Goal: Information Seeking & Learning: Learn about a topic

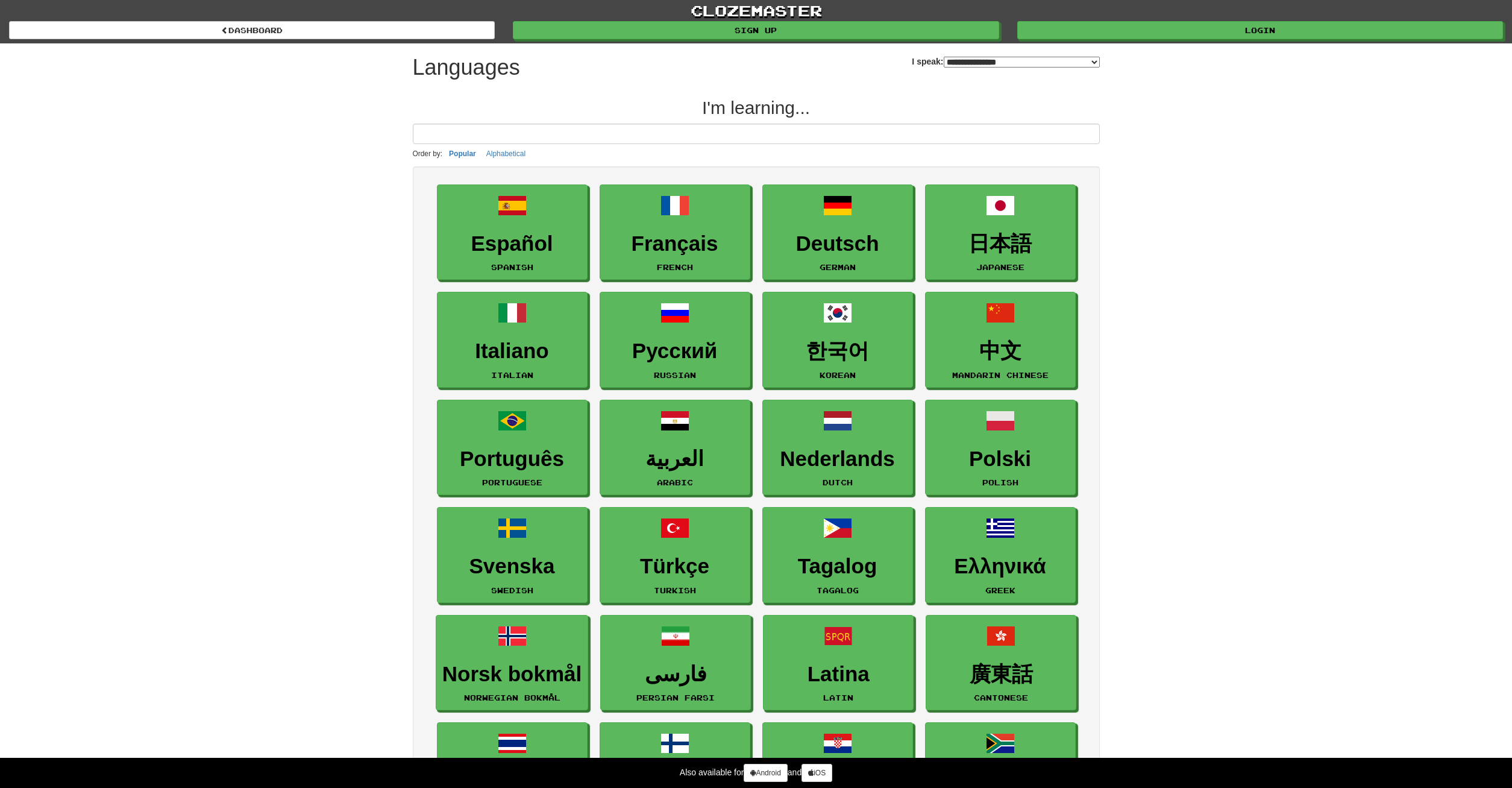
select select "*******"
click at [871, 326] on link "한국어 Korean" at bounding box center [838, 341] width 150 height 96
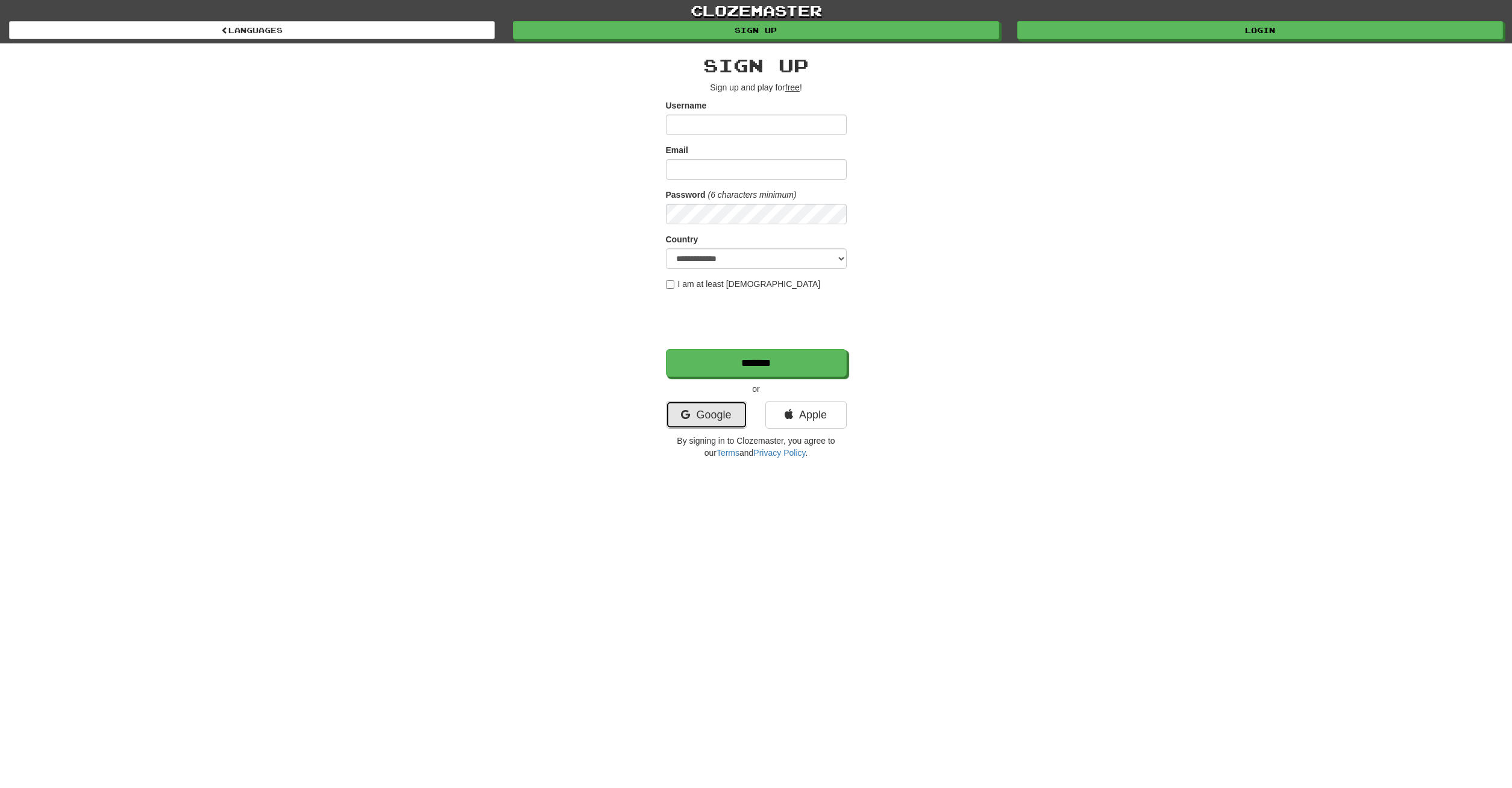
click at [709, 414] on link "Google" at bounding box center [707, 414] width 82 height 28
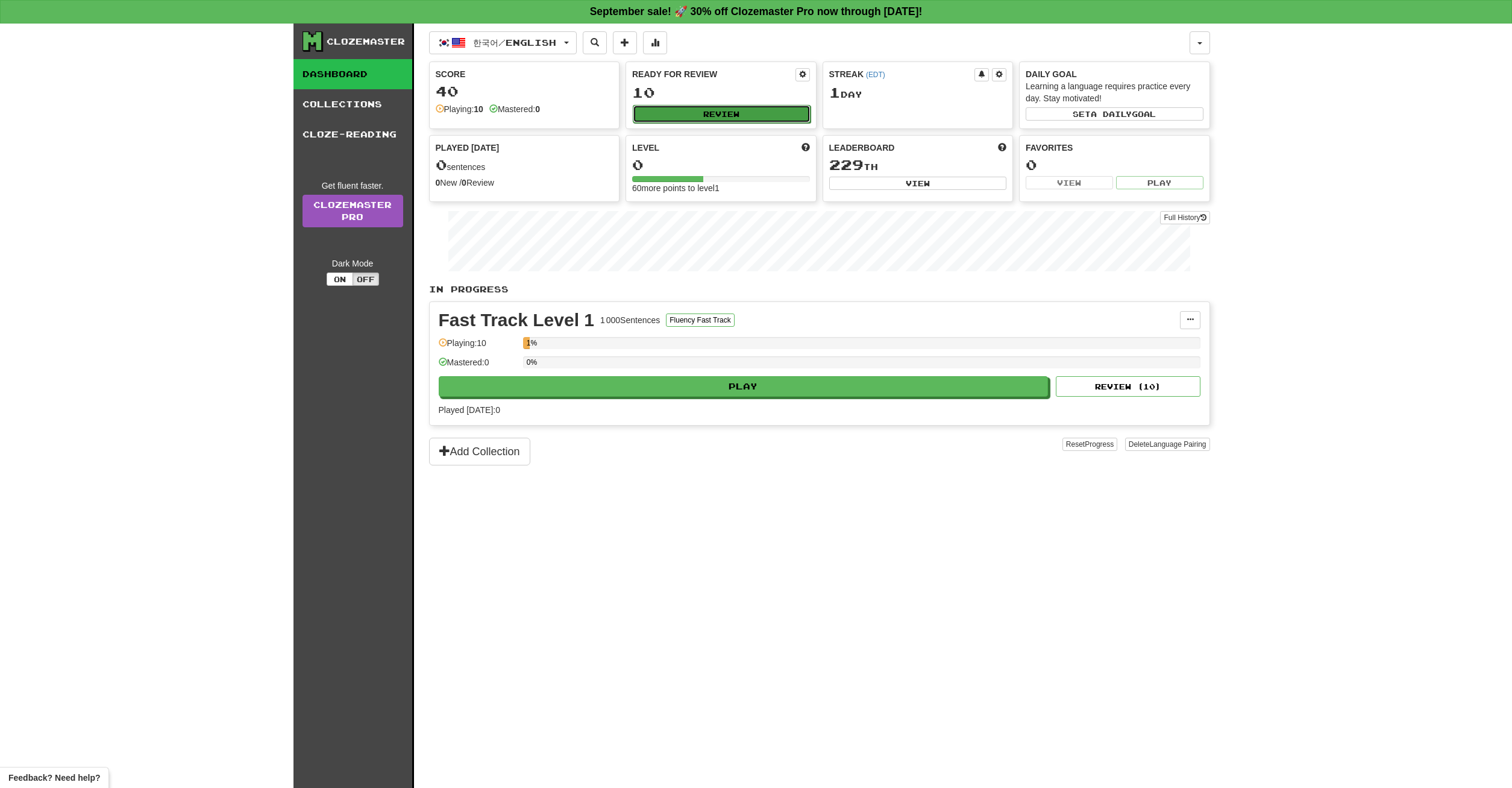
click at [736, 111] on button "Review" at bounding box center [722, 114] width 178 height 18
select select "**"
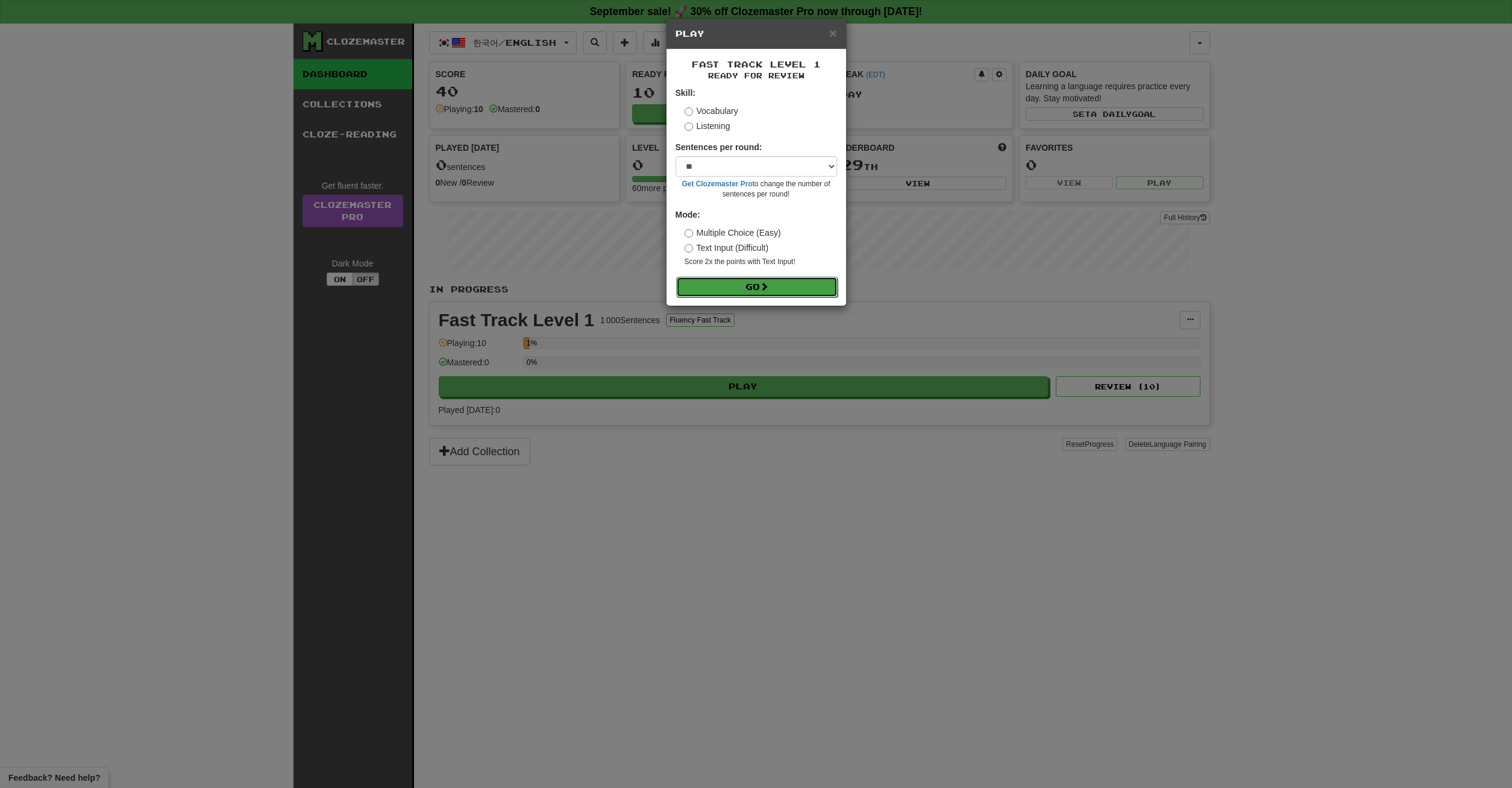
click at [756, 281] on button "Go" at bounding box center [757, 288] width 162 height 21
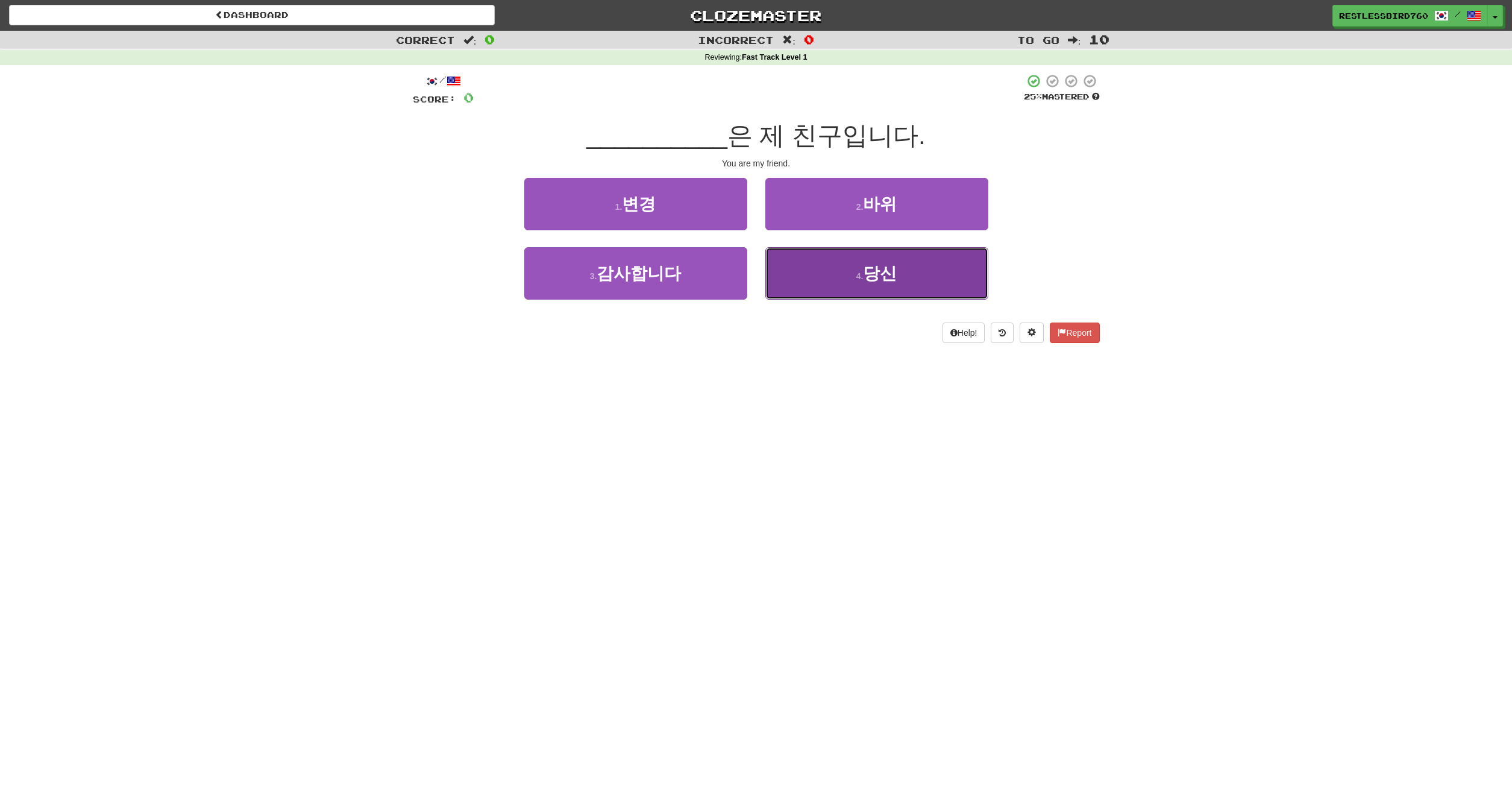
click at [865, 271] on span "당신" at bounding box center [880, 274] width 34 height 19
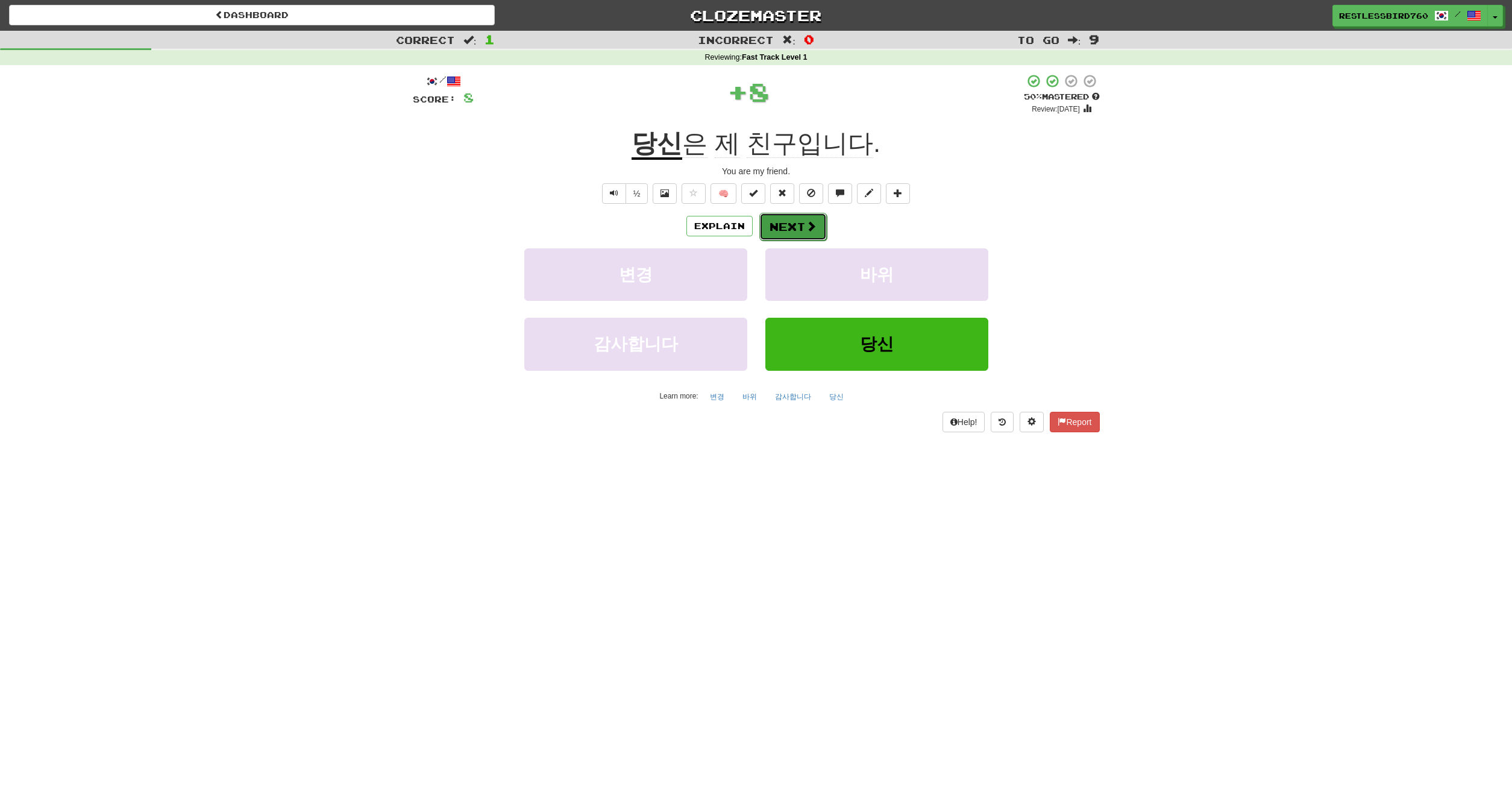
click at [793, 236] on button "Next" at bounding box center [793, 227] width 68 height 28
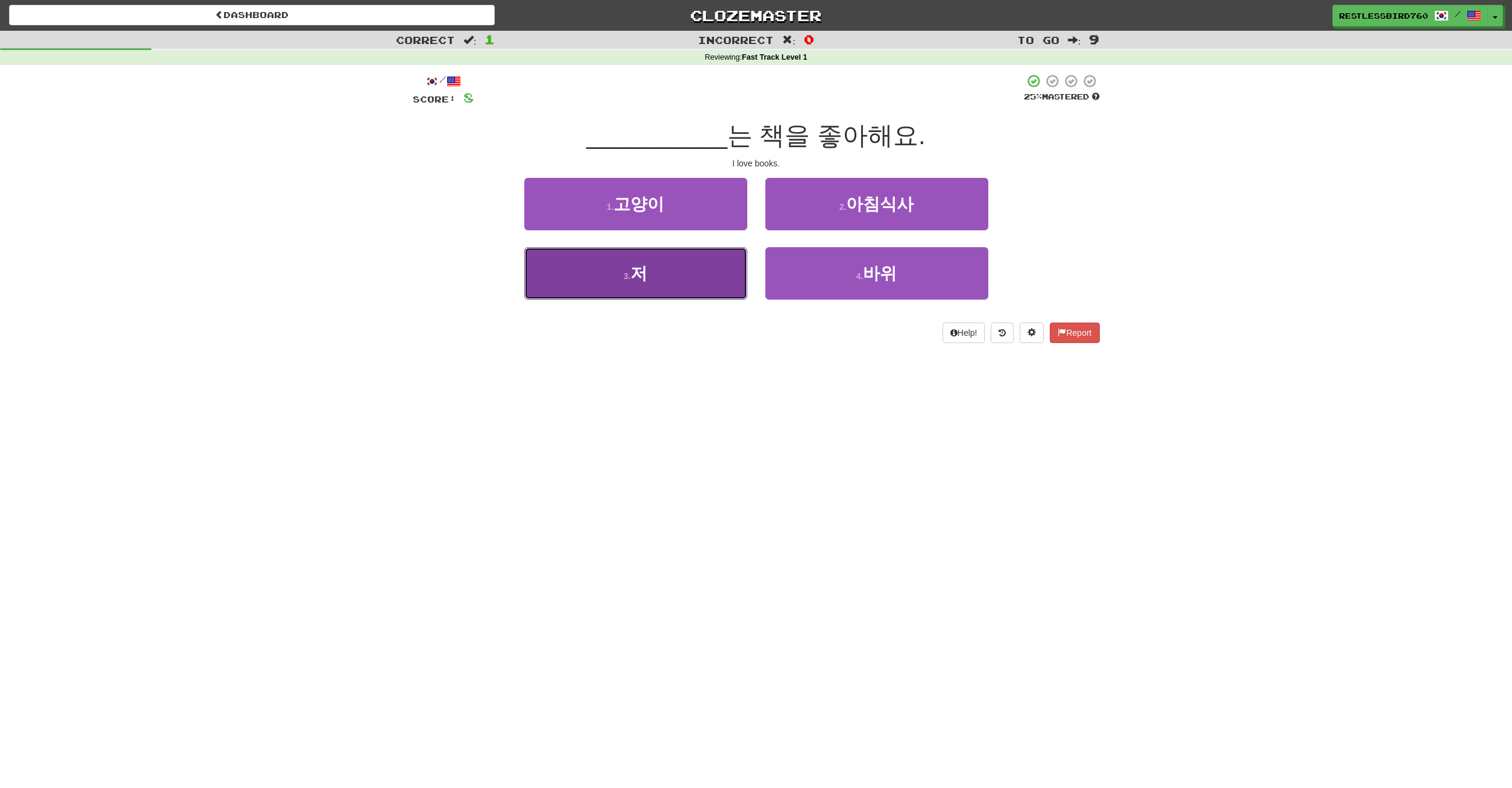
click at [702, 281] on button "3 . 저" at bounding box center [636, 274] width 223 height 52
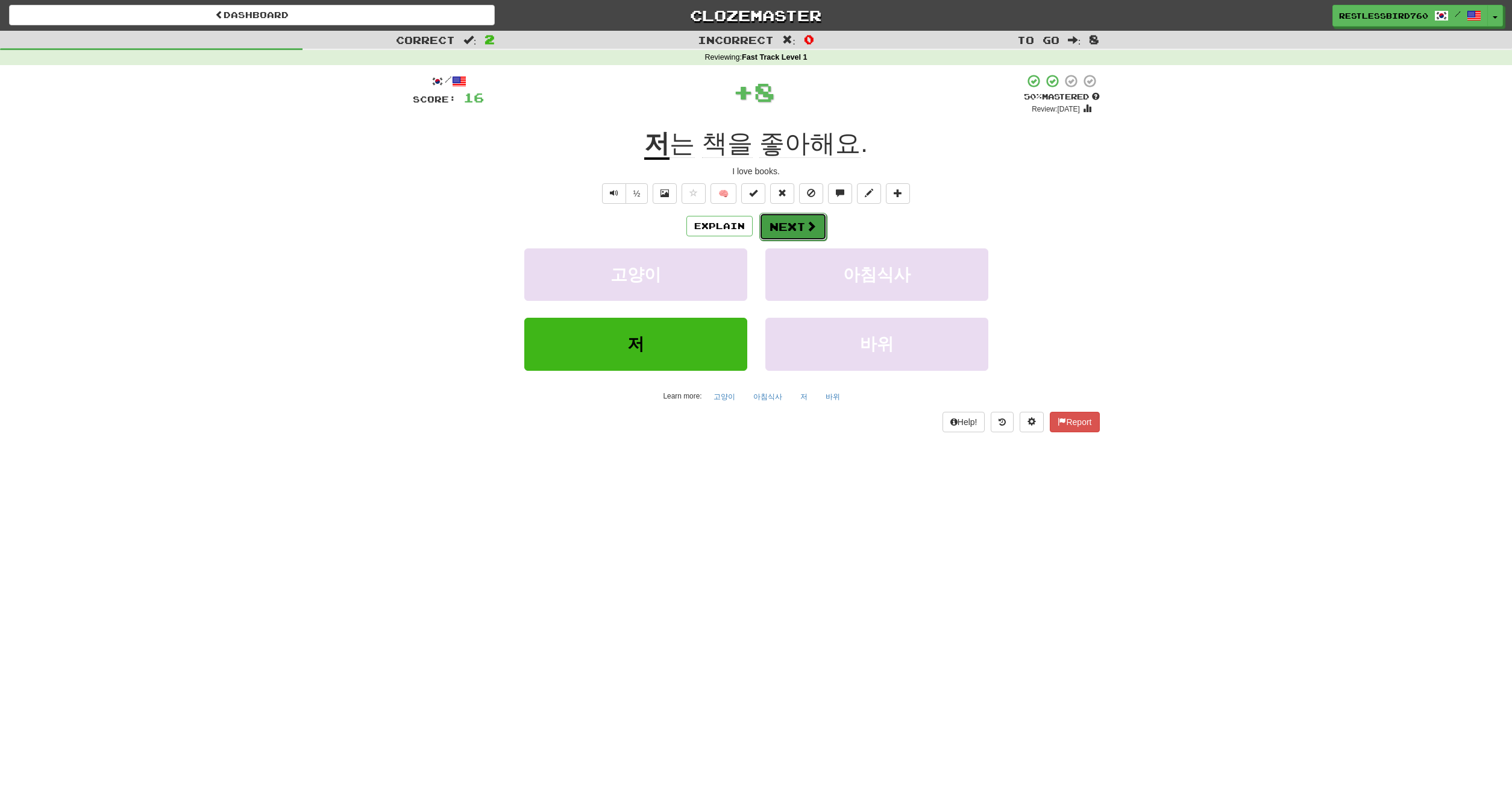
click at [801, 226] on button "Next" at bounding box center [793, 227] width 68 height 28
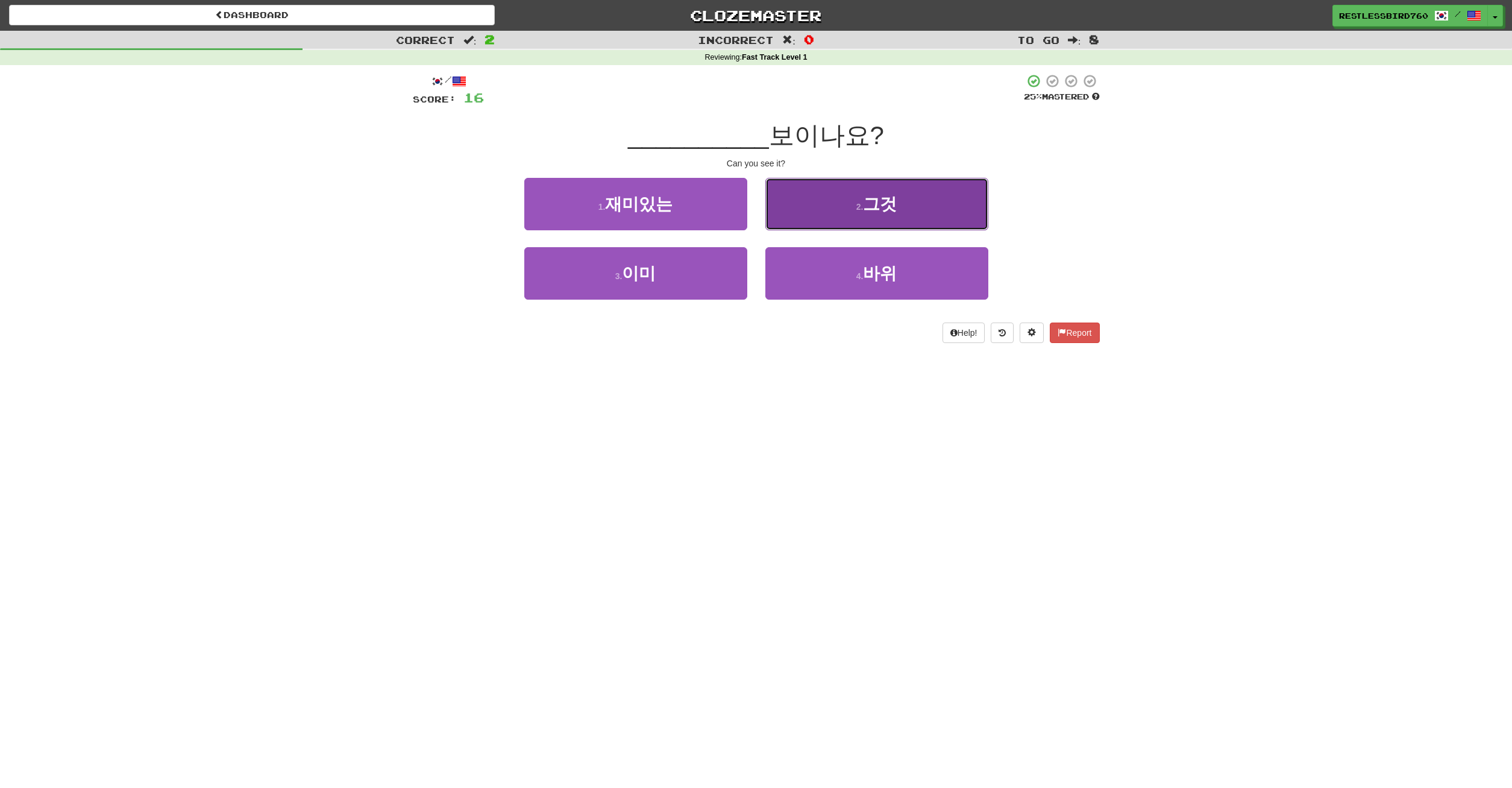
click at [842, 210] on button "2 . 그것" at bounding box center [876, 204] width 223 height 52
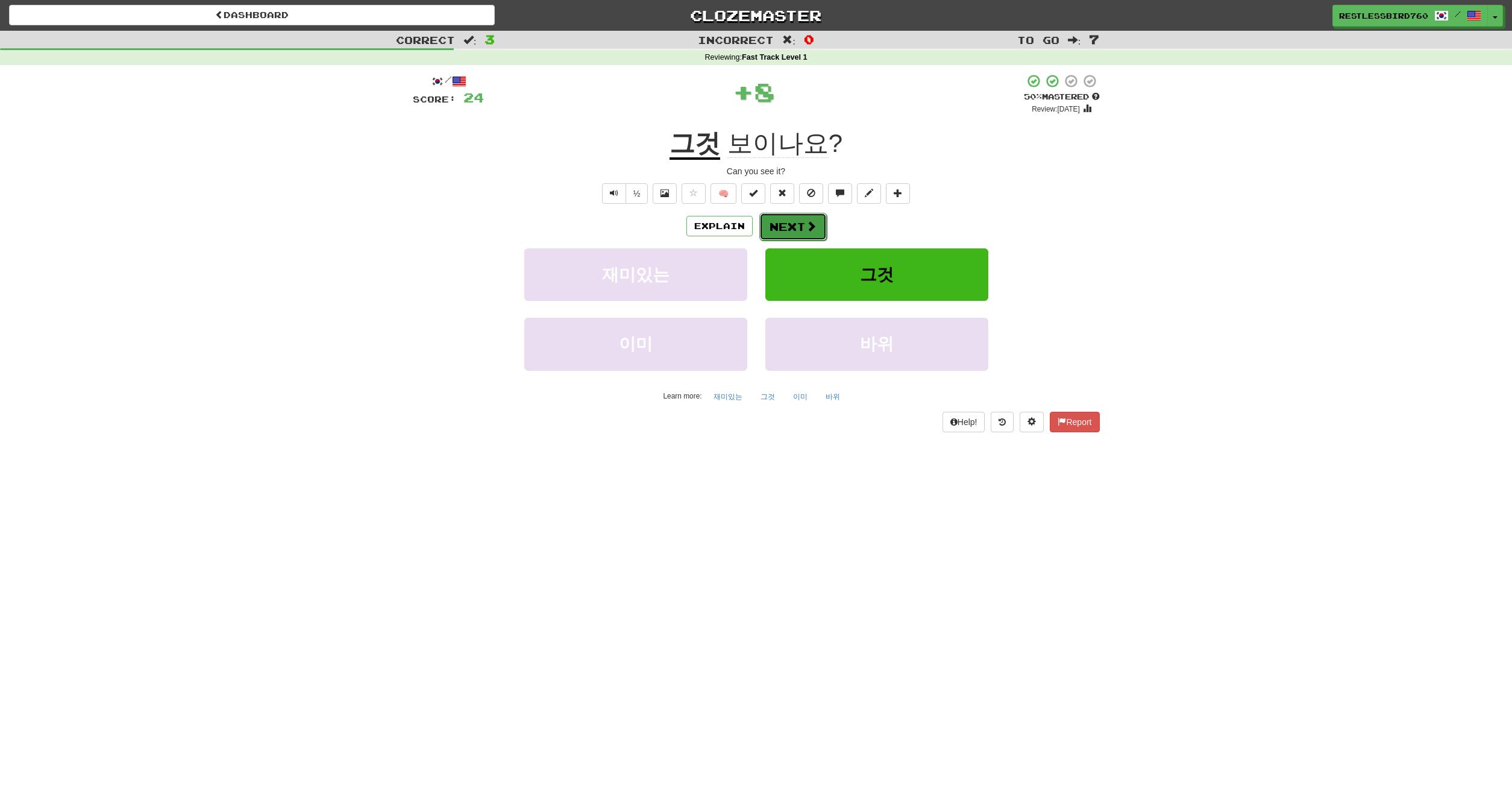
click at [778, 229] on button "Next" at bounding box center [793, 227] width 68 height 28
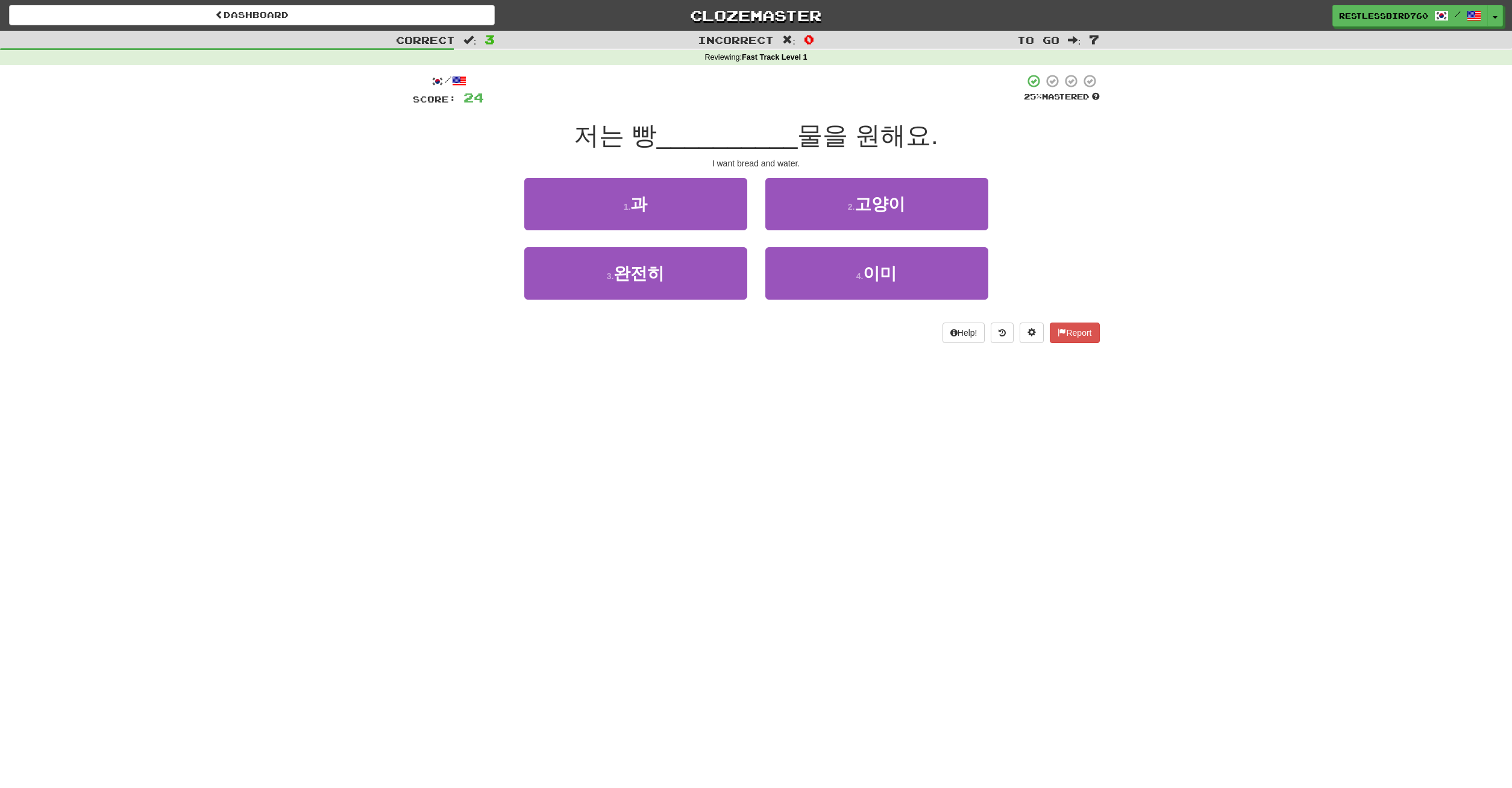
click at [678, 237] on div "1 . 과" at bounding box center [636, 213] width 241 height 70
click at [677, 210] on button "1 . 과" at bounding box center [636, 204] width 223 height 52
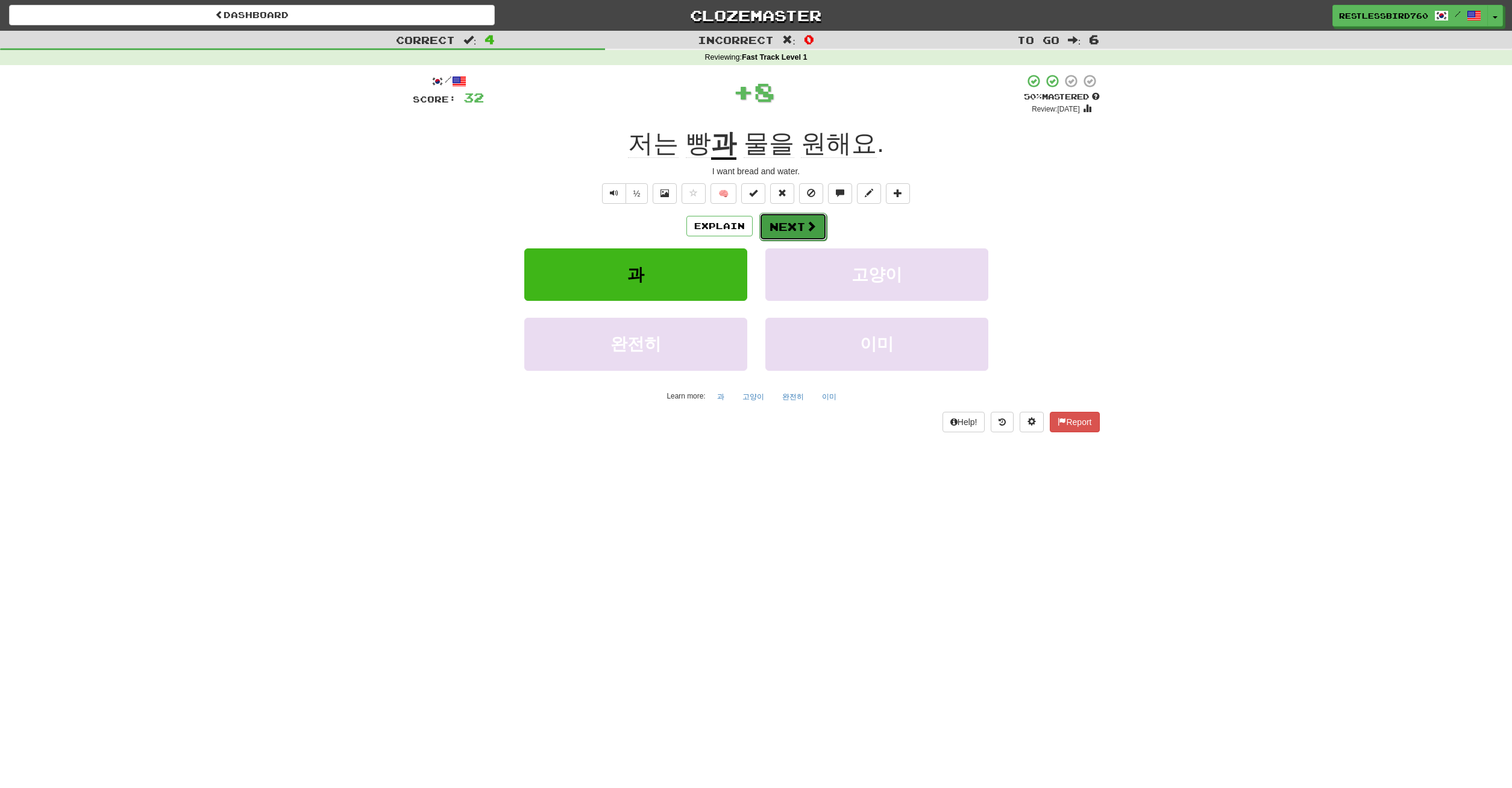
click at [812, 231] on span at bounding box center [811, 226] width 10 height 10
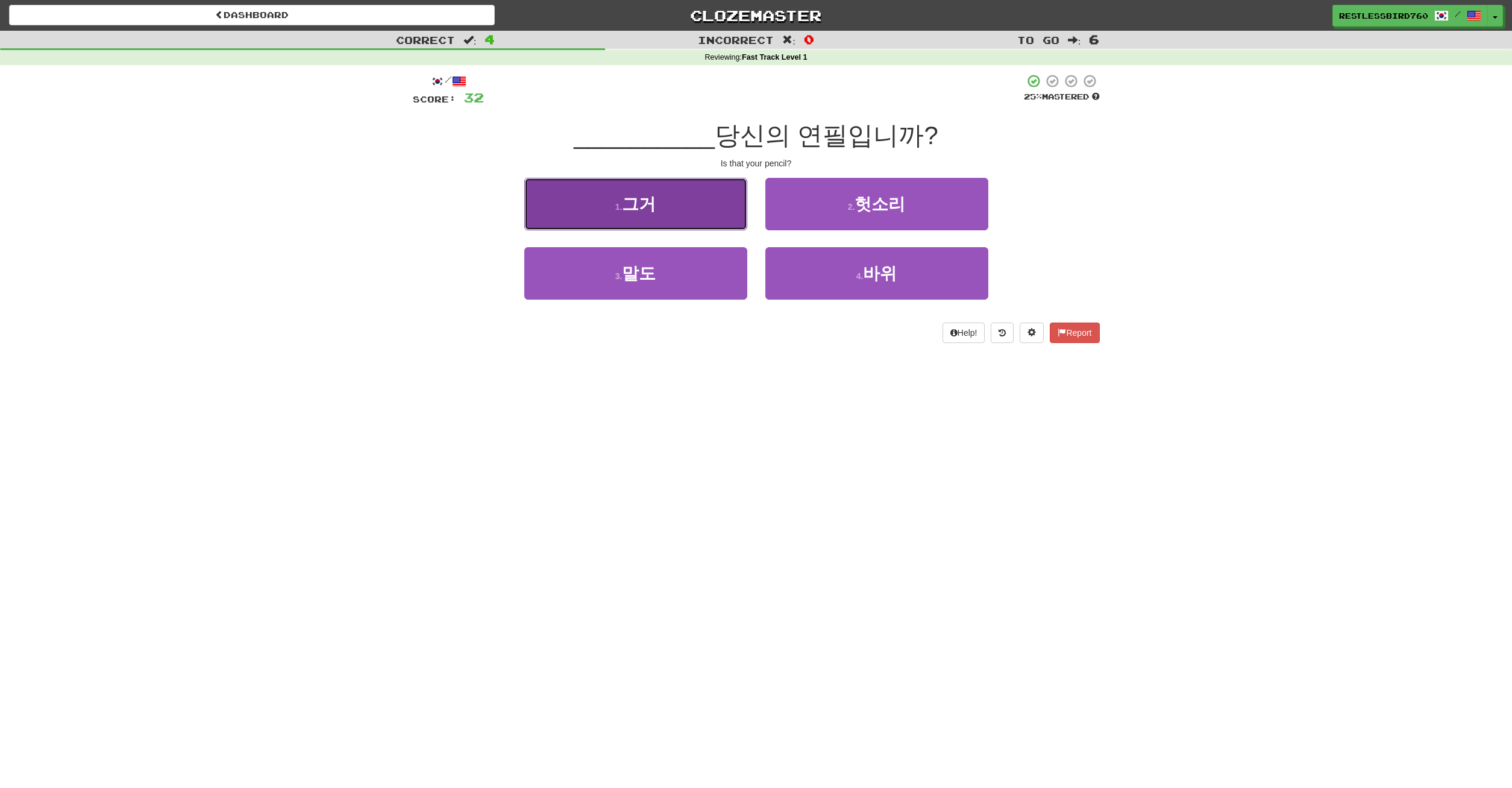
click at [680, 206] on button "1 . 그거" at bounding box center [636, 204] width 223 height 52
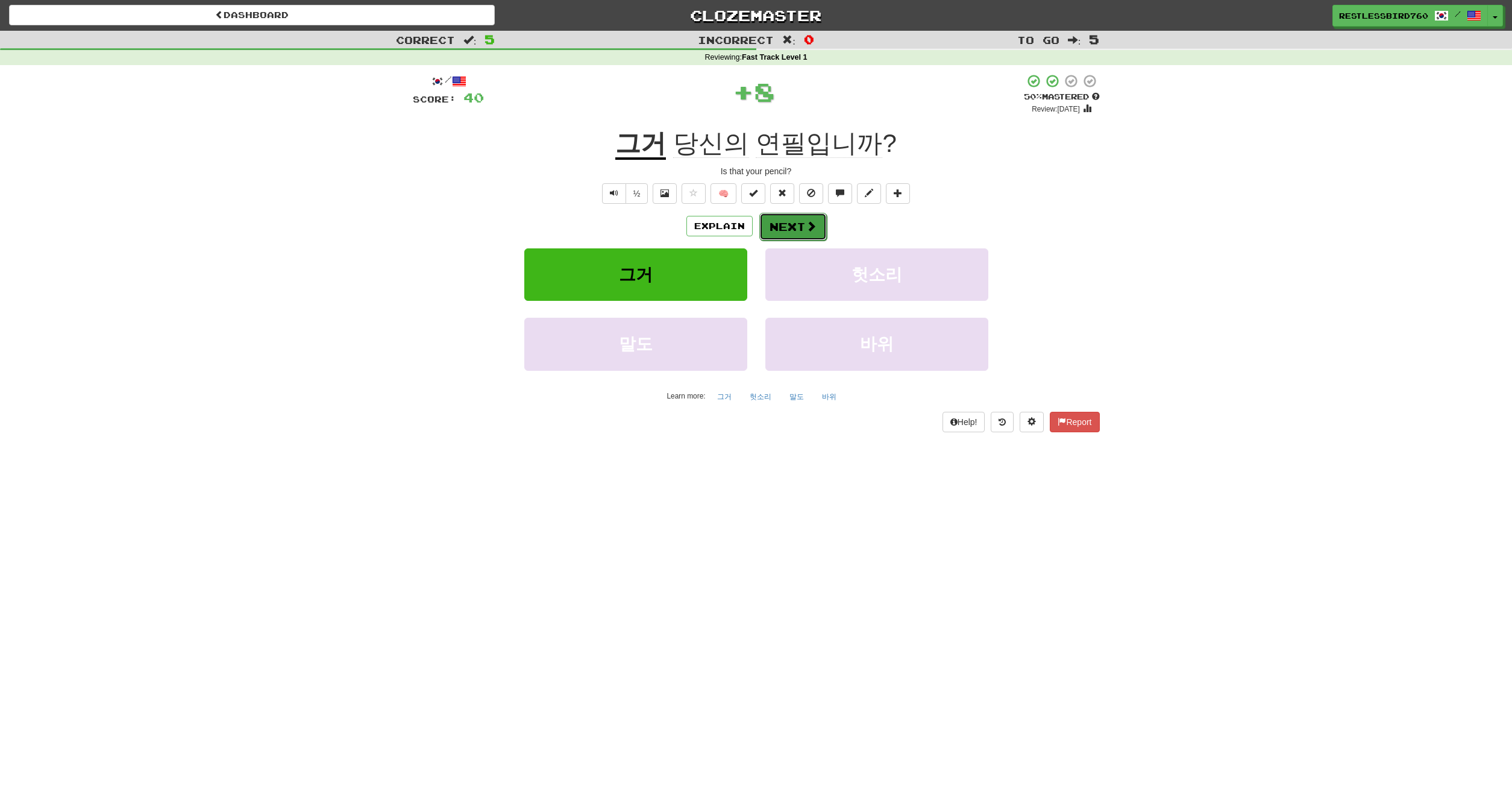
click at [807, 224] on span at bounding box center [811, 226] width 10 height 10
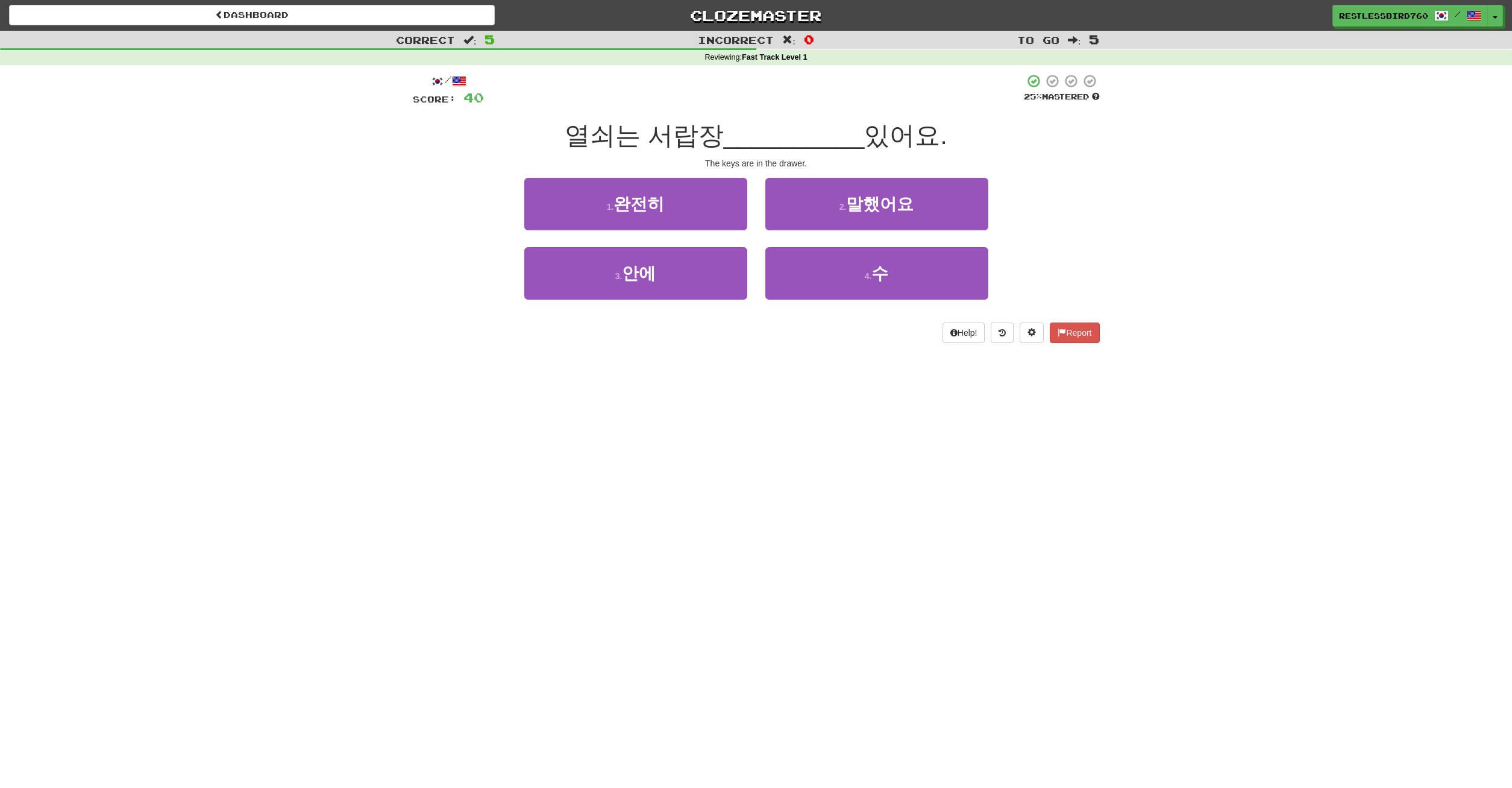
click at [703, 447] on div "Dashboard Clozemaster RestlessBird7603 / Toggle Dropdown Dashboard Leaderboard …" at bounding box center [756, 394] width 1512 height 788
drag, startPoint x: 560, startPoint y: 138, endPoint x: 603, endPoint y: 141, distance: 43.1
click at [603, 141] on span "열쇠는 서랍장" at bounding box center [644, 135] width 159 height 29
copy span "열쇠"
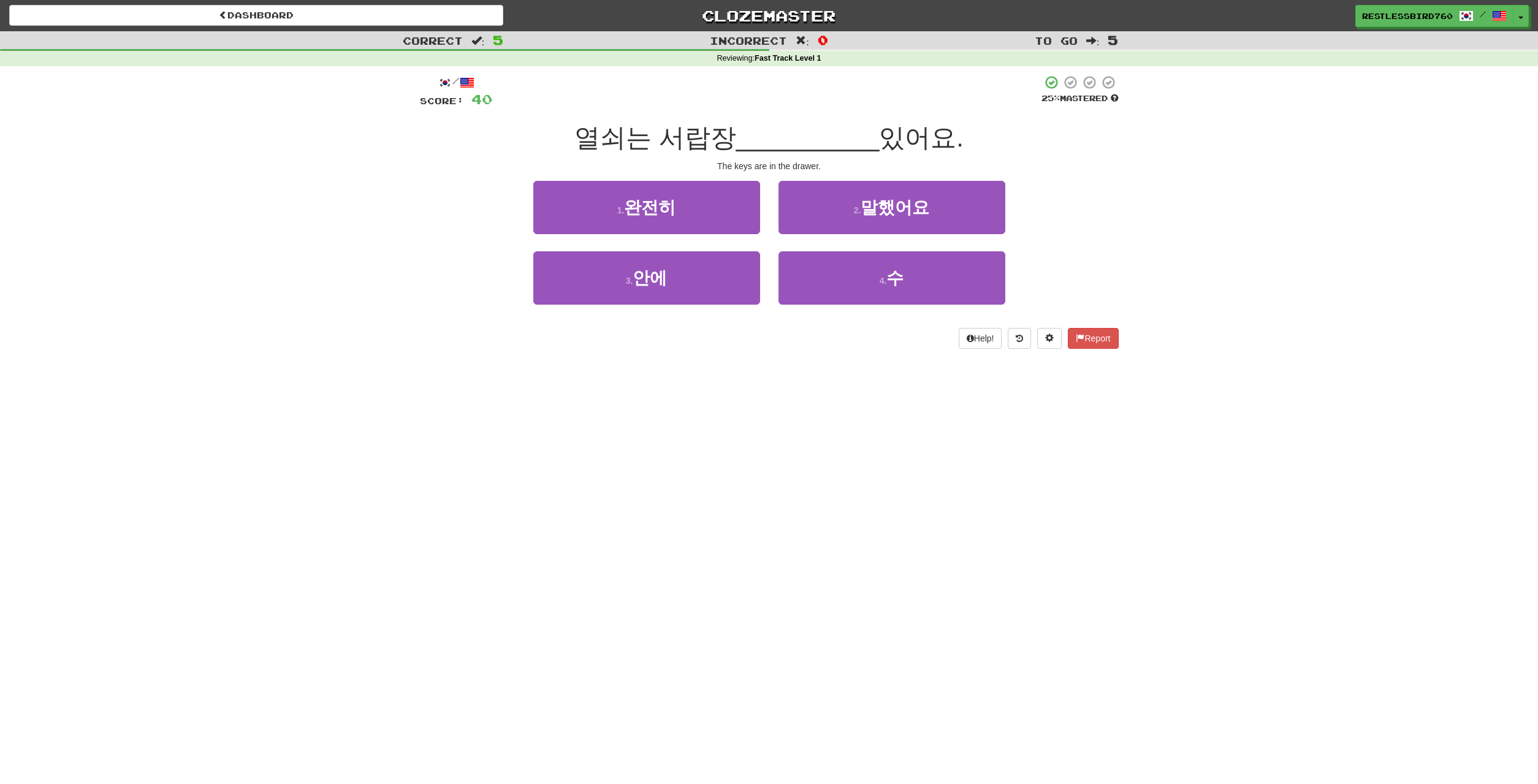
click at [769, 448] on div "Dashboard Clozemaster RestlessBird7603 / Toggle Dropdown Dashboard Leaderboard …" at bounding box center [769, 392] width 1538 height 784
click at [854, 285] on button "4 . 수" at bounding box center [891, 278] width 227 height 53
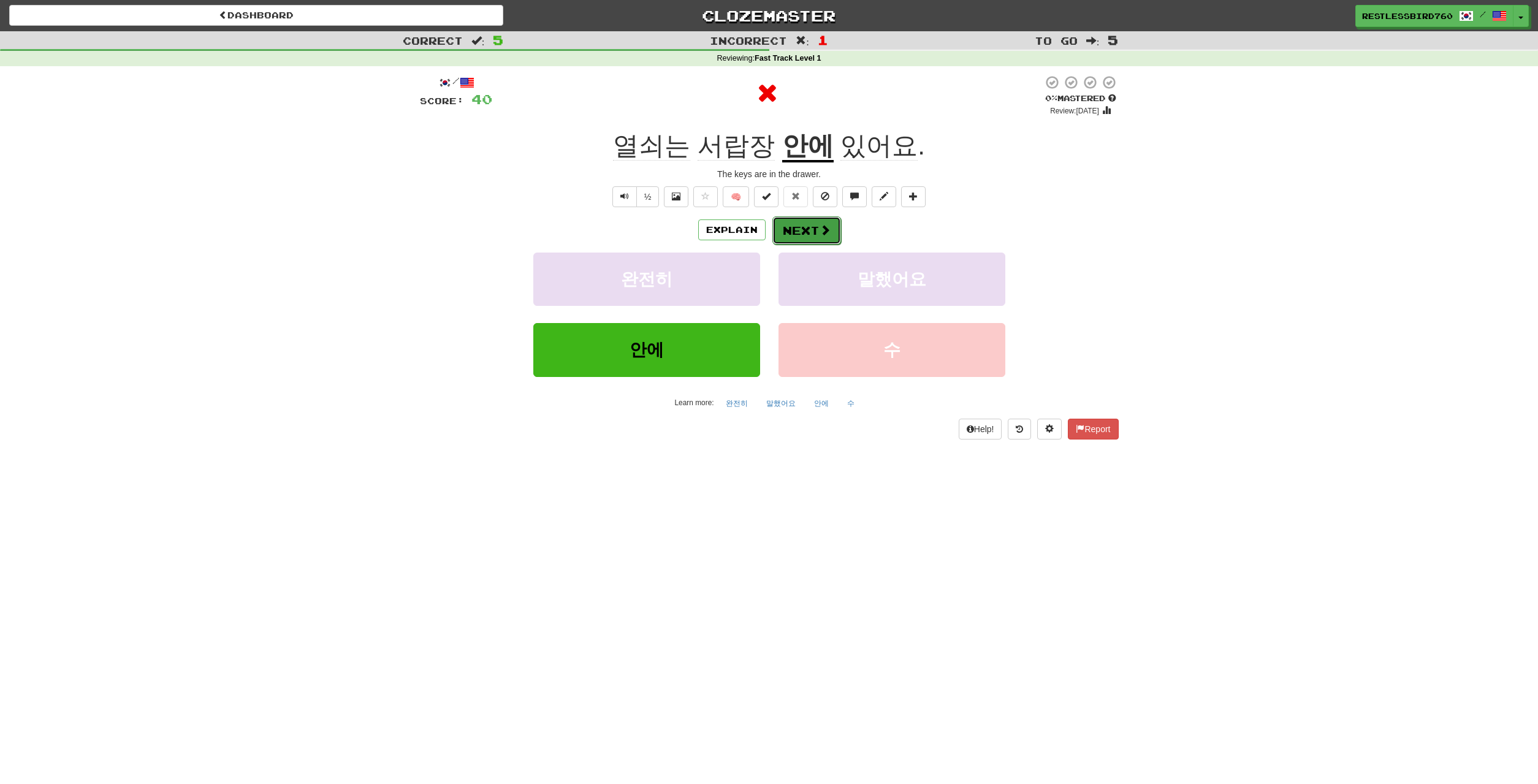
click at [824, 222] on button "Next" at bounding box center [807, 230] width 69 height 28
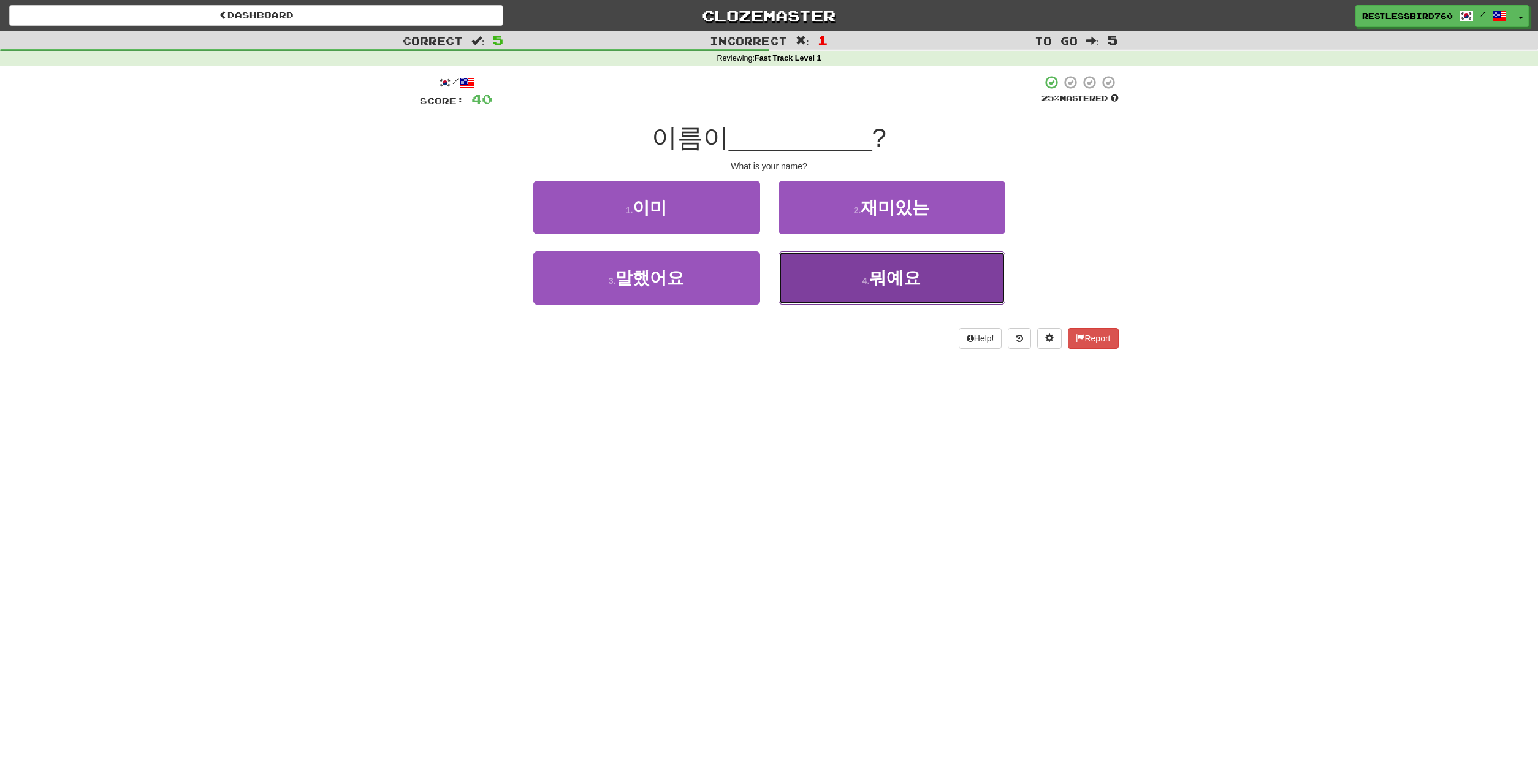
click at [838, 281] on button "4 . 뭐예요" at bounding box center [891, 278] width 227 height 53
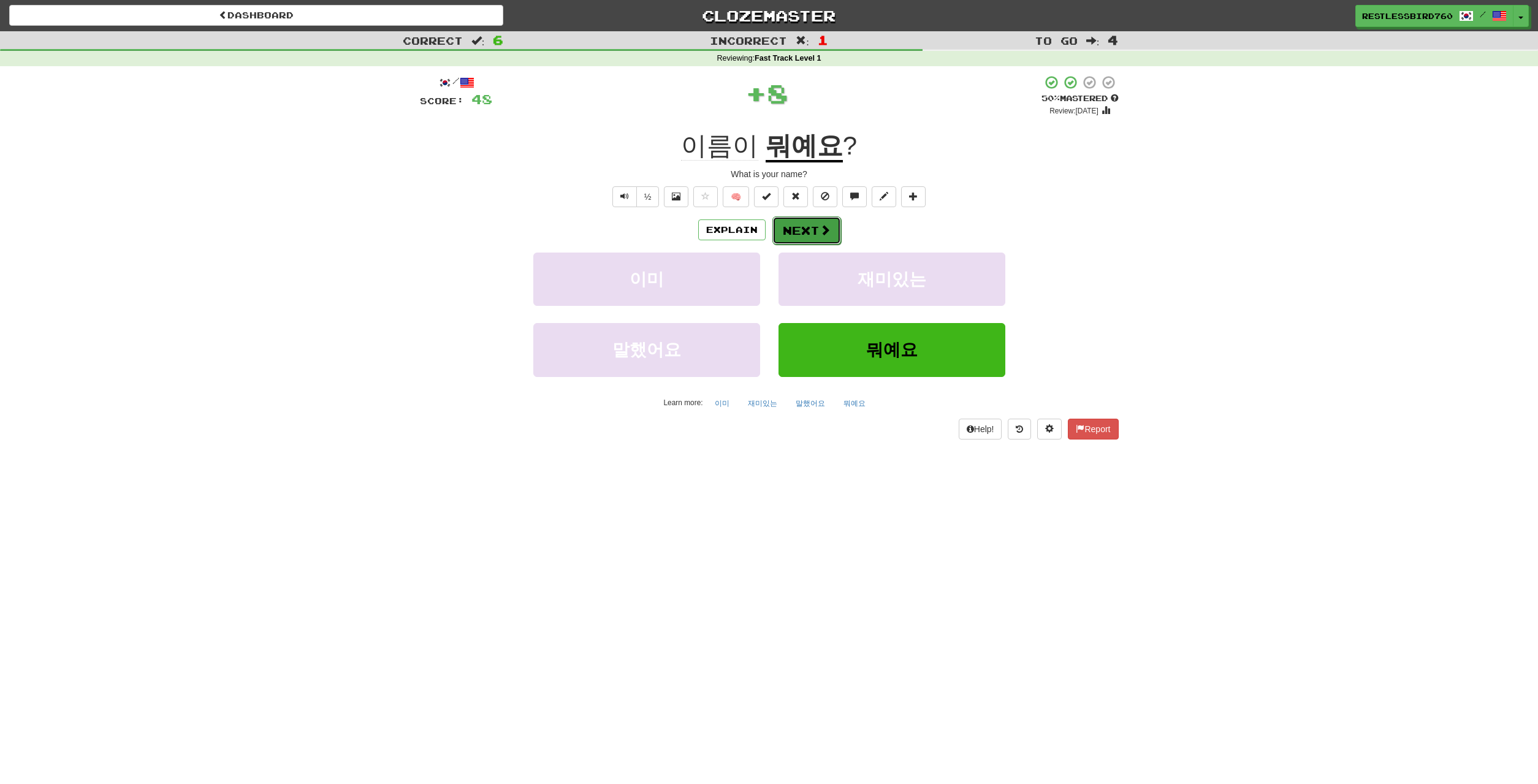
click at [813, 230] on button "Next" at bounding box center [807, 230] width 69 height 28
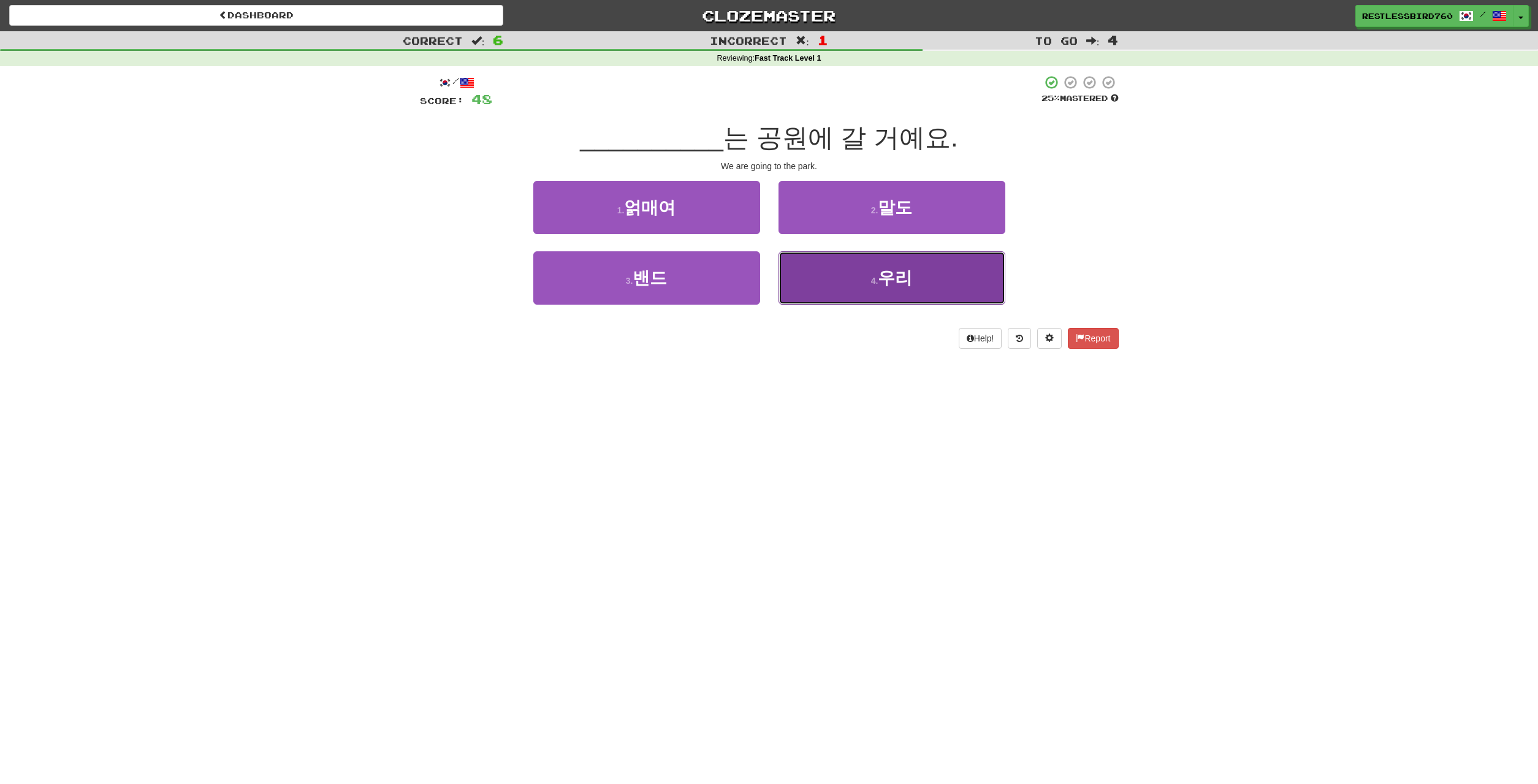
click at [958, 303] on button "4 . 우리" at bounding box center [891, 278] width 227 height 53
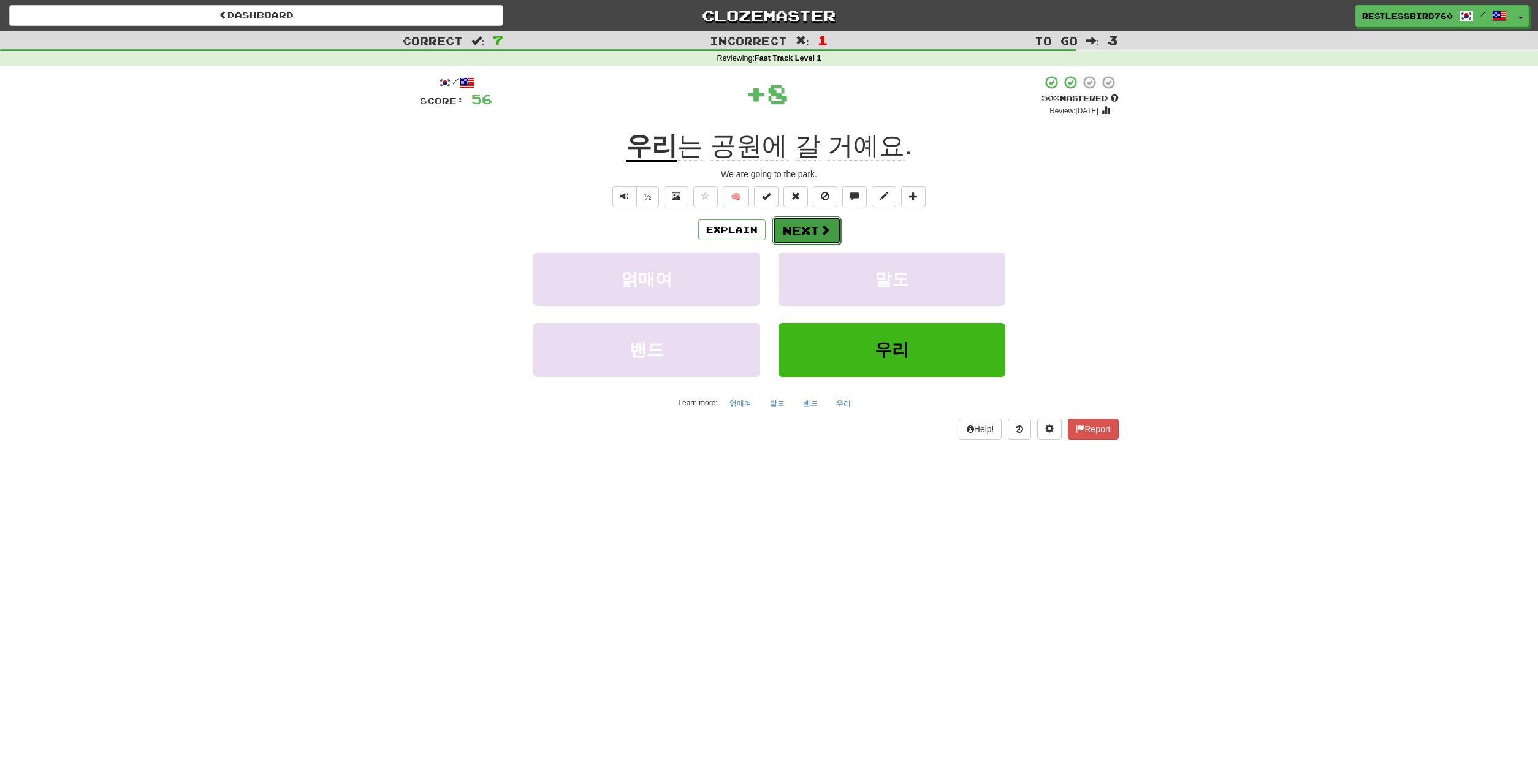
click at [813, 219] on button "Next" at bounding box center [807, 230] width 69 height 28
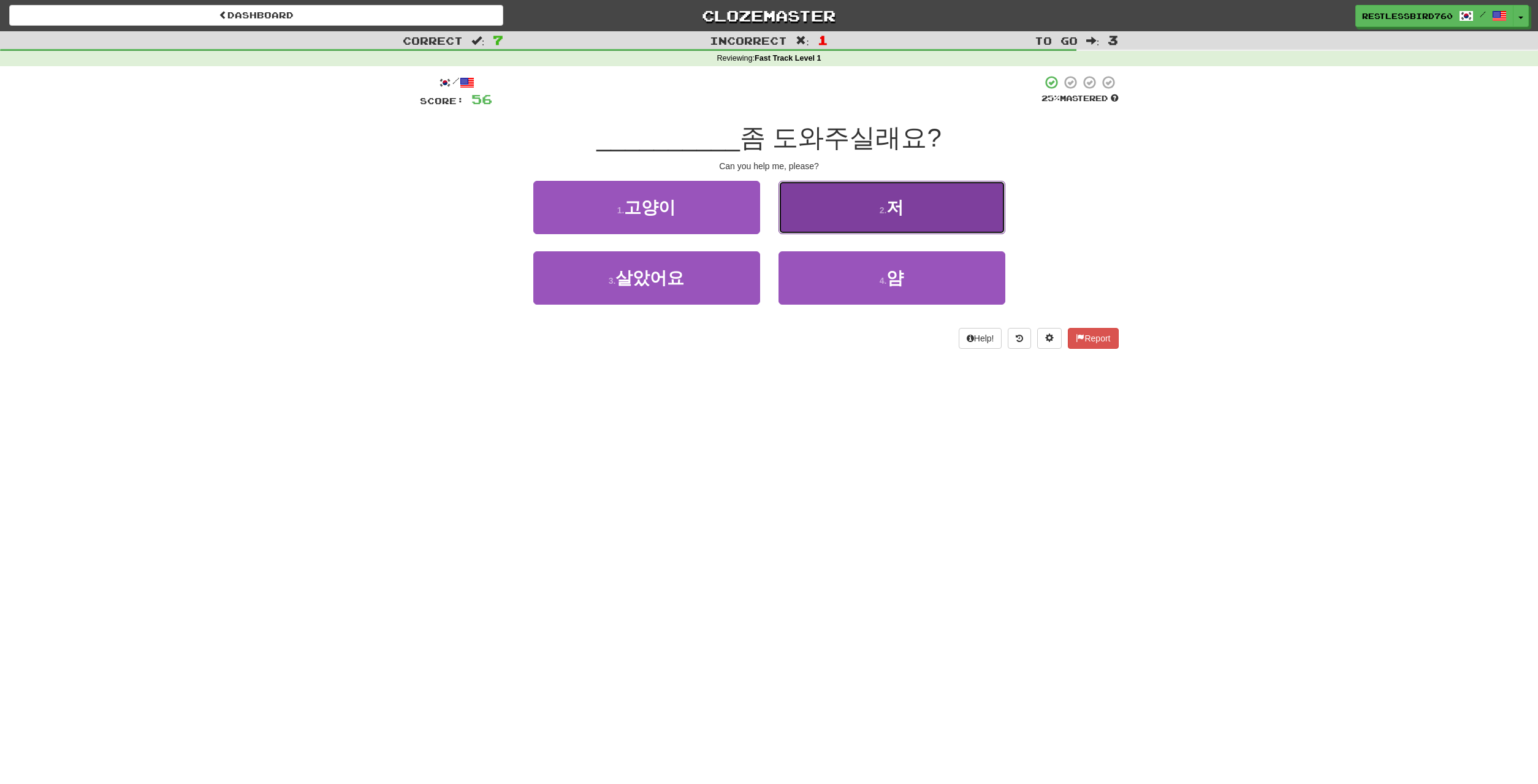
click at [838, 207] on button "2 . 저" at bounding box center [891, 207] width 227 height 53
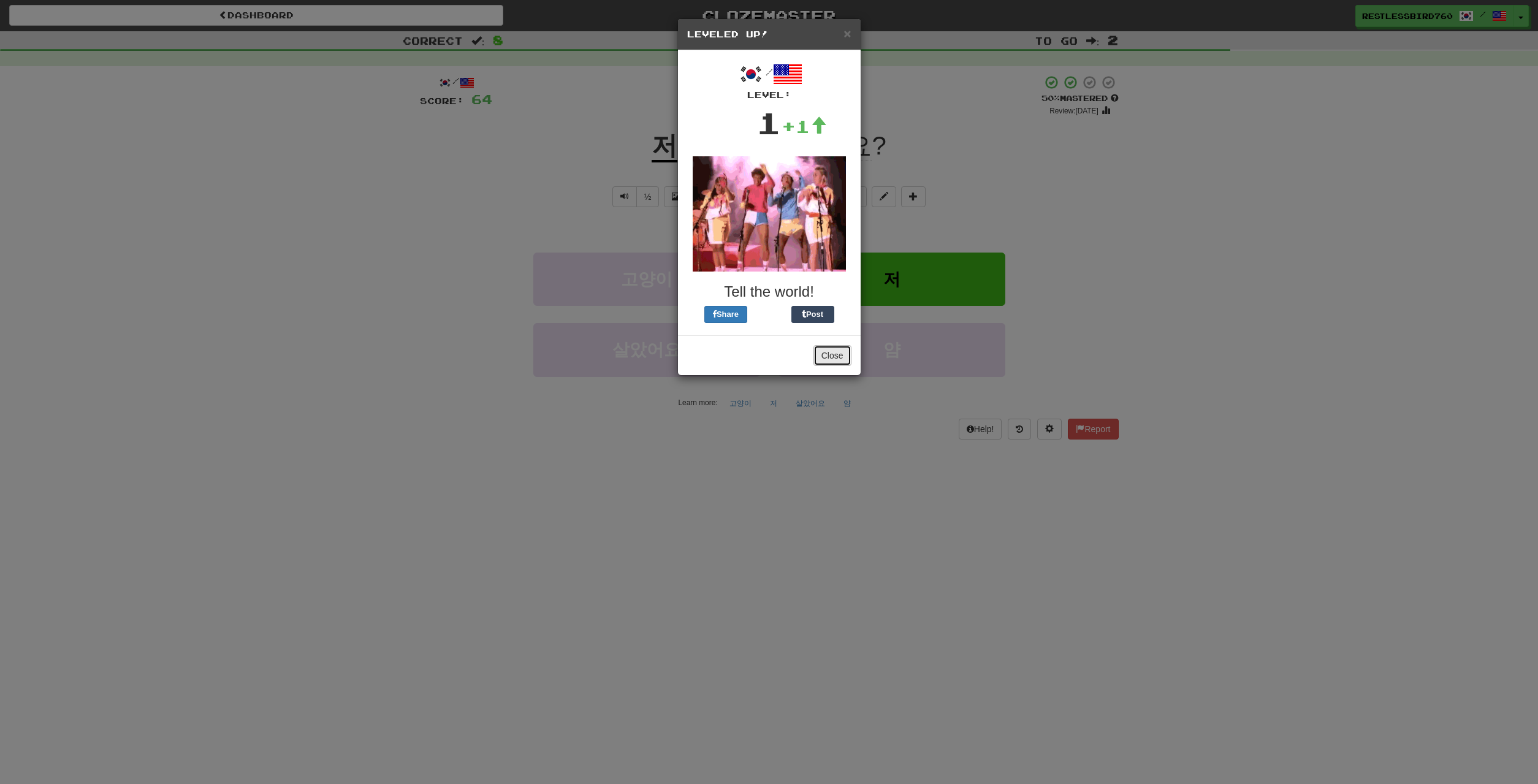
click at [826, 355] on button "Close" at bounding box center [832, 356] width 38 height 21
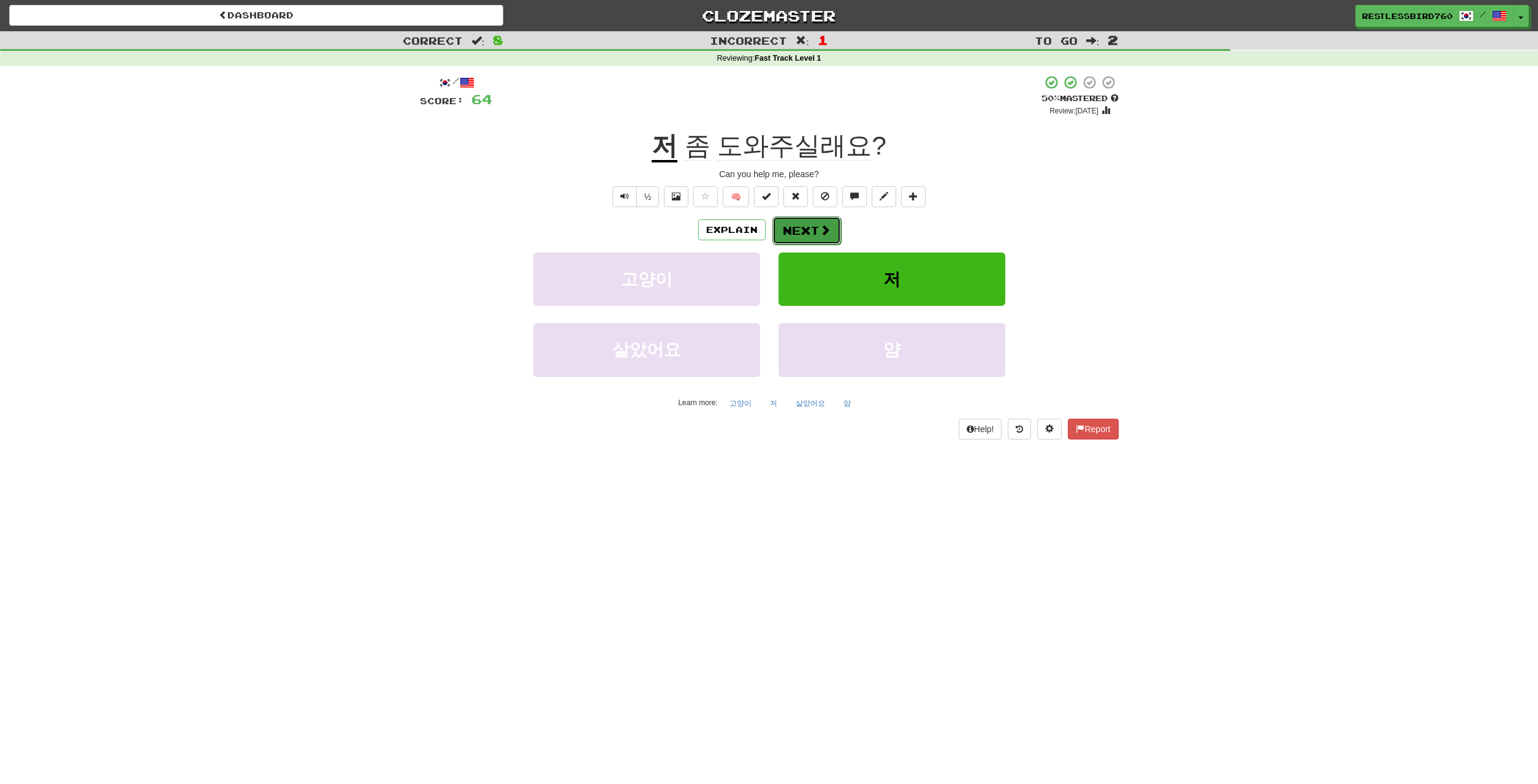
click at [810, 234] on button "Next" at bounding box center [807, 230] width 69 height 28
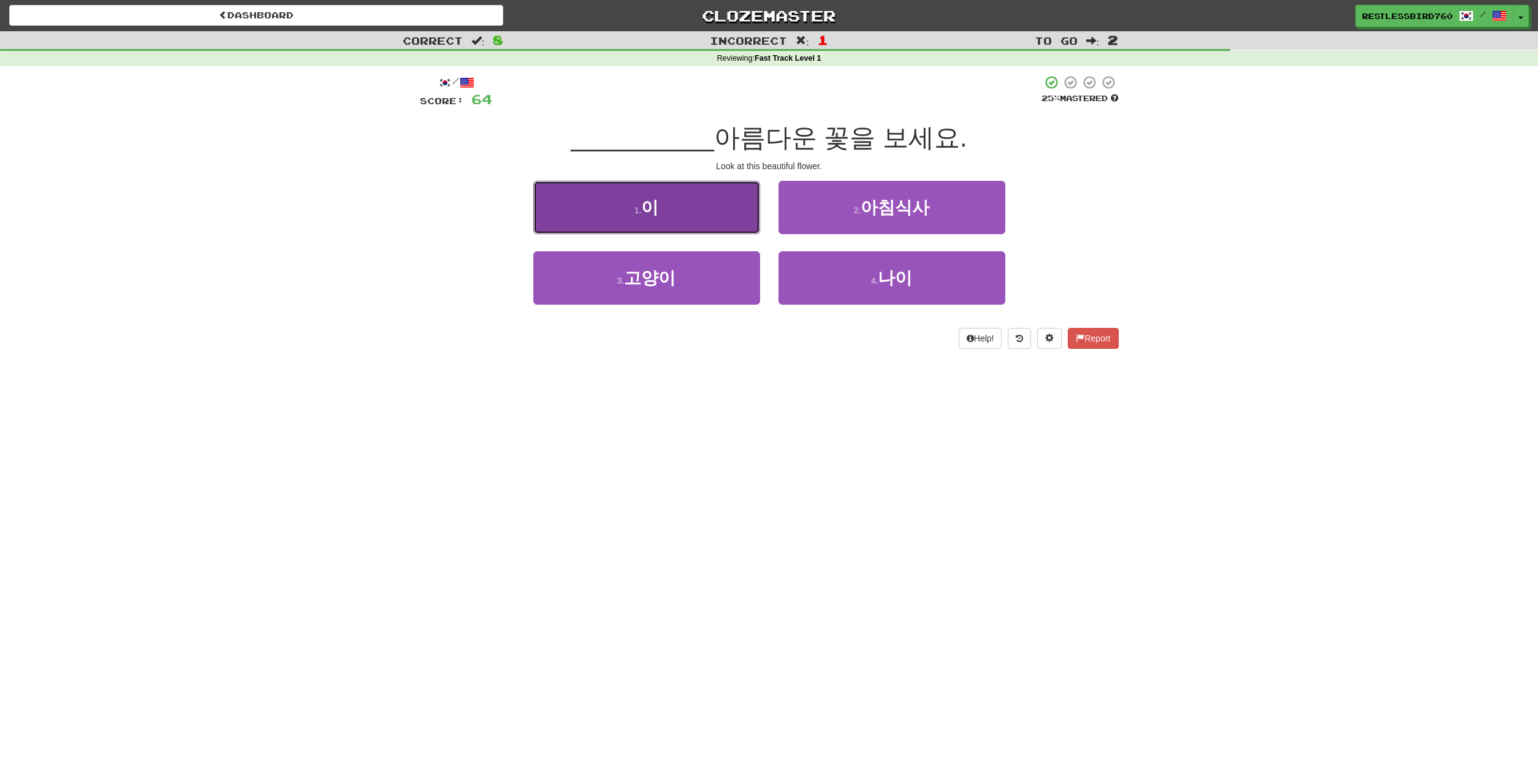
click at [735, 222] on button "1 . 이" at bounding box center [647, 207] width 227 height 53
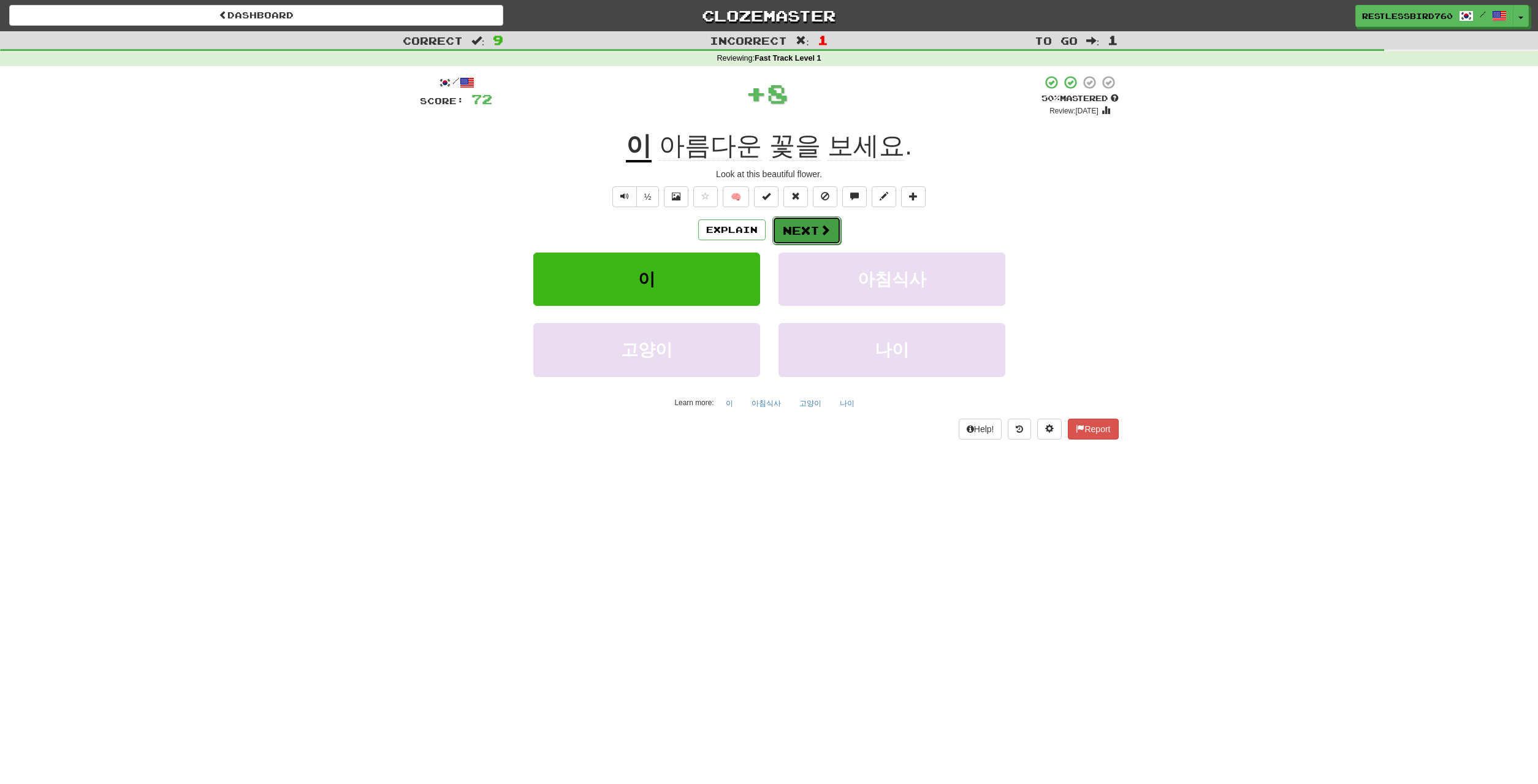
click at [799, 229] on button "Next" at bounding box center [807, 230] width 69 height 28
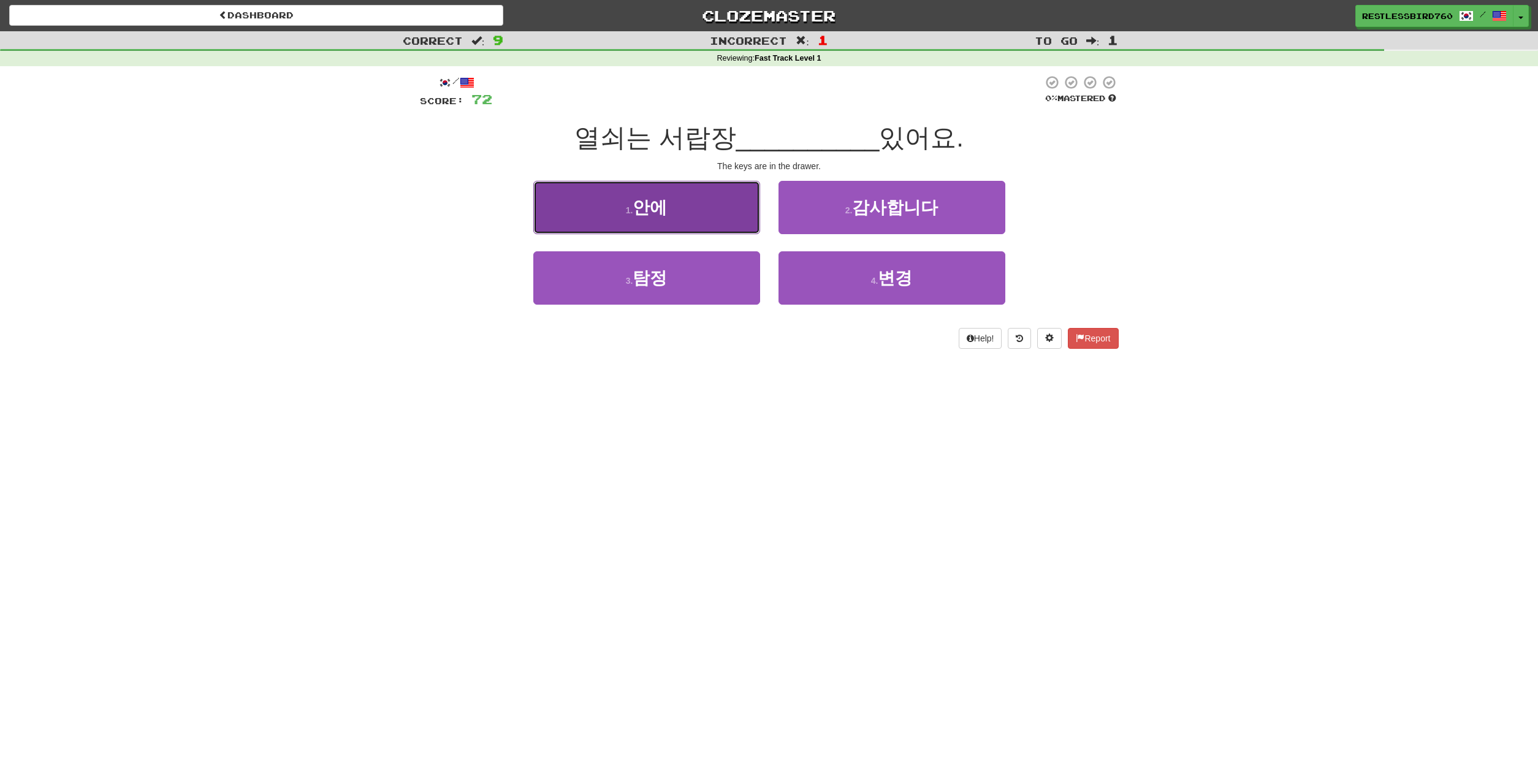
click at [697, 211] on button "1 . 안에" at bounding box center [647, 207] width 227 height 53
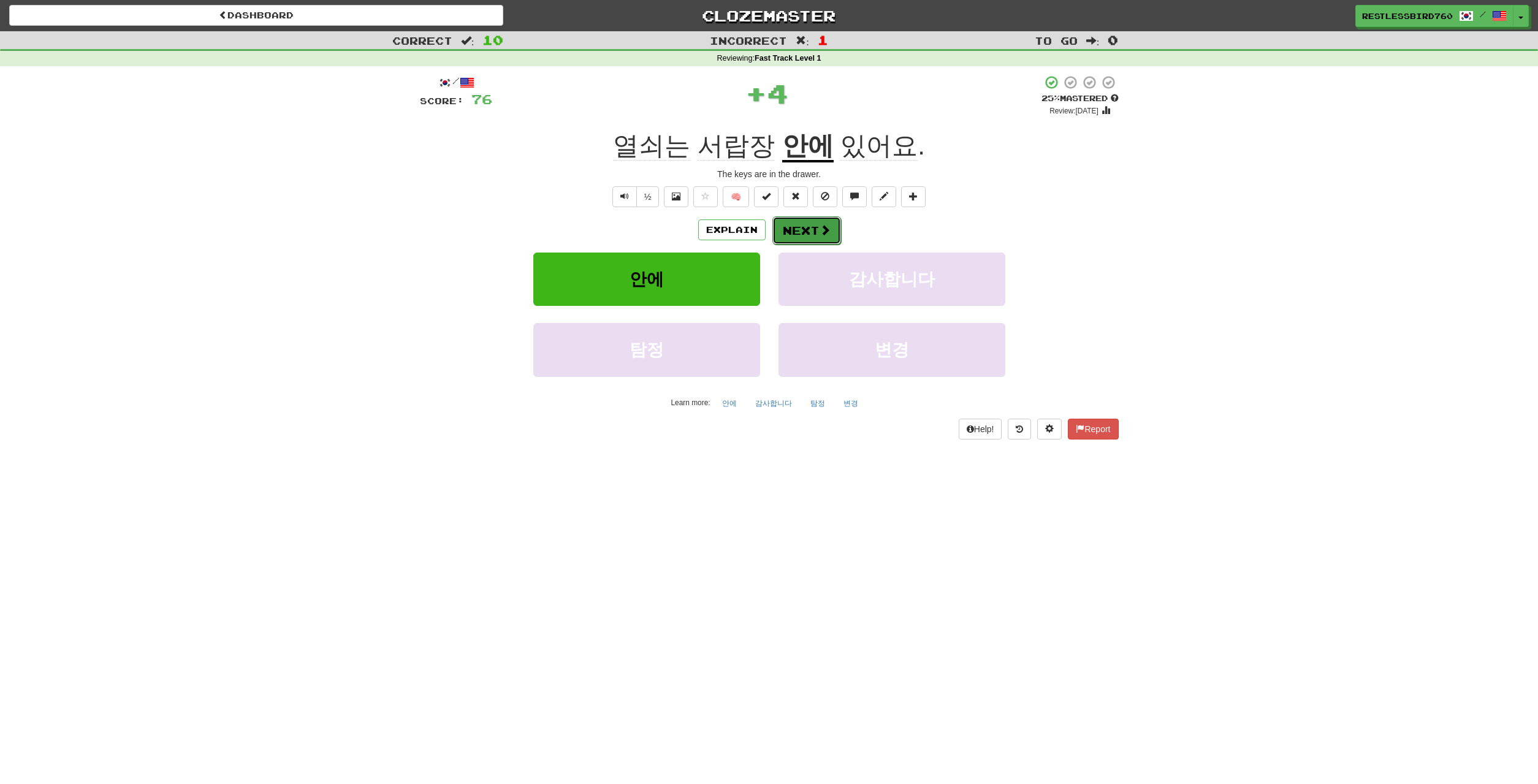
click at [824, 230] on span at bounding box center [825, 230] width 11 height 11
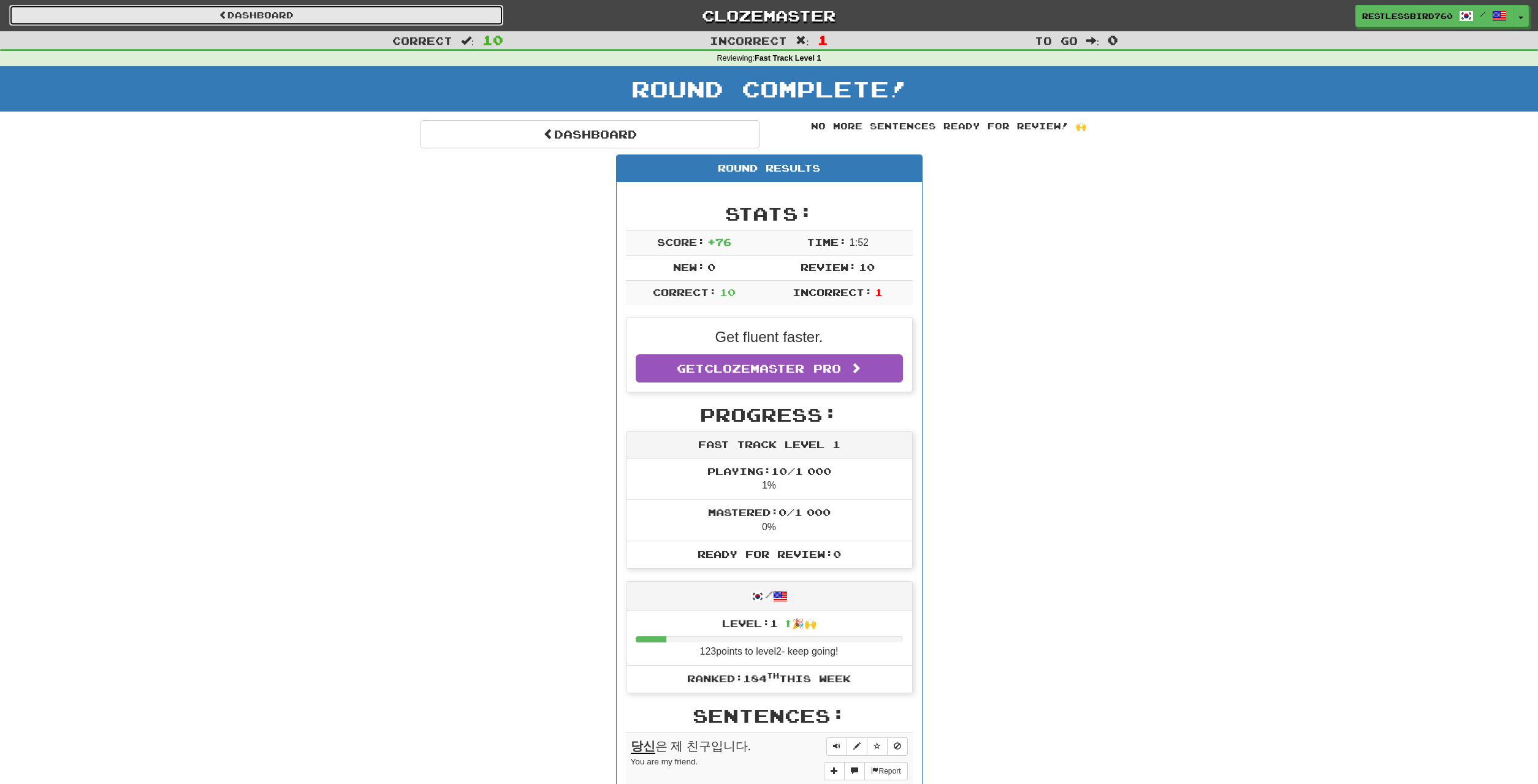
click at [407, 11] on link "Dashboard" at bounding box center [255, 16] width 494 height 21
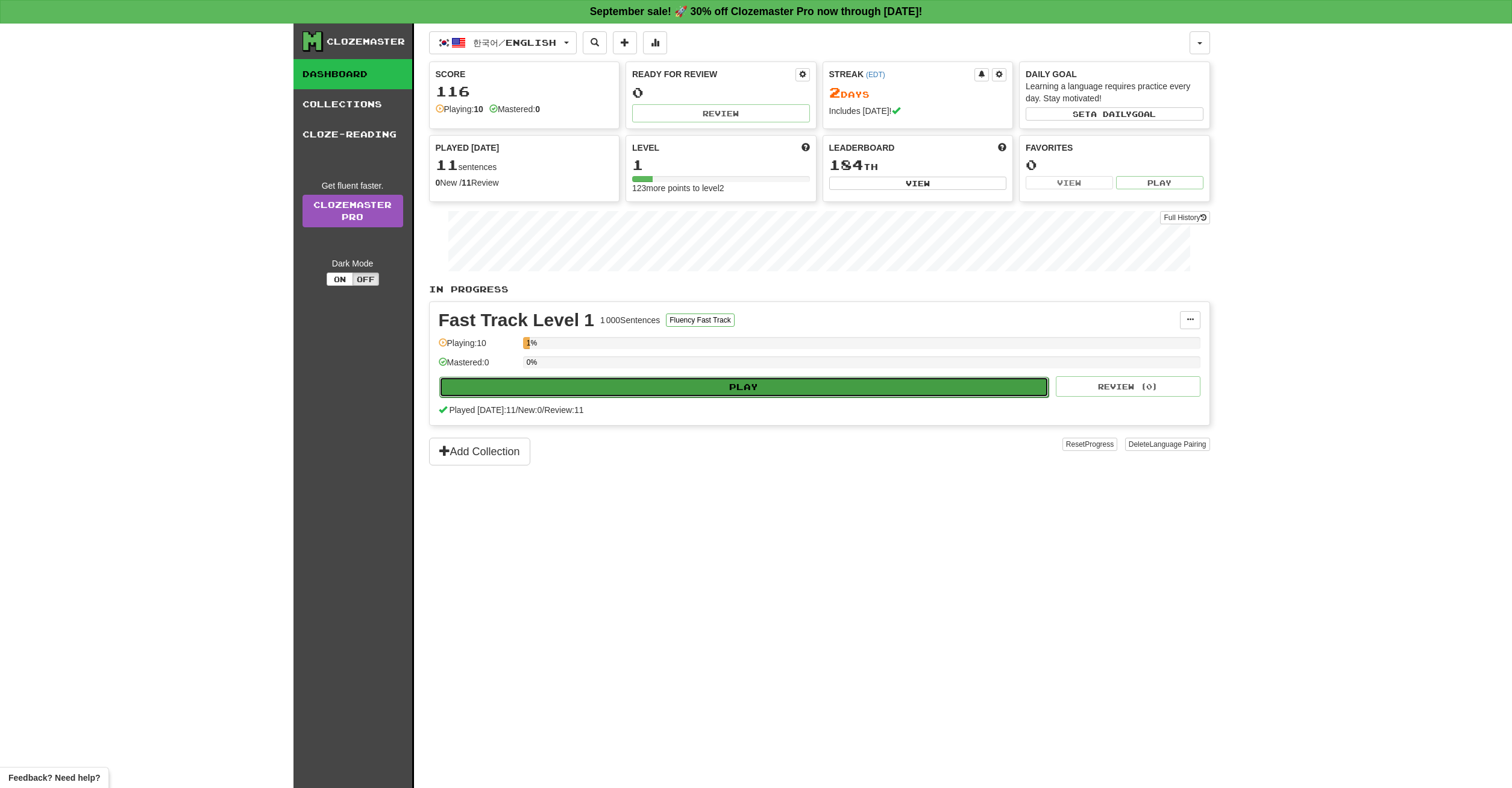
click at [578, 389] on button "Play" at bounding box center [744, 387] width 610 height 21
select select "**"
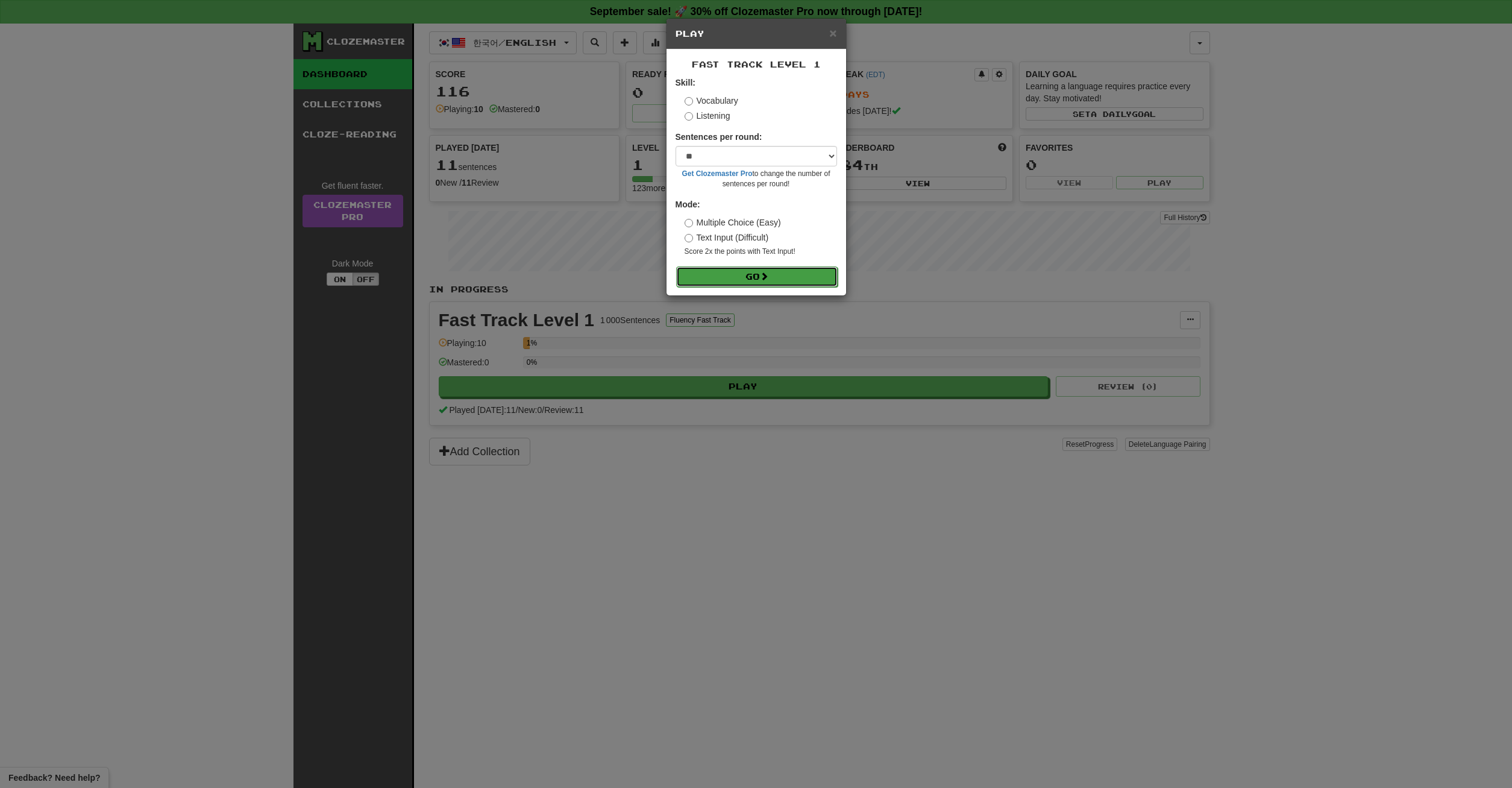
click at [746, 276] on button "Go" at bounding box center [757, 277] width 162 height 21
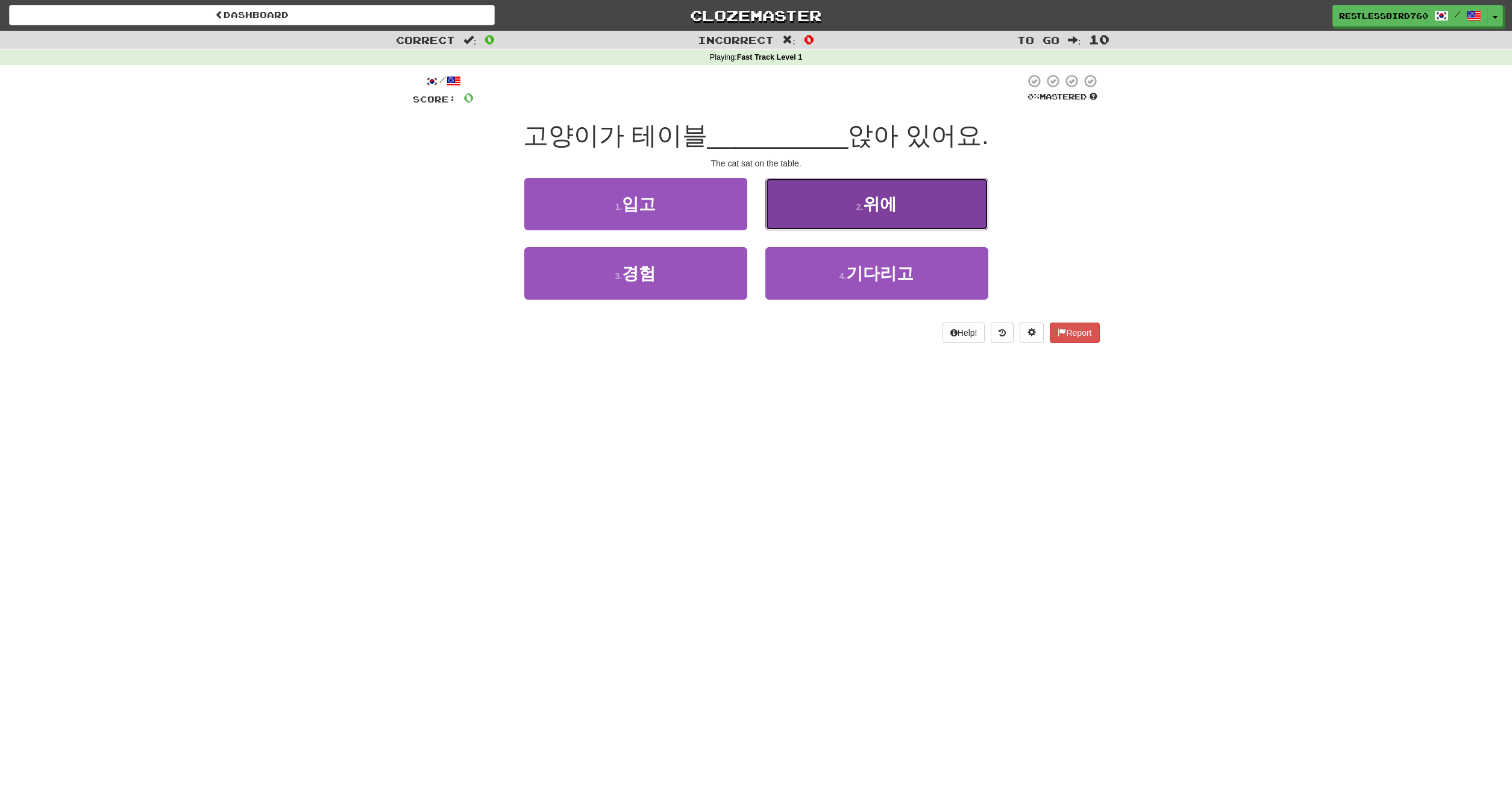
click at [781, 217] on button "2 . 위에" at bounding box center [876, 204] width 223 height 52
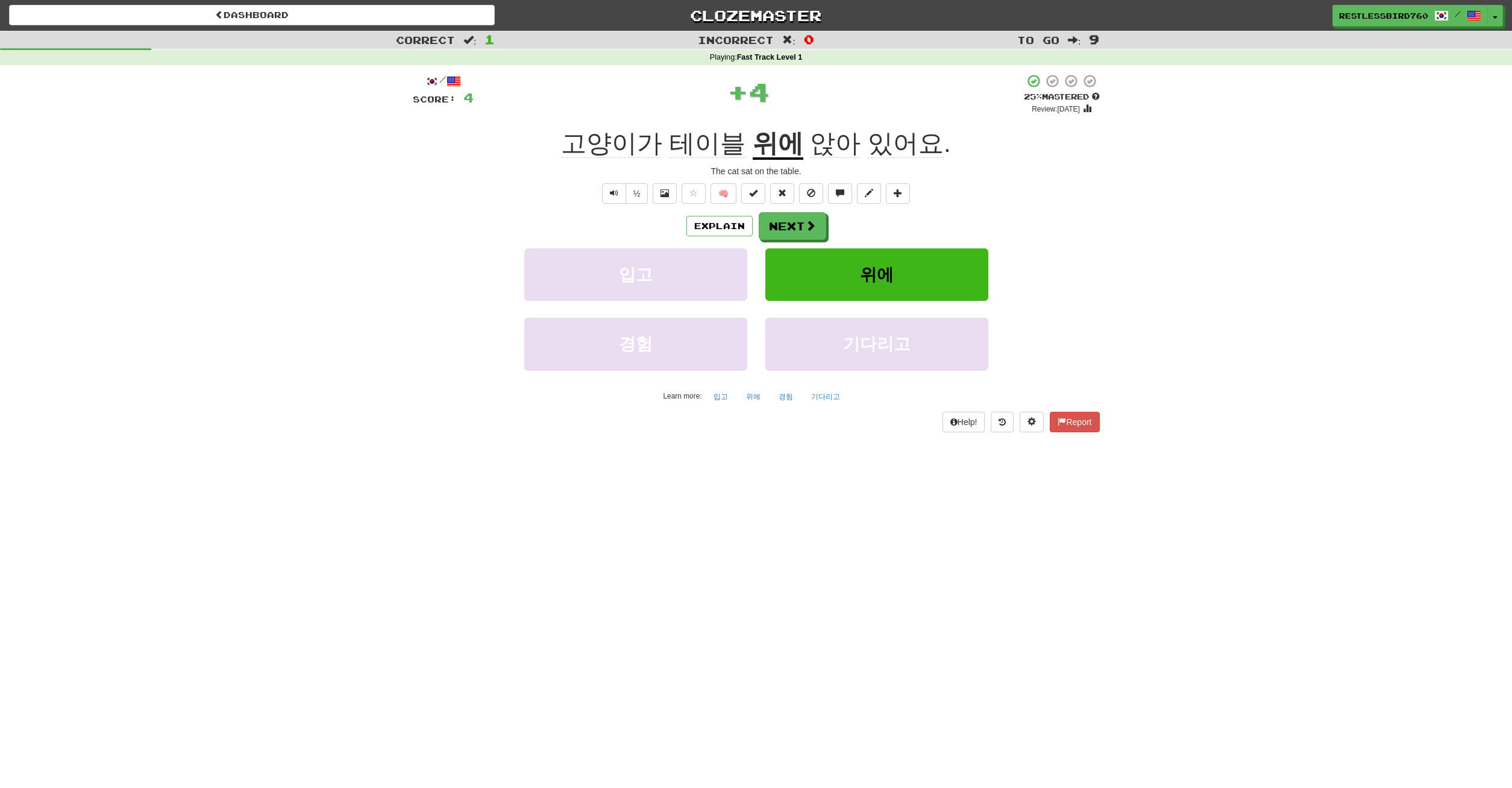
click at [765, 156] on u "위에" at bounding box center [778, 144] width 50 height 30
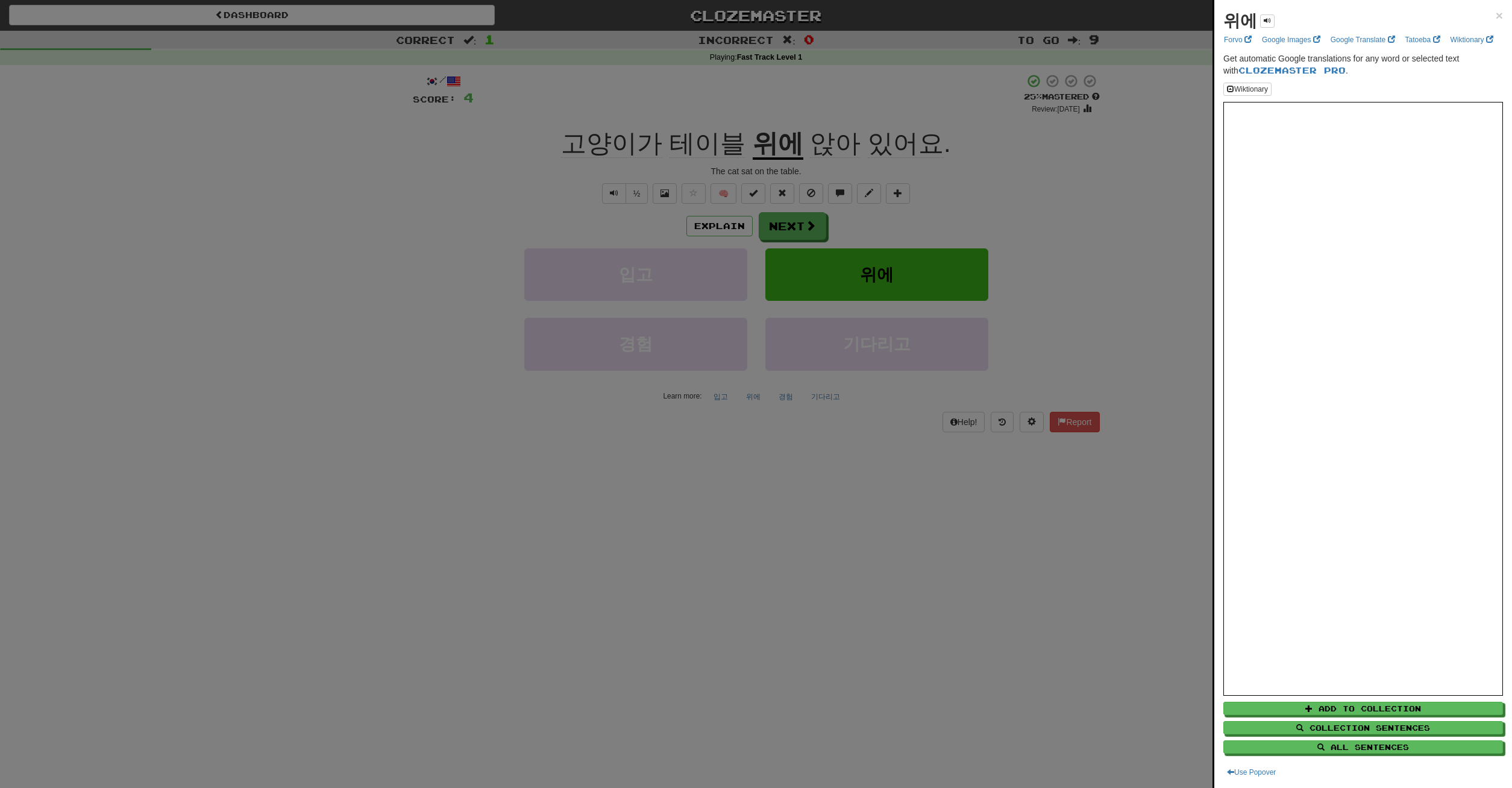
click at [917, 212] on div at bounding box center [756, 394] width 1512 height 788
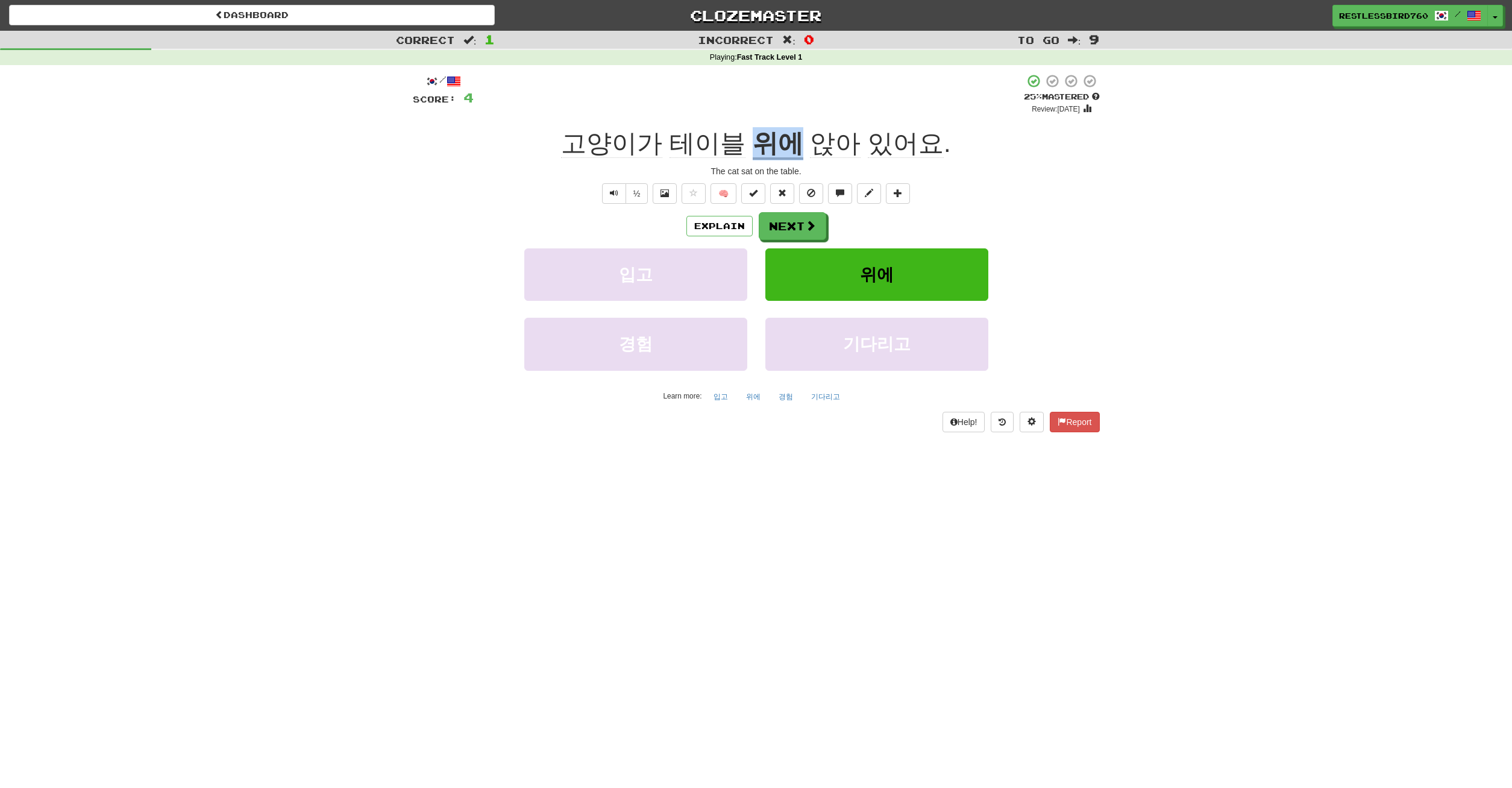
drag, startPoint x: 751, startPoint y: 145, endPoint x: 794, endPoint y: 142, distance: 43.1
click at [796, 145] on div "고양이가 테이블 위에 앉아 있어요 ." at bounding box center [756, 143] width 687 height 33
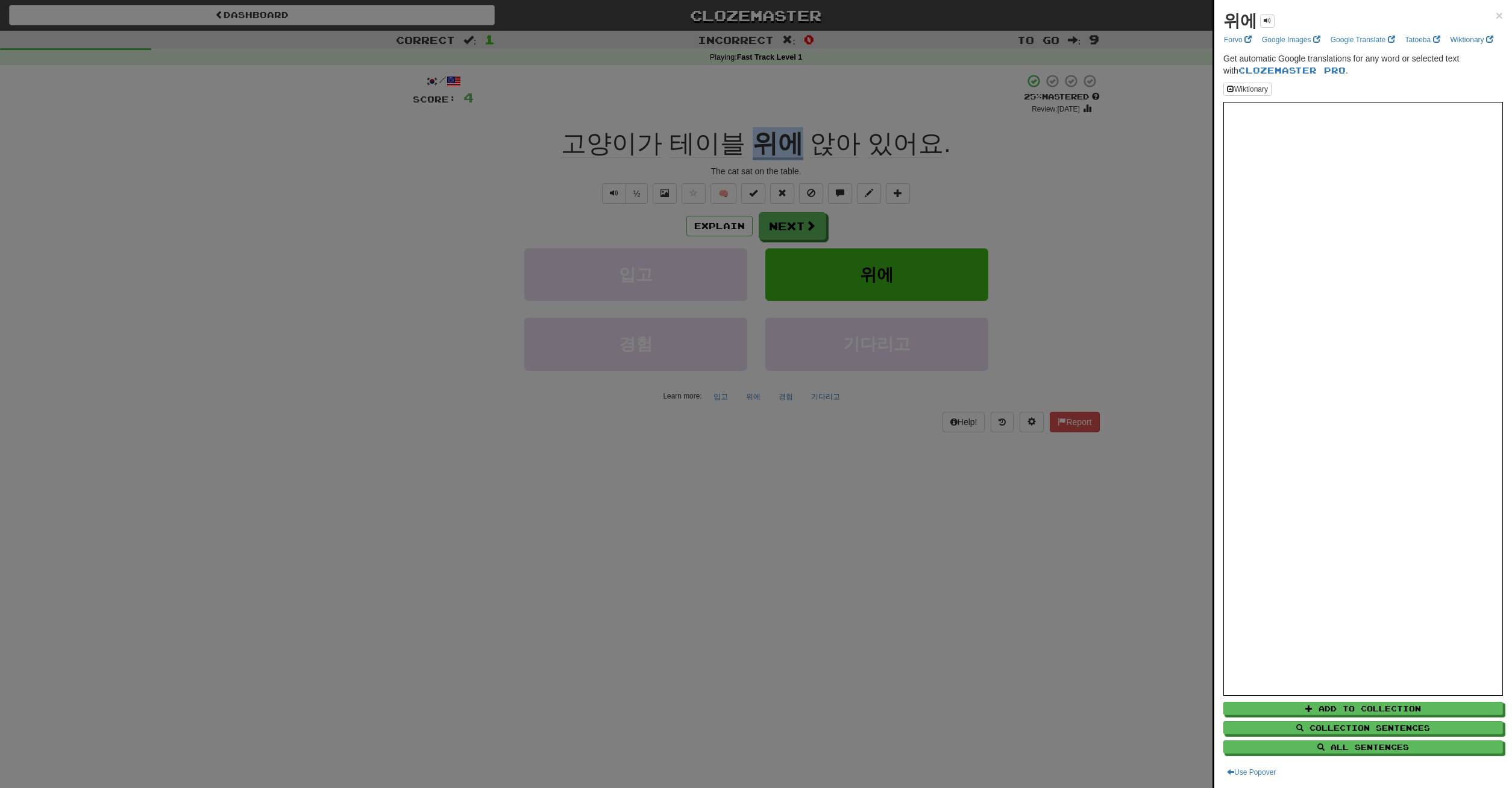
copy div "위에"
click at [1064, 458] on div at bounding box center [756, 394] width 1512 height 788
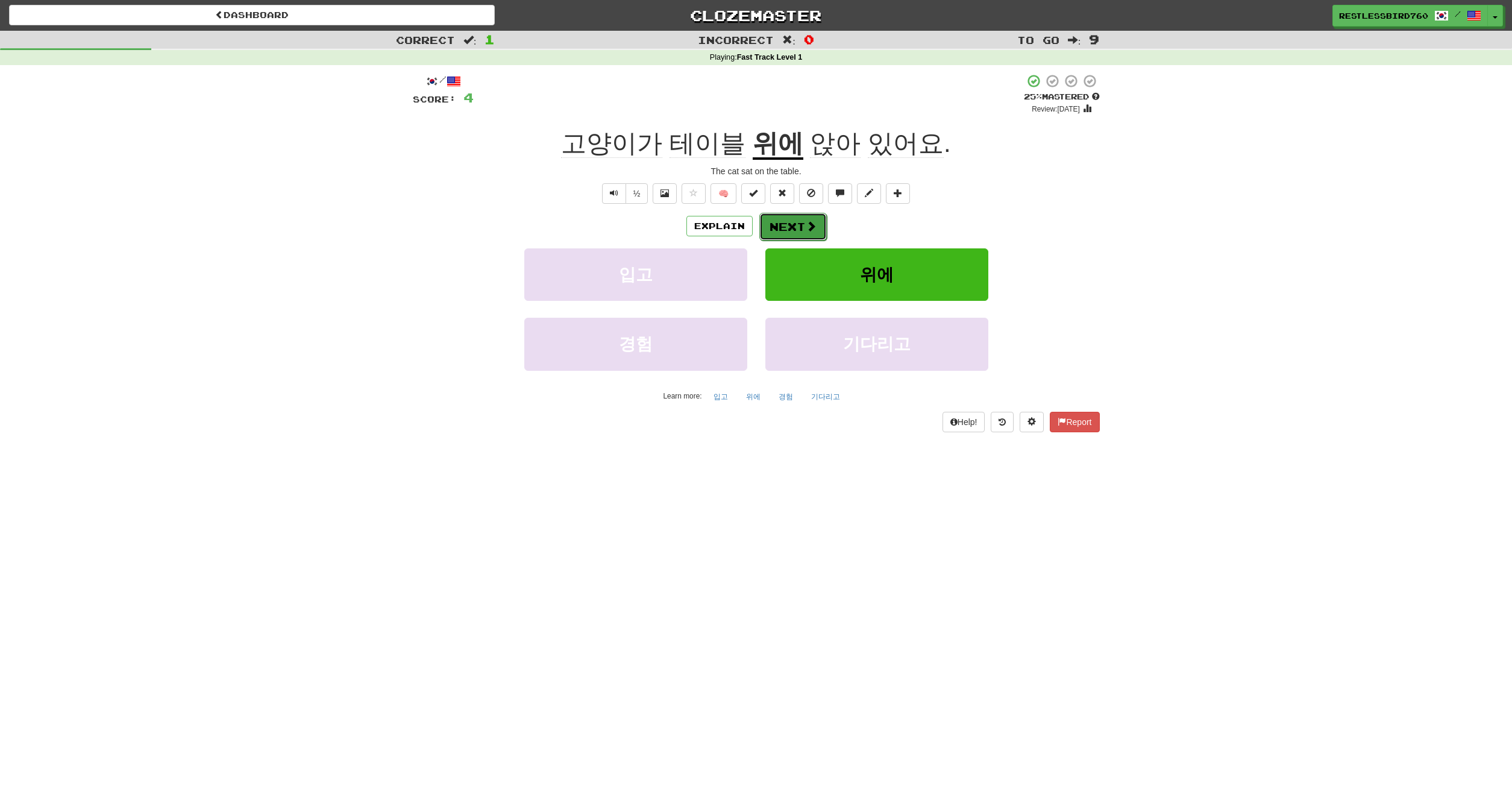
click at [783, 222] on button "Next" at bounding box center [793, 227] width 68 height 28
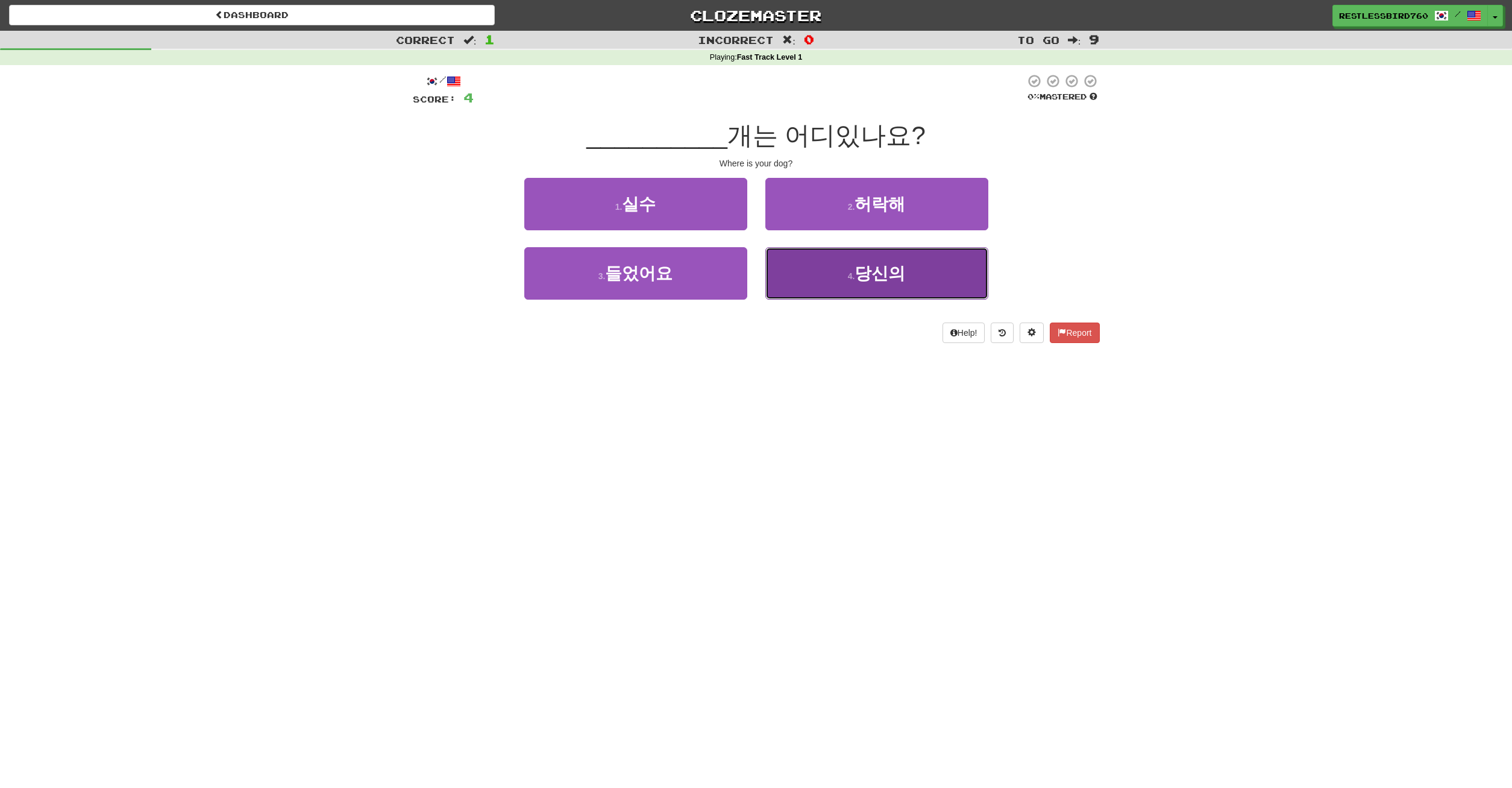
click at [895, 271] on span "당신의" at bounding box center [880, 274] width 50 height 19
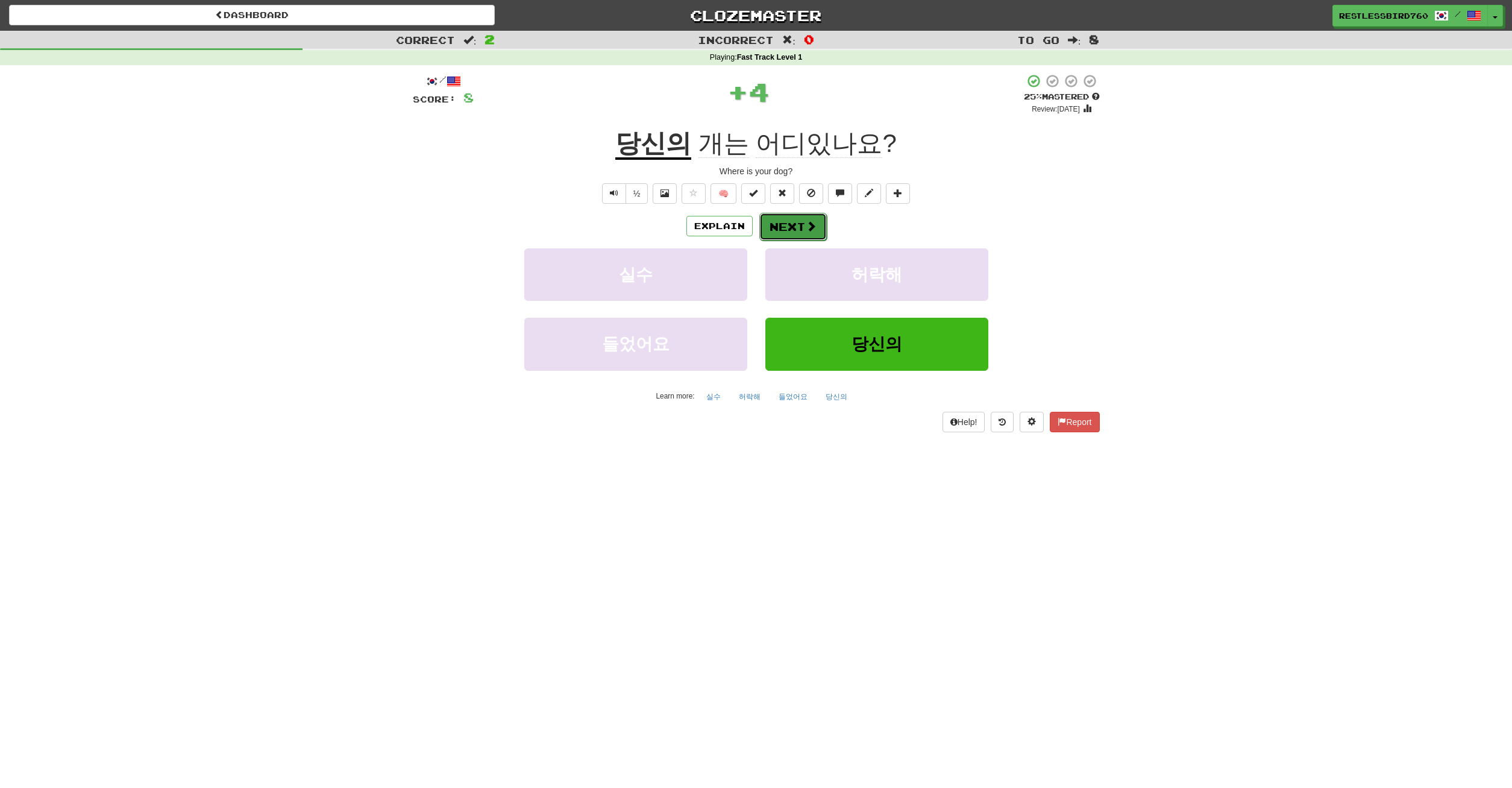
click at [794, 222] on button "Next" at bounding box center [793, 227] width 68 height 28
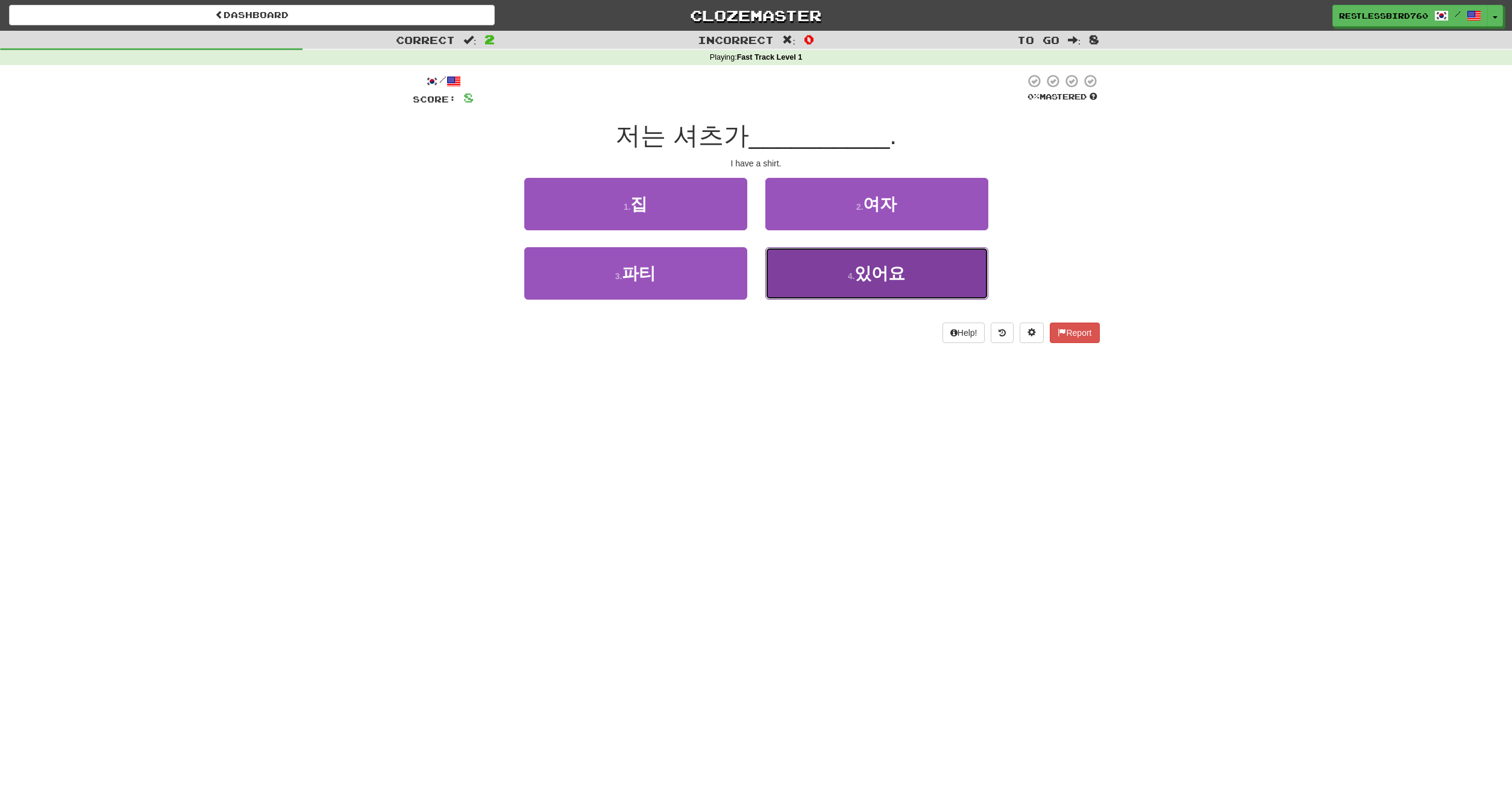
click at [810, 269] on button "4 . 있어요" at bounding box center [876, 274] width 223 height 52
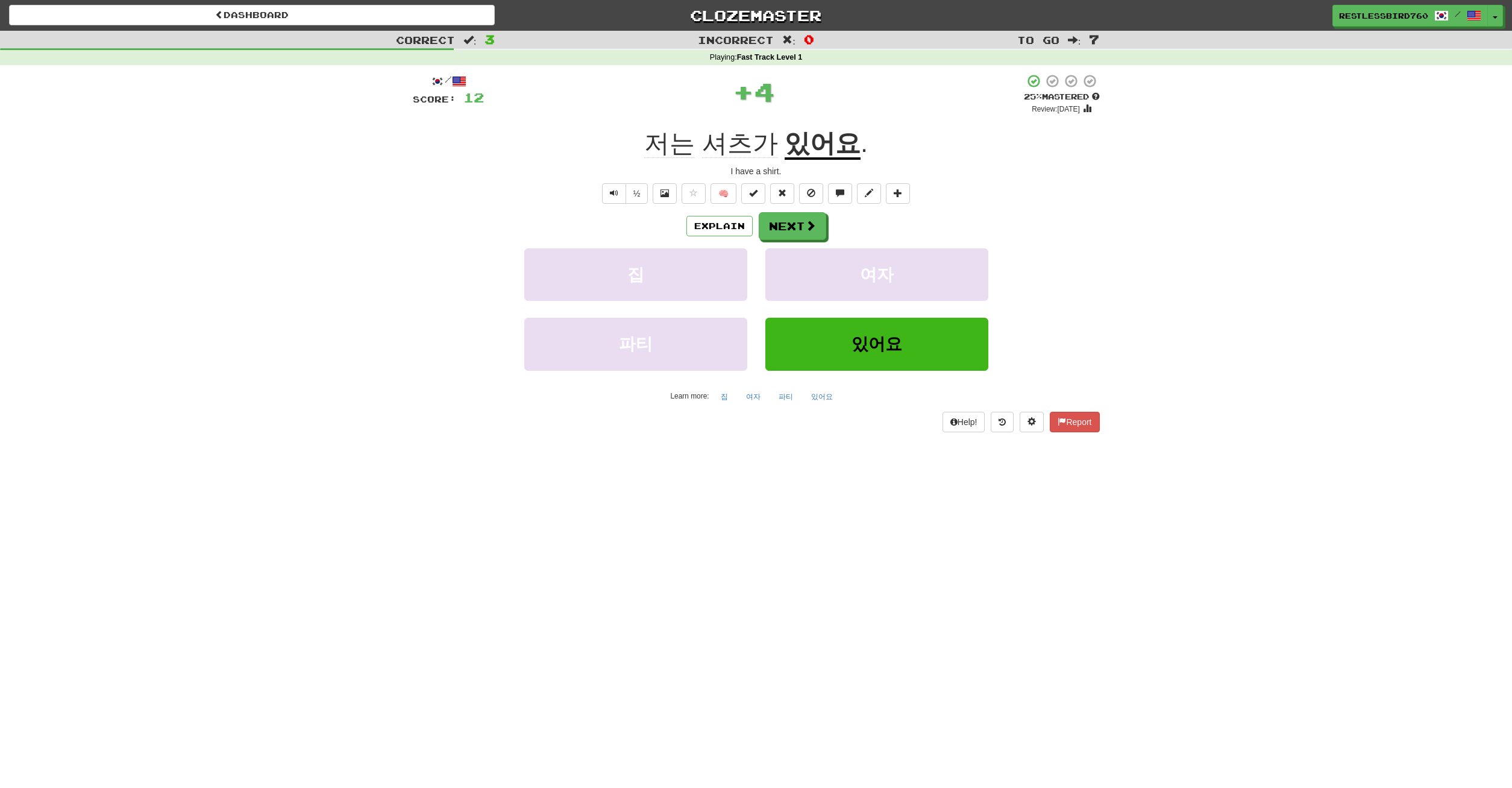
click at [795, 210] on div "/ Score: 12 + 4 25 % Mastered Review: 2025-09-21 저는 셔츠가 있어요 . I have a shirt. ½…" at bounding box center [756, 253] width 687 height 358
click at [801, 226] on button "Next" at bounding box center [793, 227] width 68 height 28
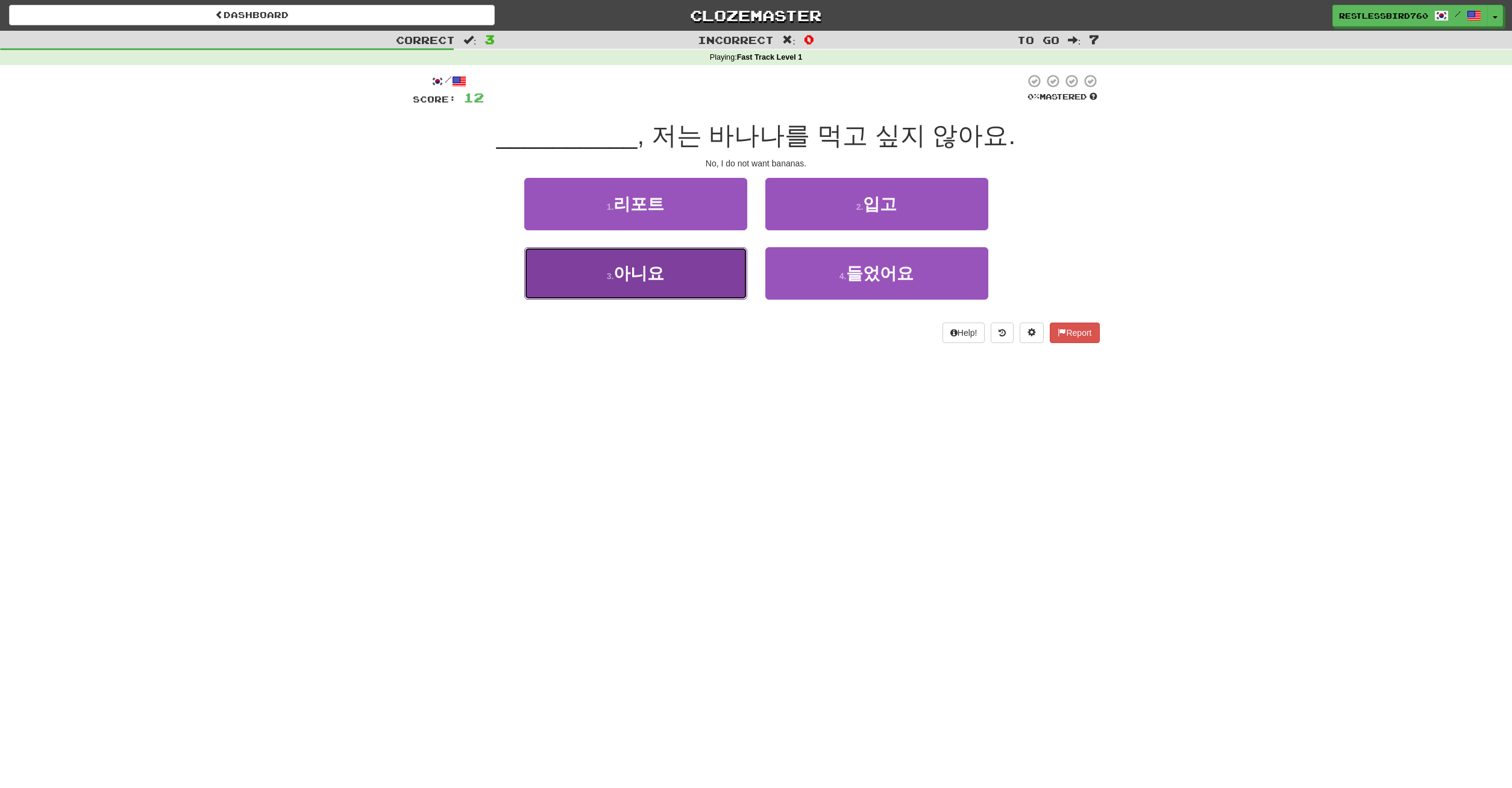
click at [711, 266] on button "3 . 아니요" at bounding box center [636, 274] width 223 height 52
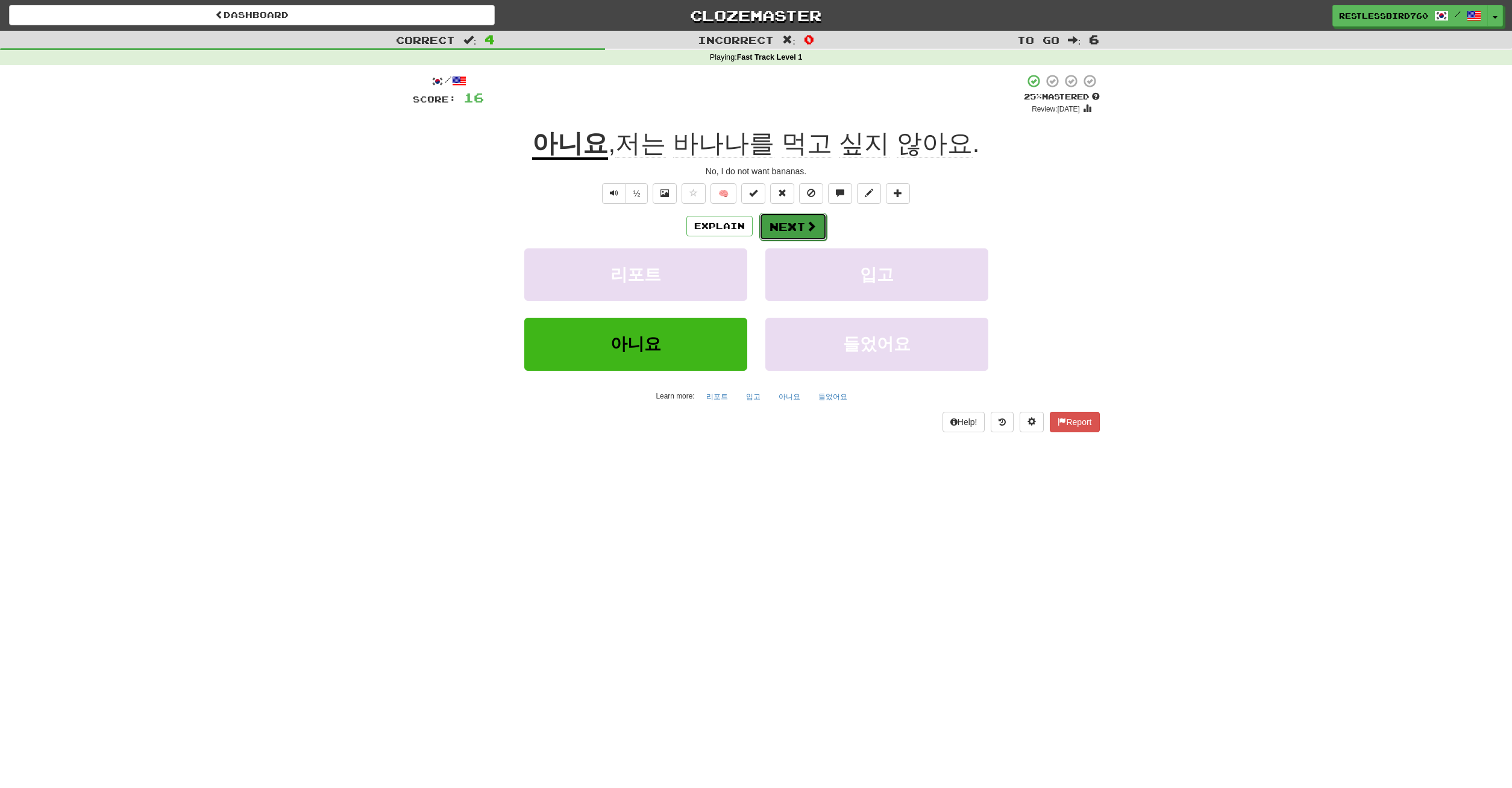
click at [782, 229] on button "Next" at bounding box center [793, 227] width 68 height 28
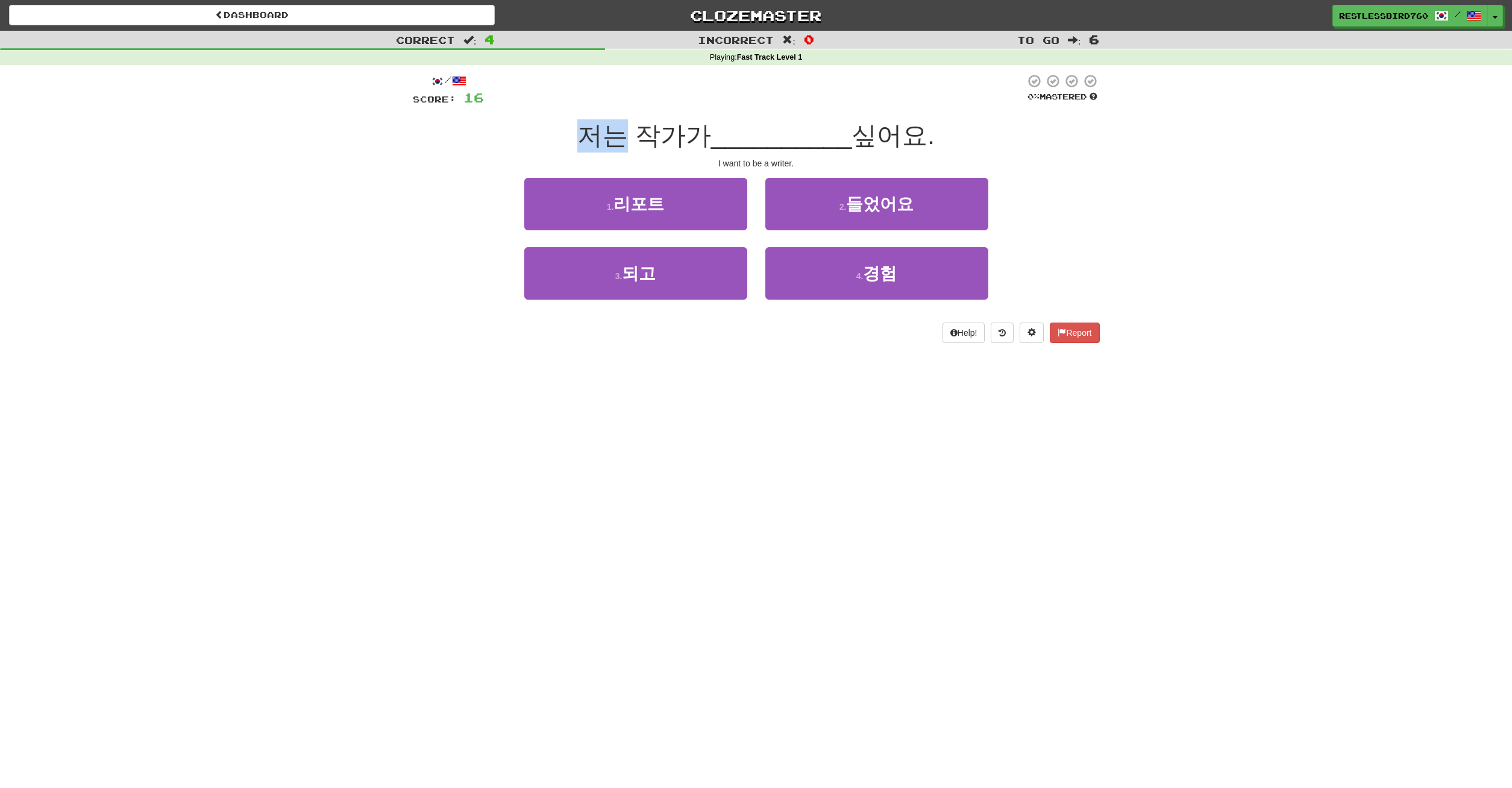
drag, startPoint x: 573, startPoint y: 135, endPoint x: 617, endPoint y: 116, distance: 47.9
click at [617, 117] on div "/ Score: 16 0 % Mastered 저는 작가가 __________ 싶어요. I want to be a writer. 1 . 리포트 …" at bounding box center [756, 209] width 687 height 269
click at [702, 270] on button "3 . 되고" at bounding box center [636, 274] width 223 height 52
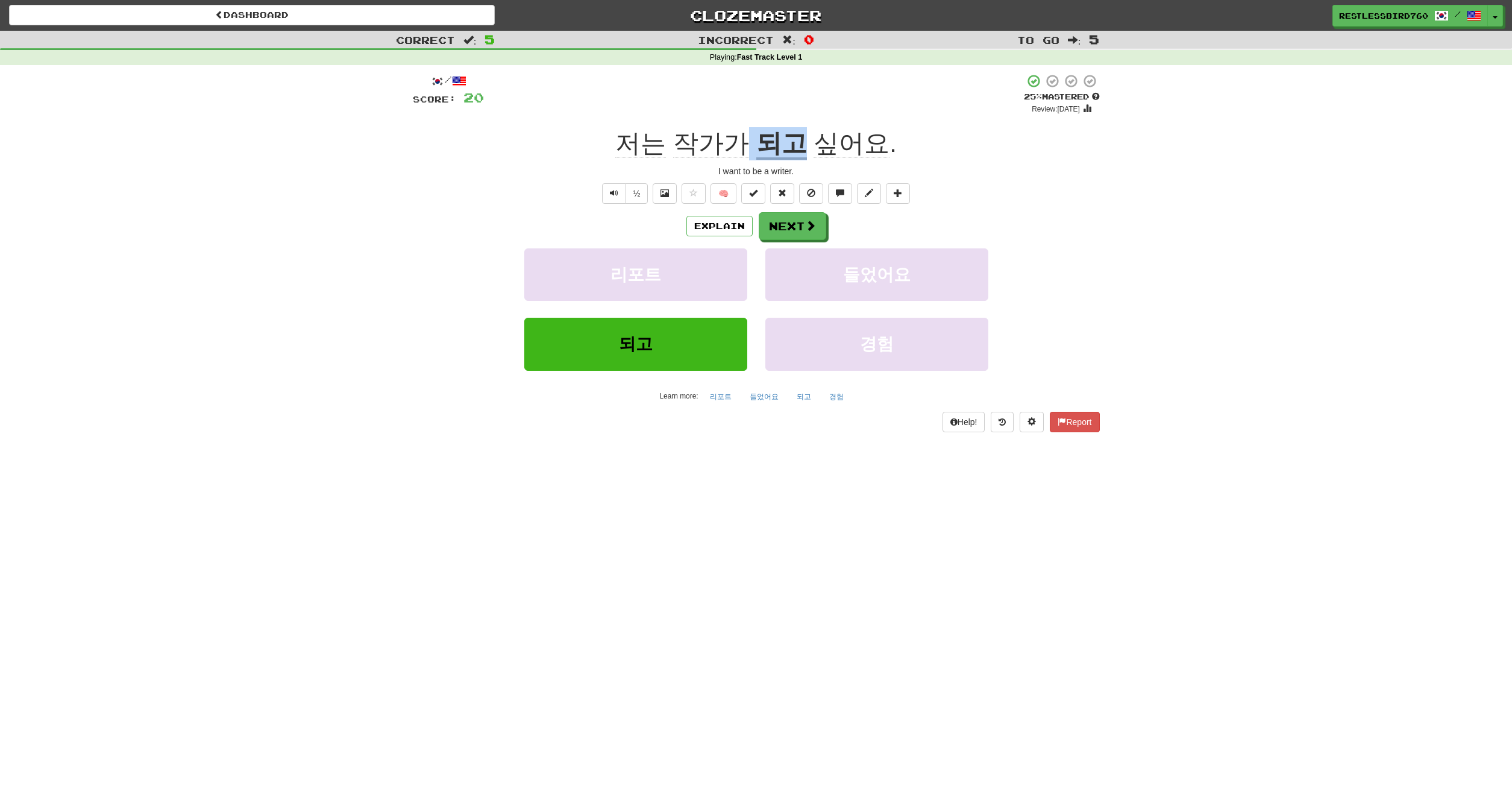
drag, startPoint x: 751, startPoint y: 144, endPoint x: 810, endPoint y: 141, distance: 59.1
click at [810, 141] on div "저는 작가가 되고 싶어요 ." at bounding box center [756, 143] width 687 height 33
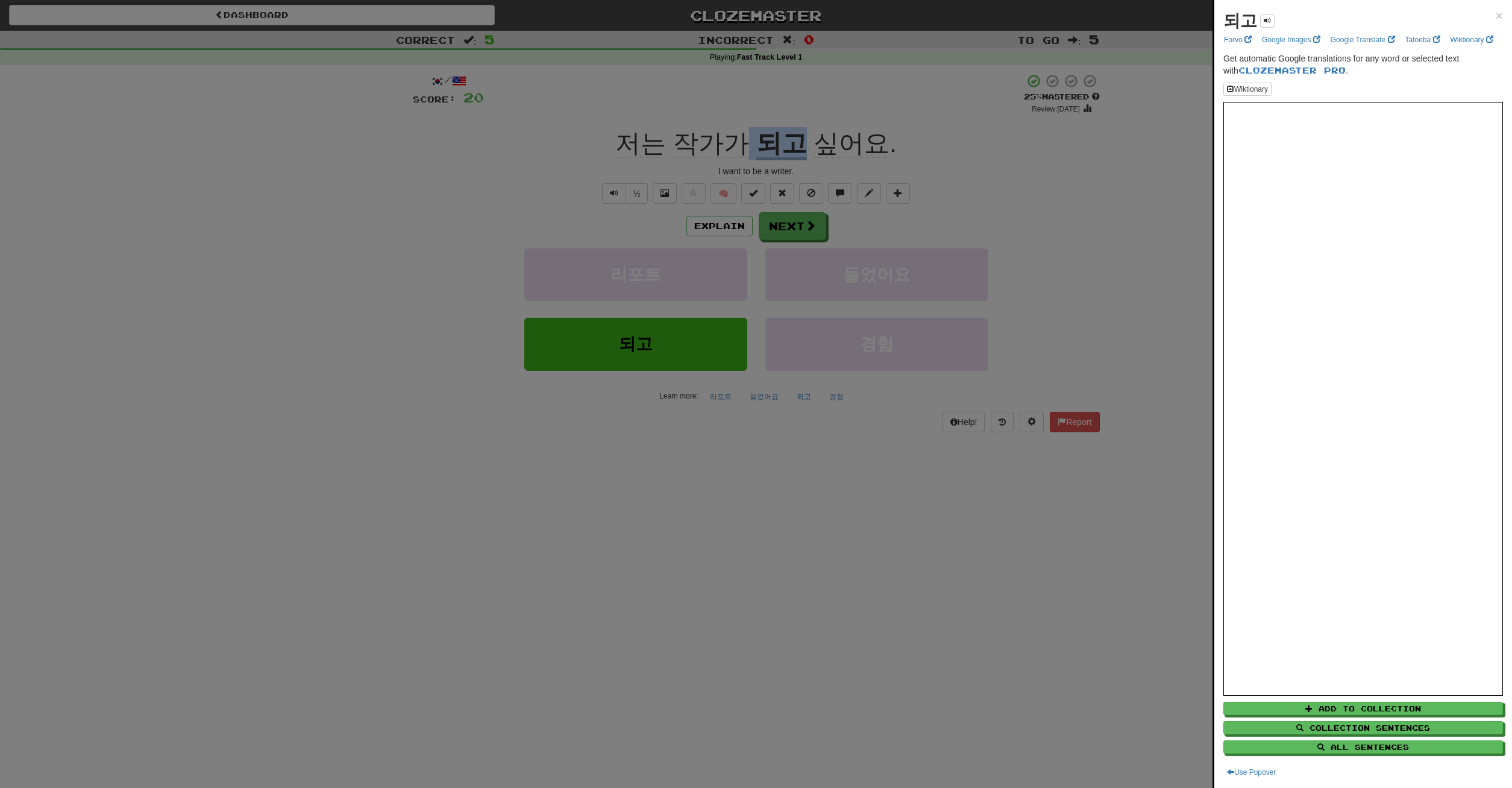
copy div "되고"
click at [848, 196] on div at bounding box center [756, 394] width 1512 height 788
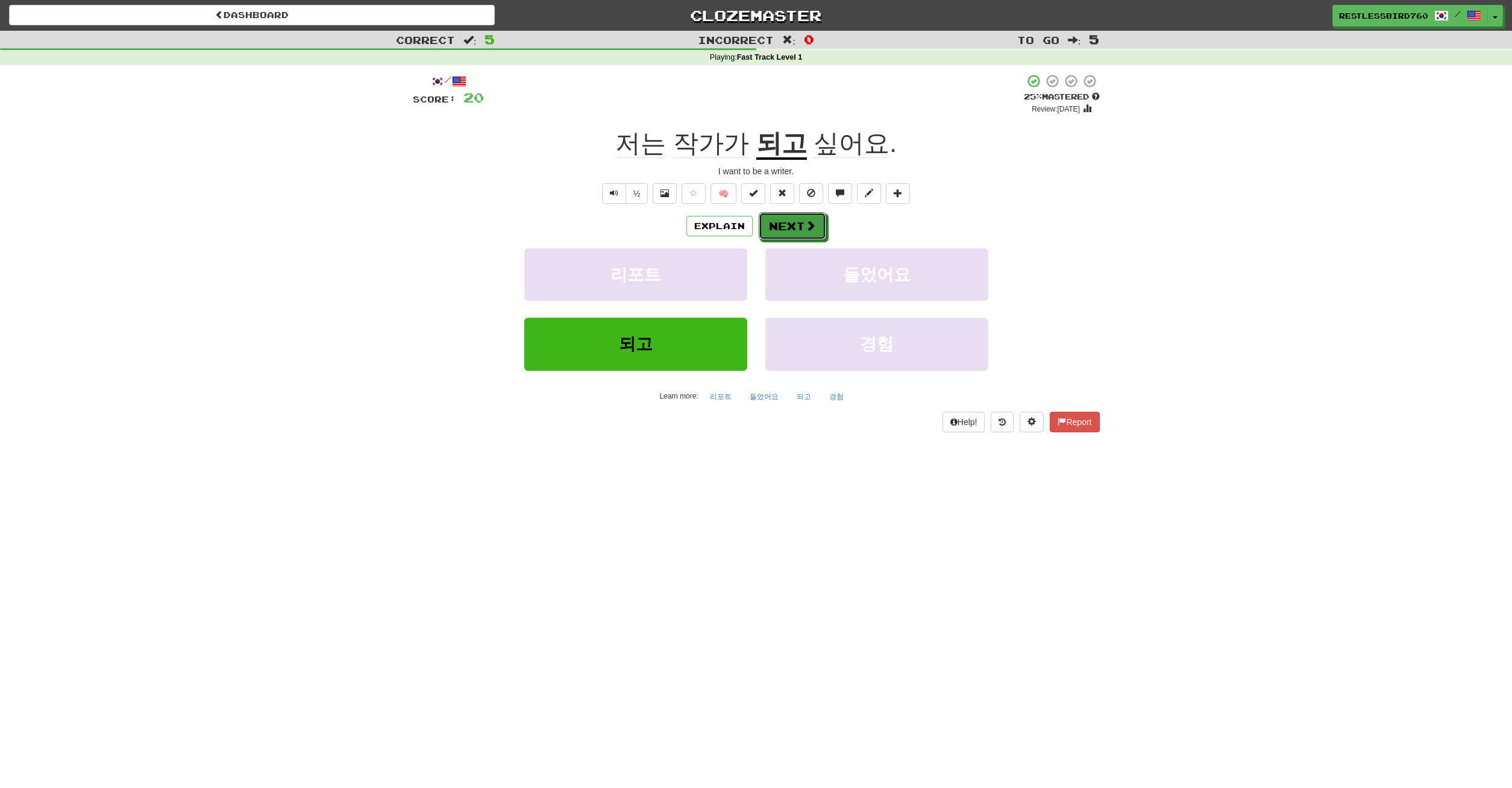
click at [804, 229] on button "Next" at bounding box center [793, 226] width 68 height 28
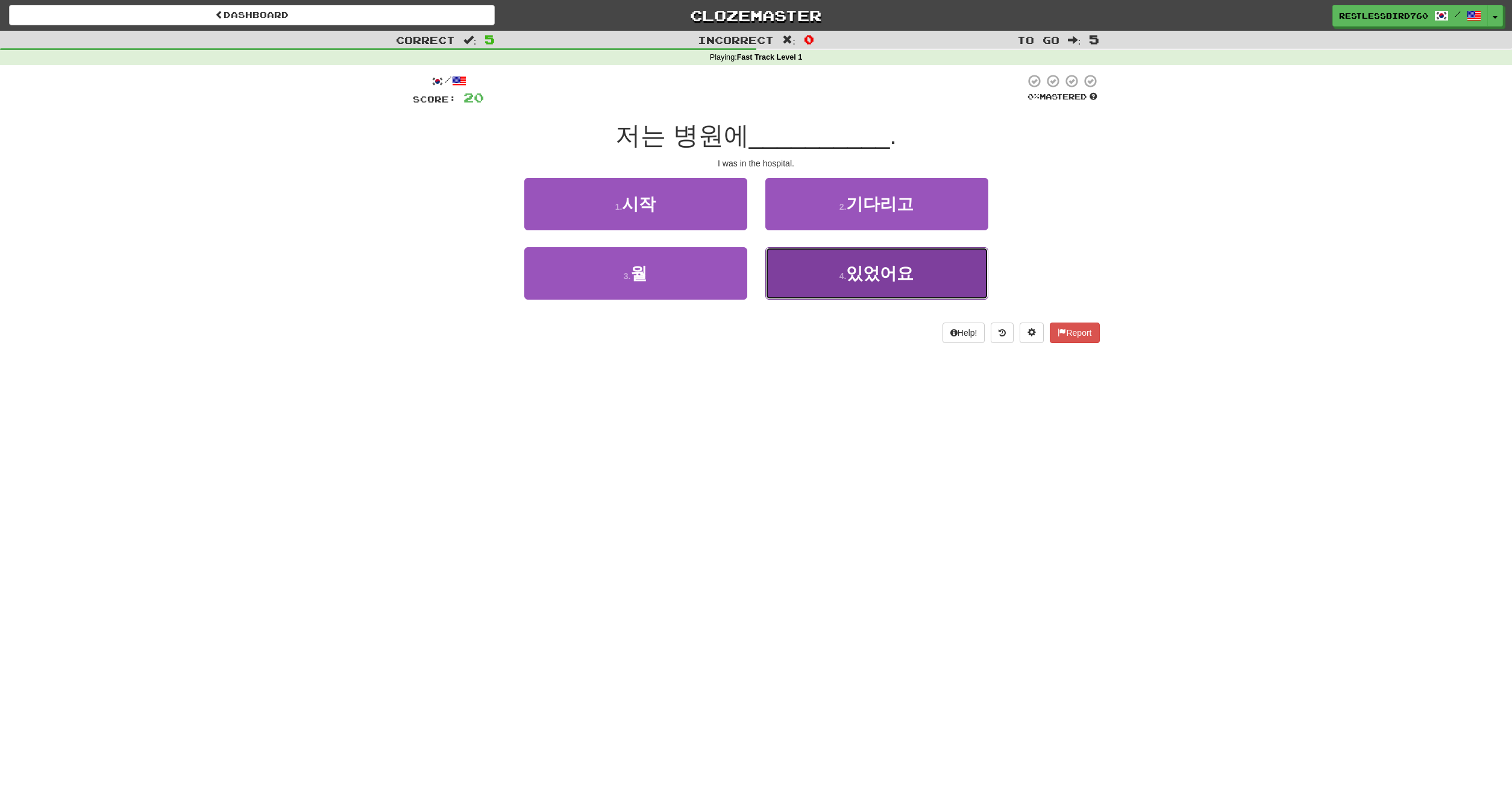
click at [835, 275] on button "4 . 있었어요" at bounding box center [876, 274] width 223 height 52
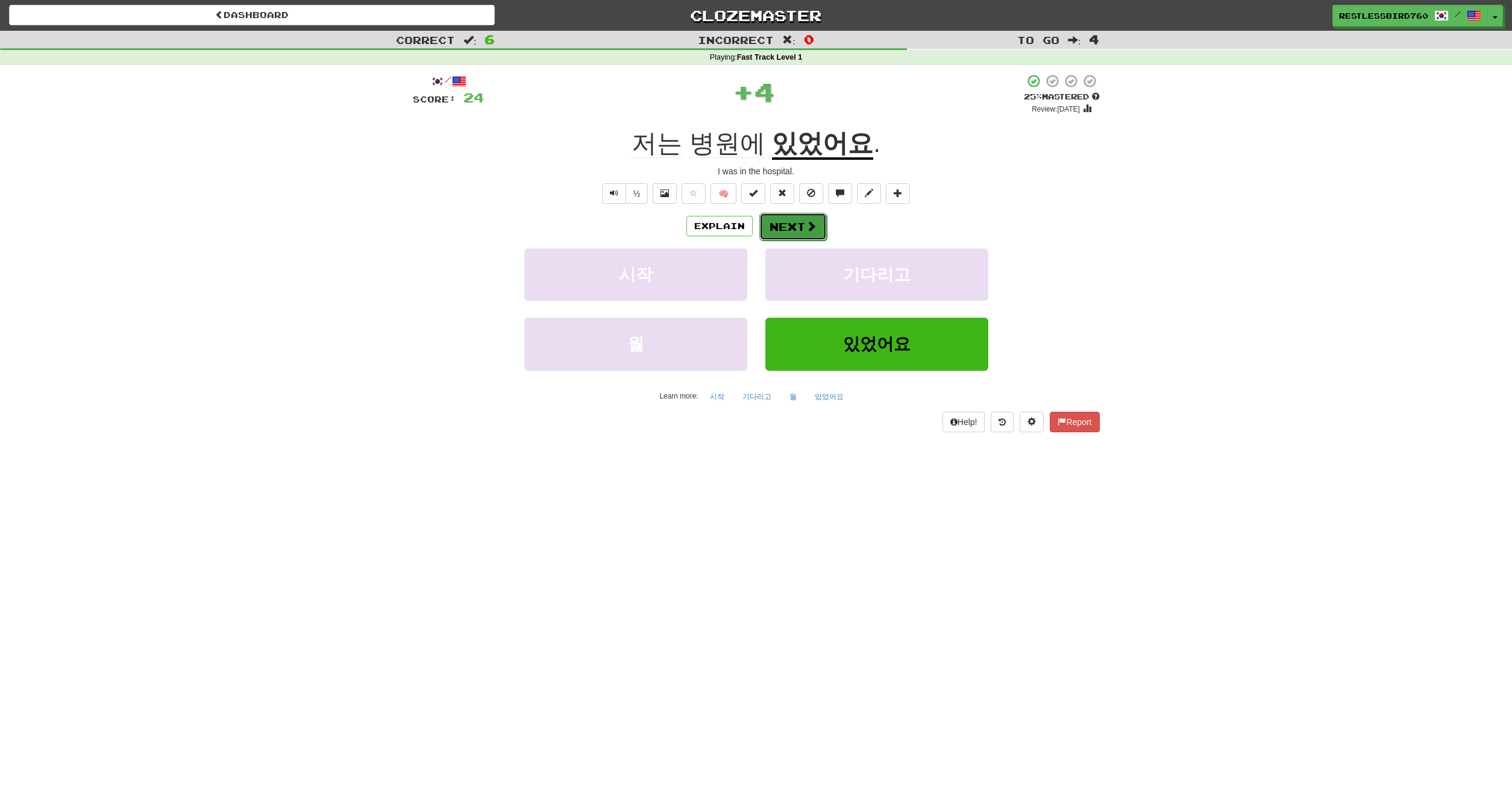
click at [797, 228] on button "Next" at bounding box center [793, 227] width 68 height 28
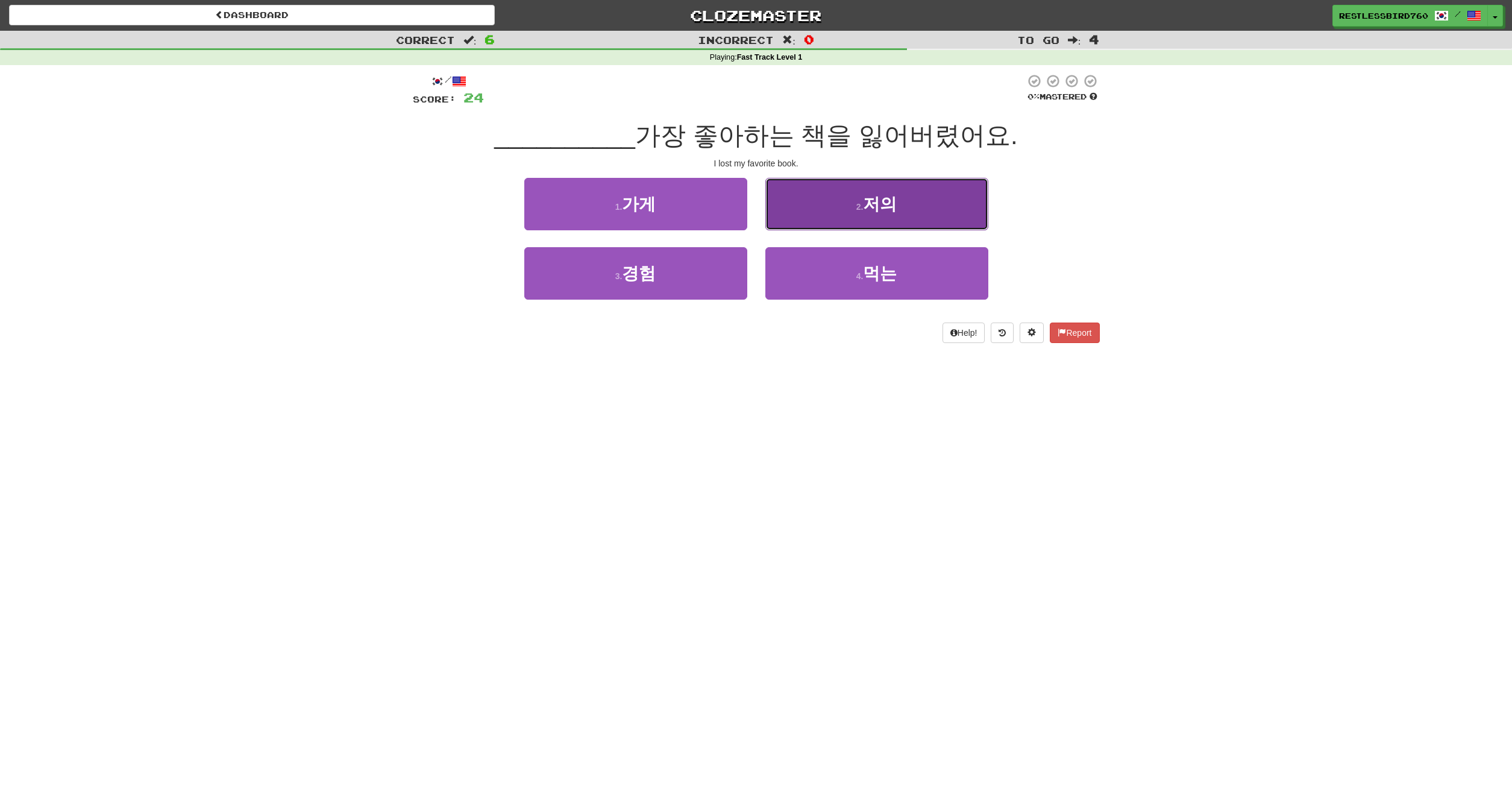
click at [848, 213] on button "2 . 저의" at bounding box center [876, 204] width 223 height 52
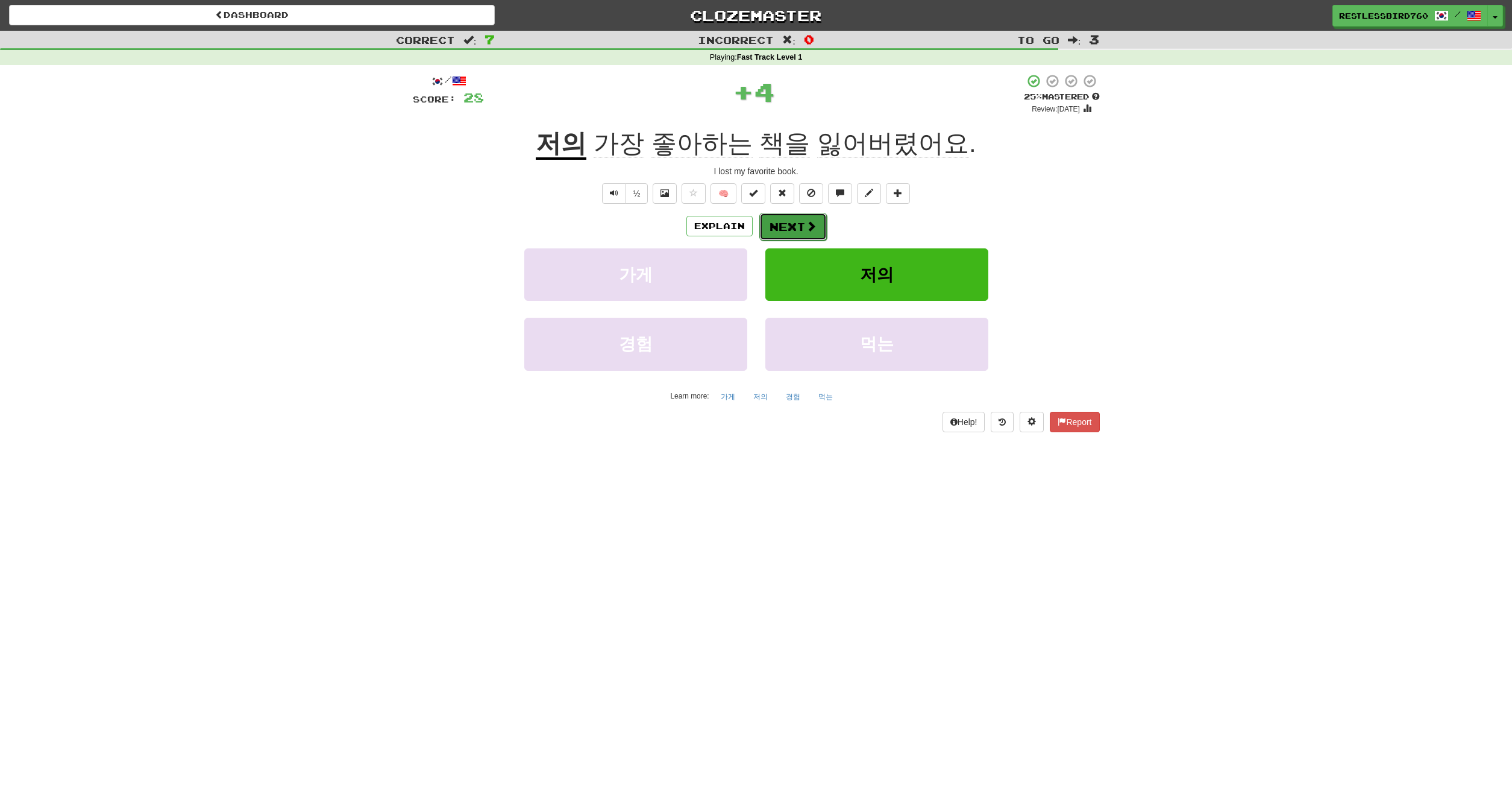
click at [775, 220] on button "Next" at bounding box center [793, 227] width 68 height 28
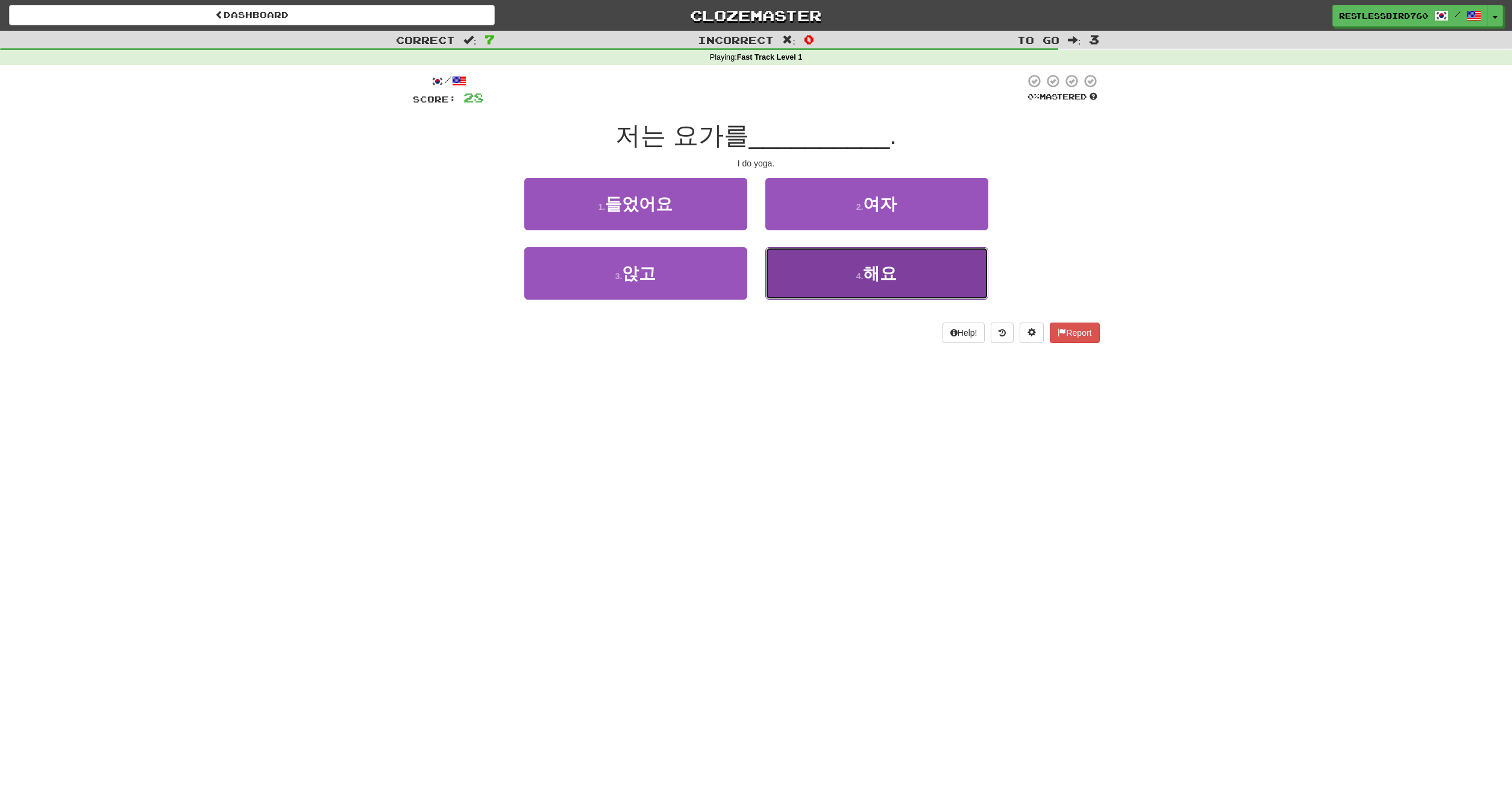
click at [811, 268] on button "4 . 해요" at bounding box center [876, 274] width 223 height 52
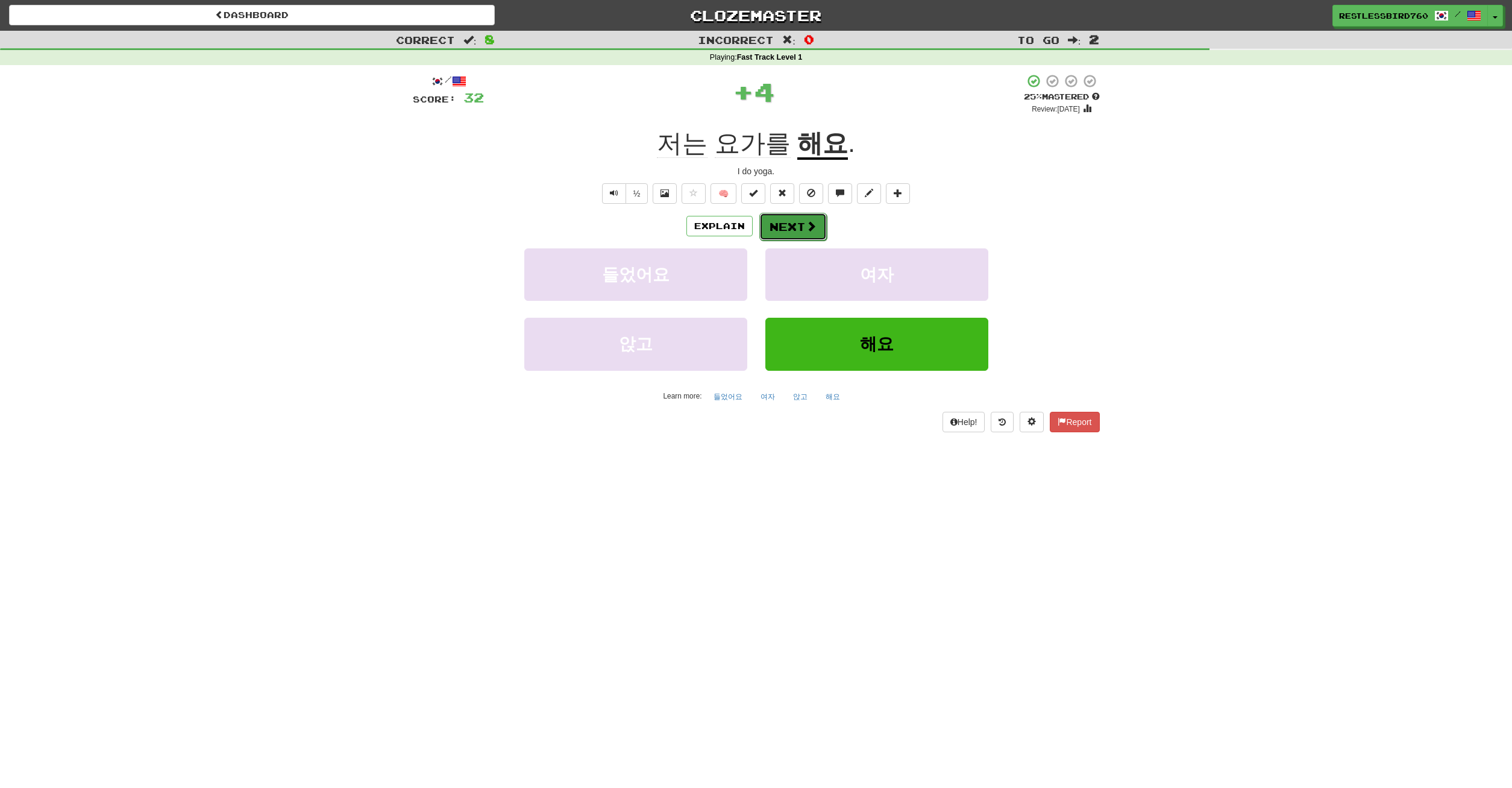
click at [812, 229] on span at bounding box center [811, 226] width 10 height 10
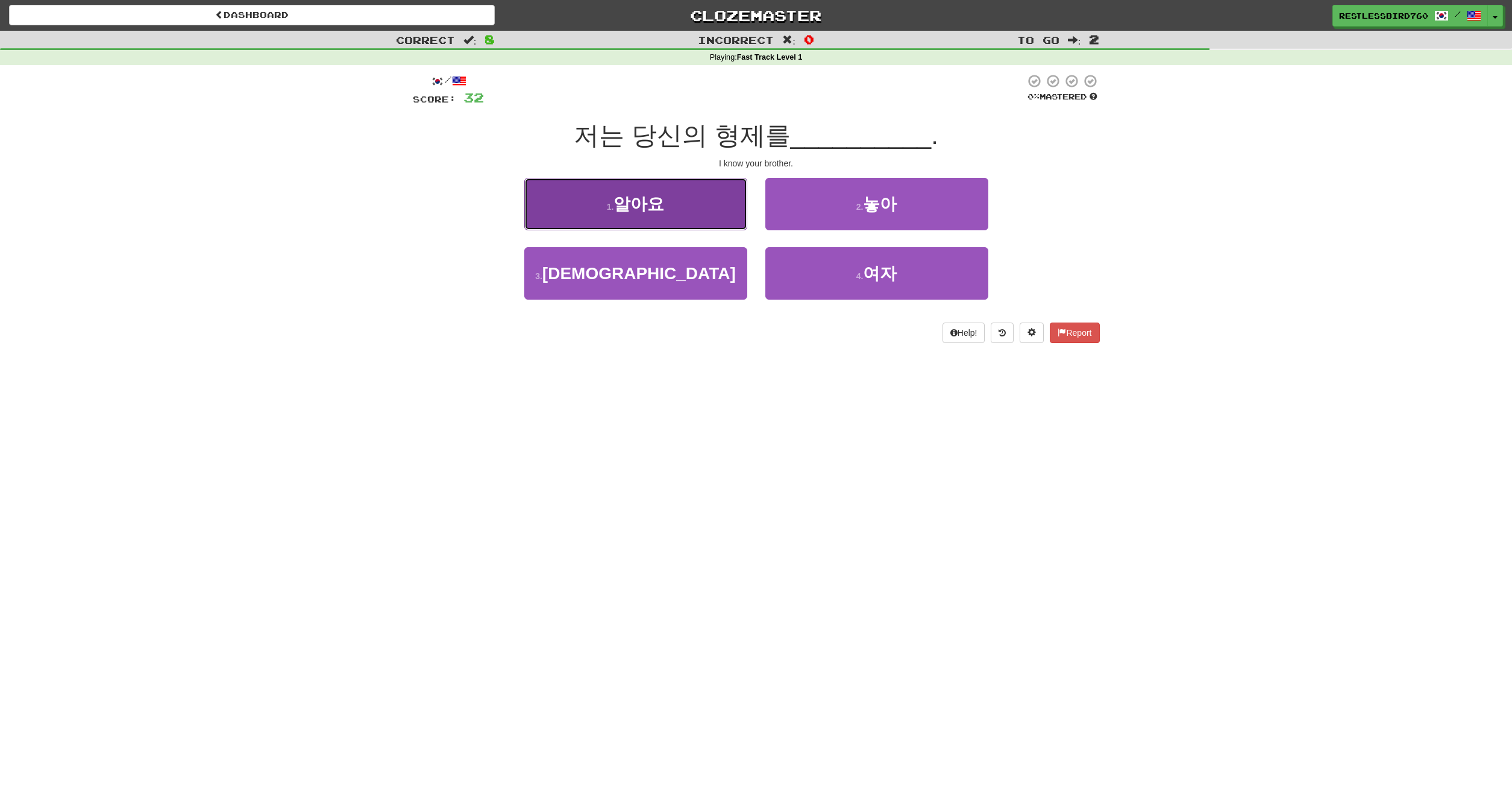
click at [712, 212] on button "1 . 알아요" at bounding box center [636, 204] width 223 height 52
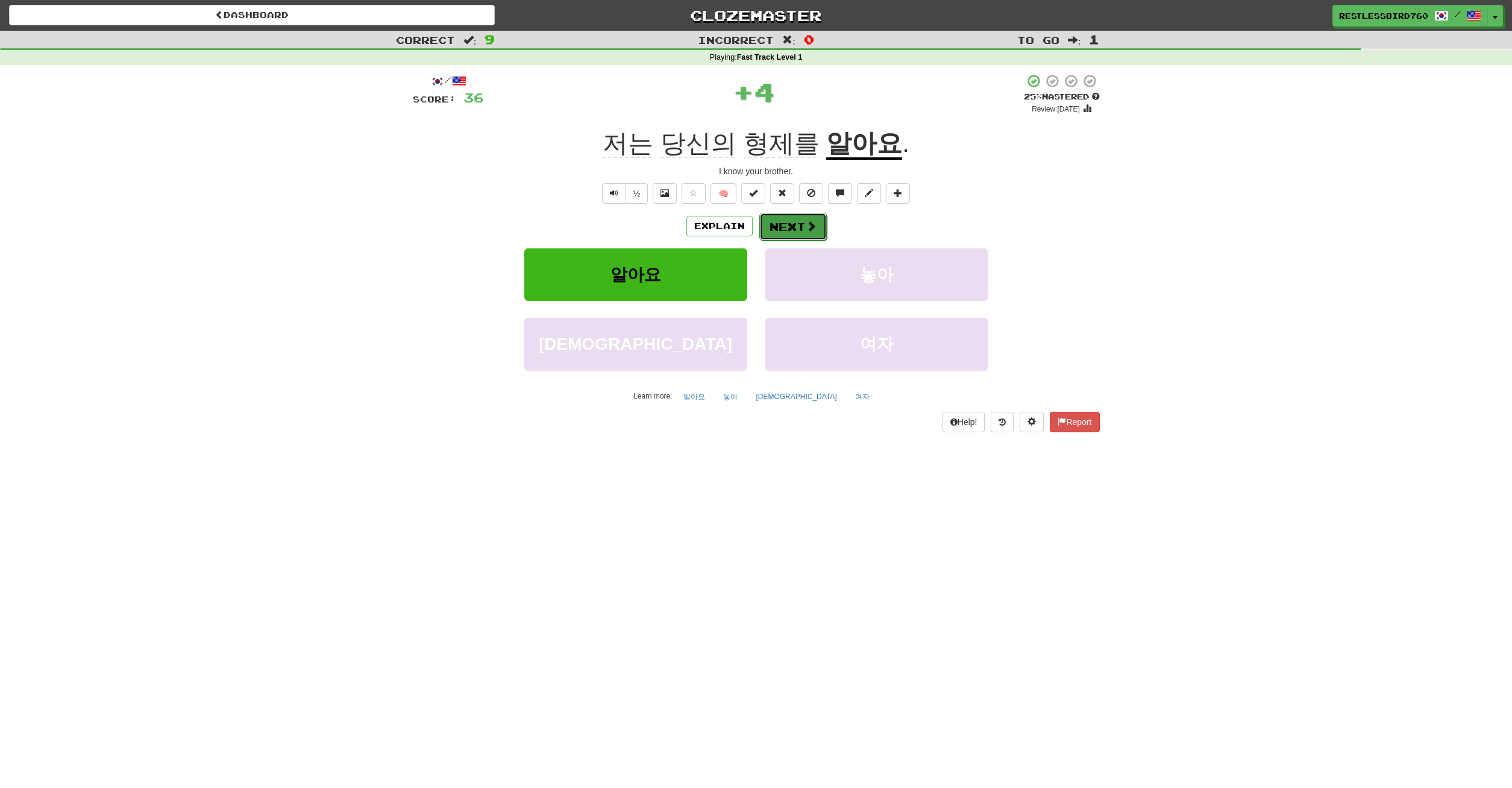
click at [775, 228] on button "Next" at bounding box center [793, 227] width 68 height 28
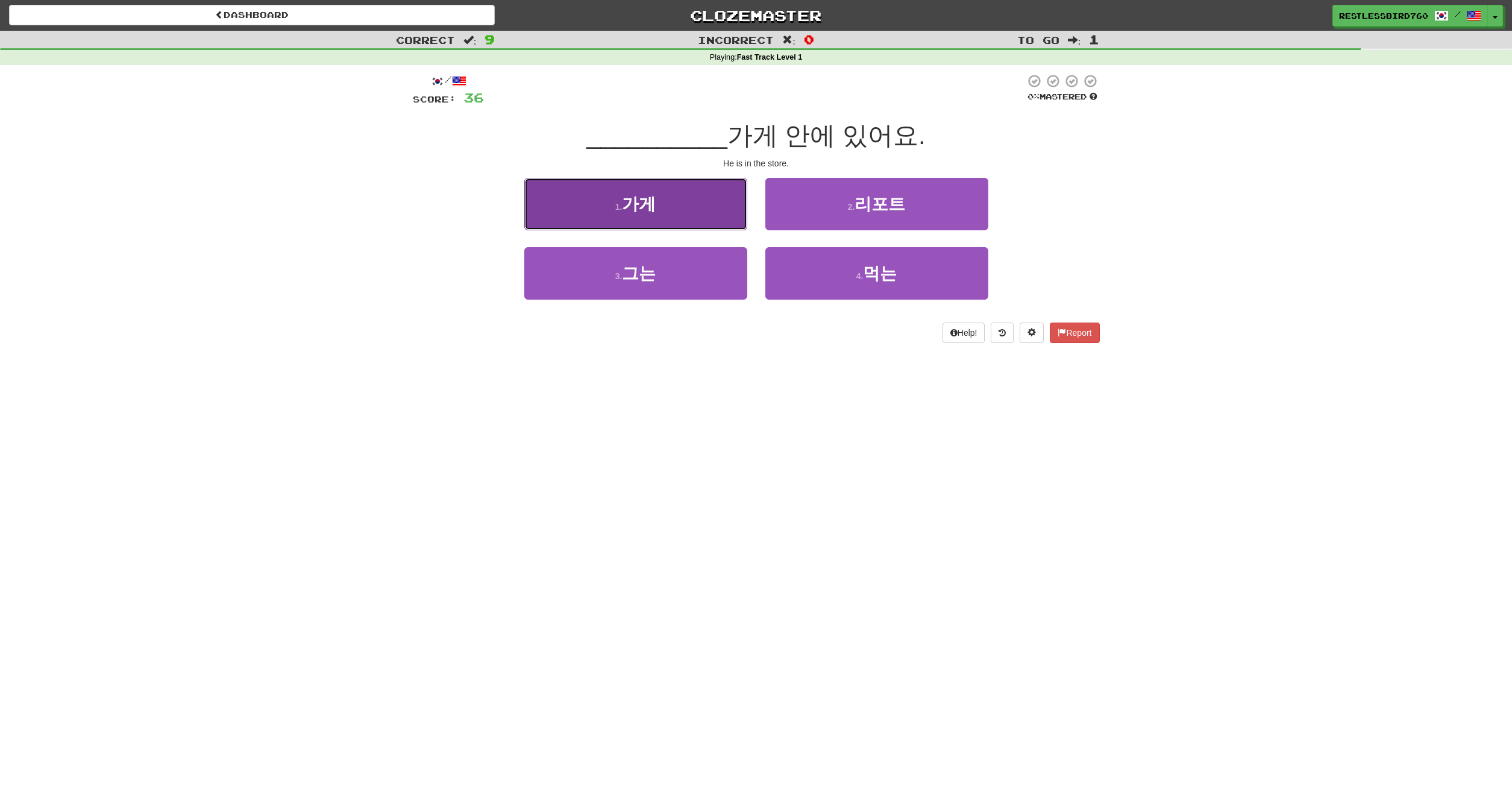
click at [690, 209] on button "1 . 가게" at bounding box center [636, 204] width 223 height 52
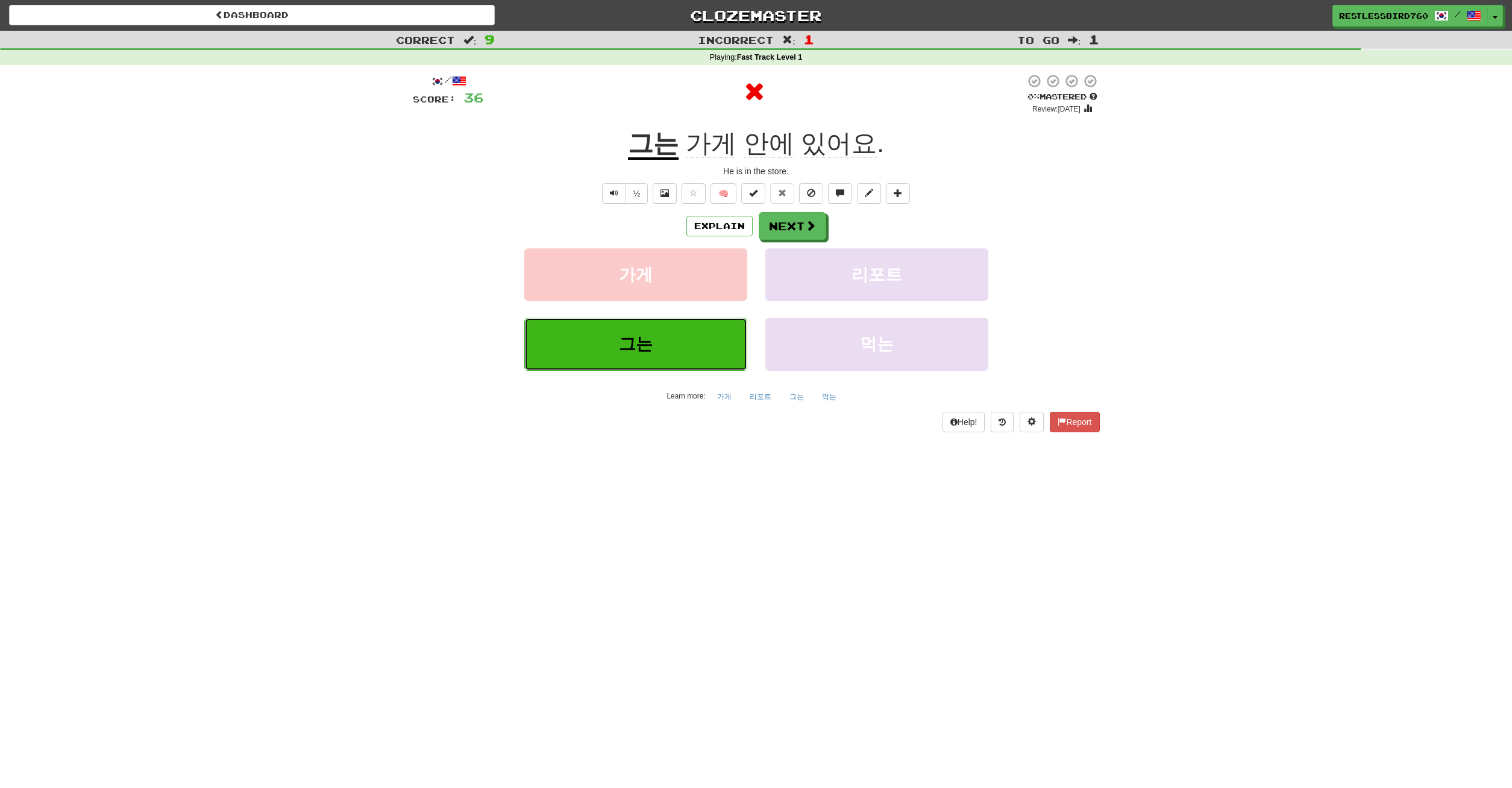
click at [683, 337] on button "그는" at bounding box center [636, 344] width 223 height 52
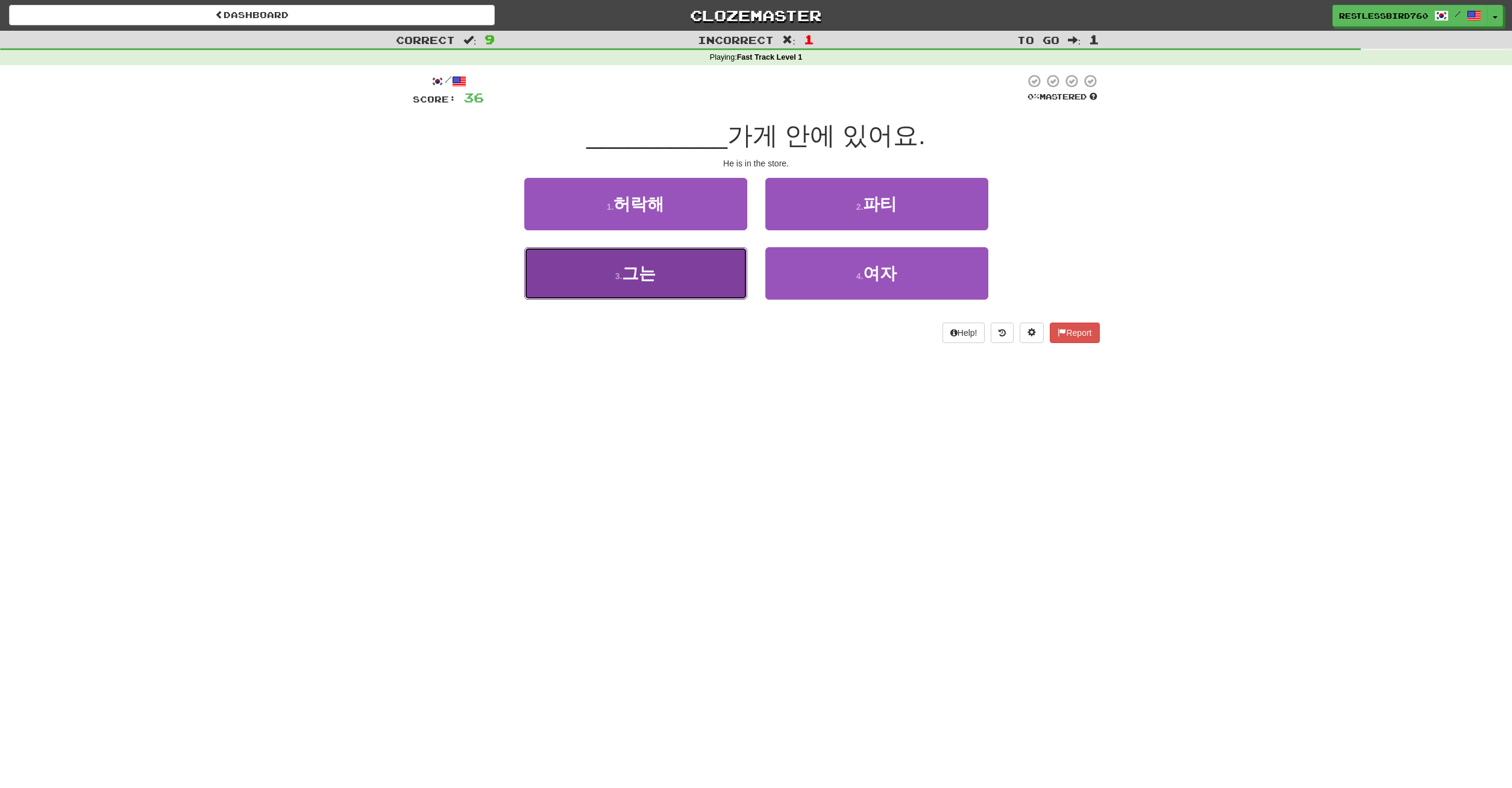
click at [710, 275] on button "3 . 그는" at bounding box center [636, 274] width 223 height 52
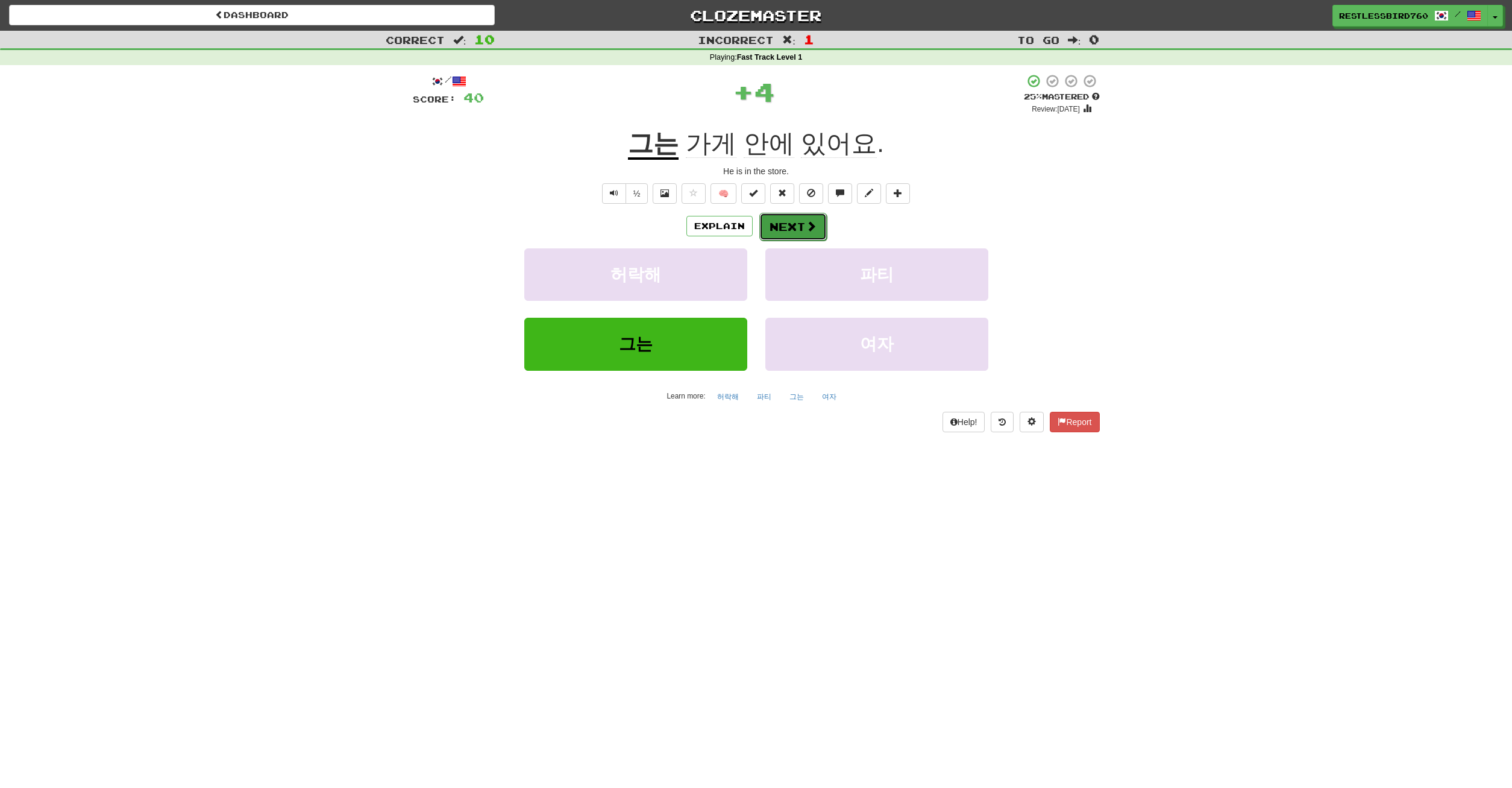
click at [776, 223] on button "Next" at bounding box center [793, 227] width 68 height 28
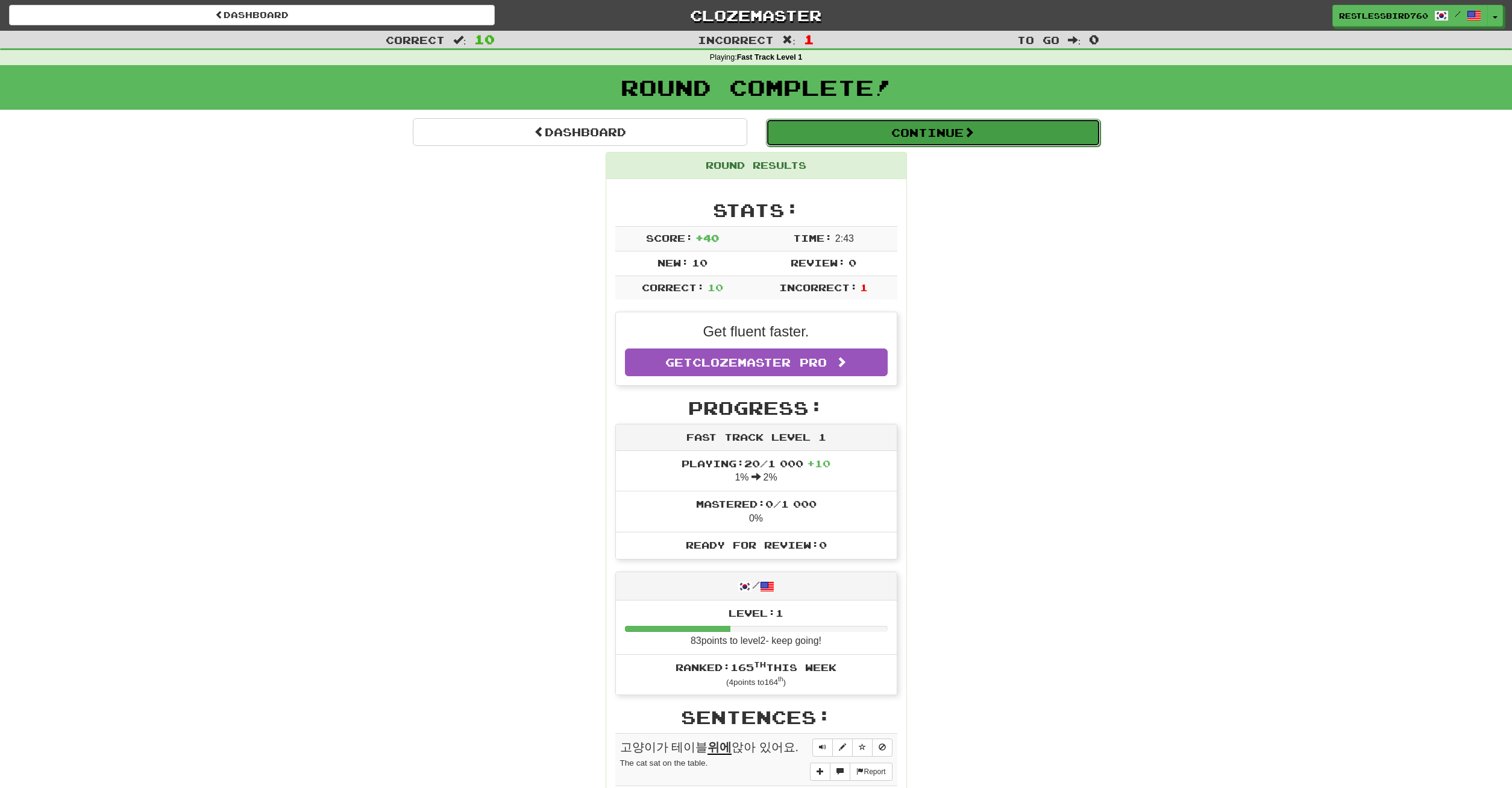
click at [939, 132] on button "Continue" at bounding box center [933, 133] width 334 height 28
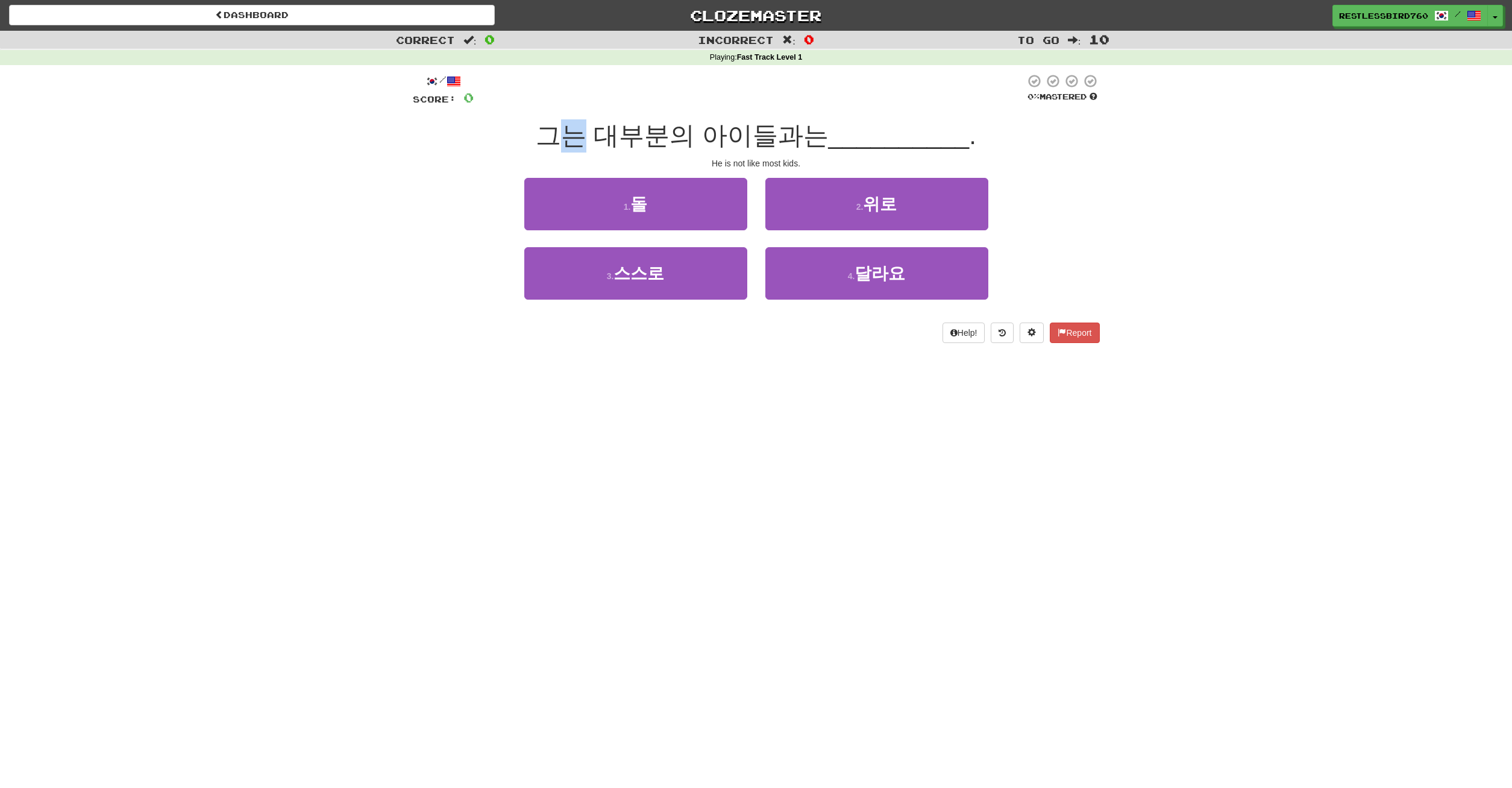
drag, startPoint x: 547, startPoint y: 142, endPoint x: 573, endPoint y: 142, distance: 26.0
click at [573, 142] on span "그는 대부분의 아이들과는" at bounding box center [682, 135] width 293 height 29
drag, startPoint x: 598, startPoint y: 143, endPoint x: 653, endPoint y: 142, distance: 55.0
click at [653, 142] on span "그는 대부분의 아이들과는" at bounding box center [682, 135] width 293 height 29
click at [692, 141] on span "그는 대부분의 아이들과는" at bounding box center [682, 135] width 293 height 29
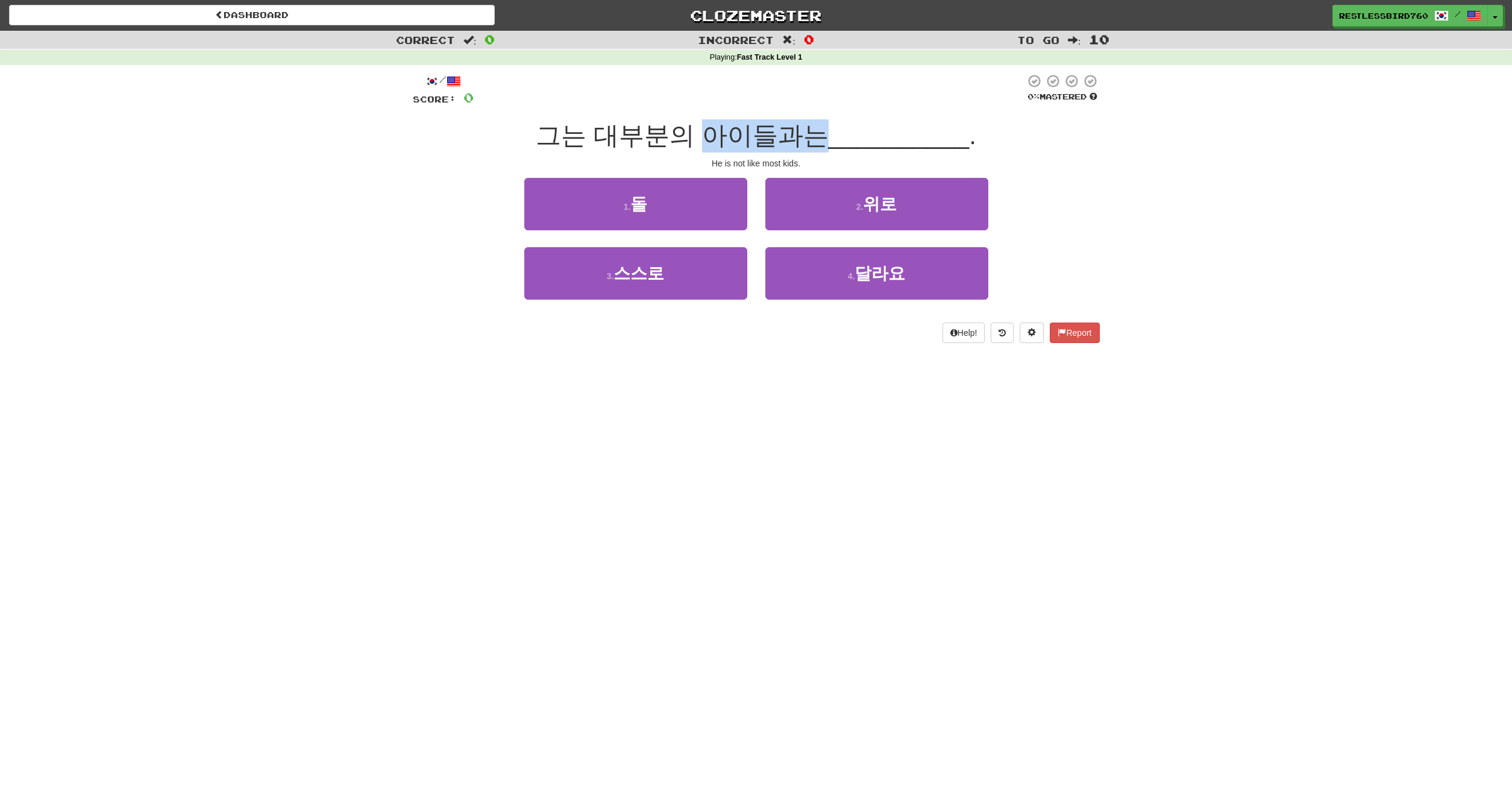
drag, startPoint x: 704, startPoint y: 136, endPoint x: 823, endPoint y: 139, distance: 119.0
click at [823, 139] on span "그는 대부분의 아이들과는" at bounding box center [682, 135] width 293 height 29
click at [876, 282] on span "달라요" at bounding box center [880, 274] width 50 height 19
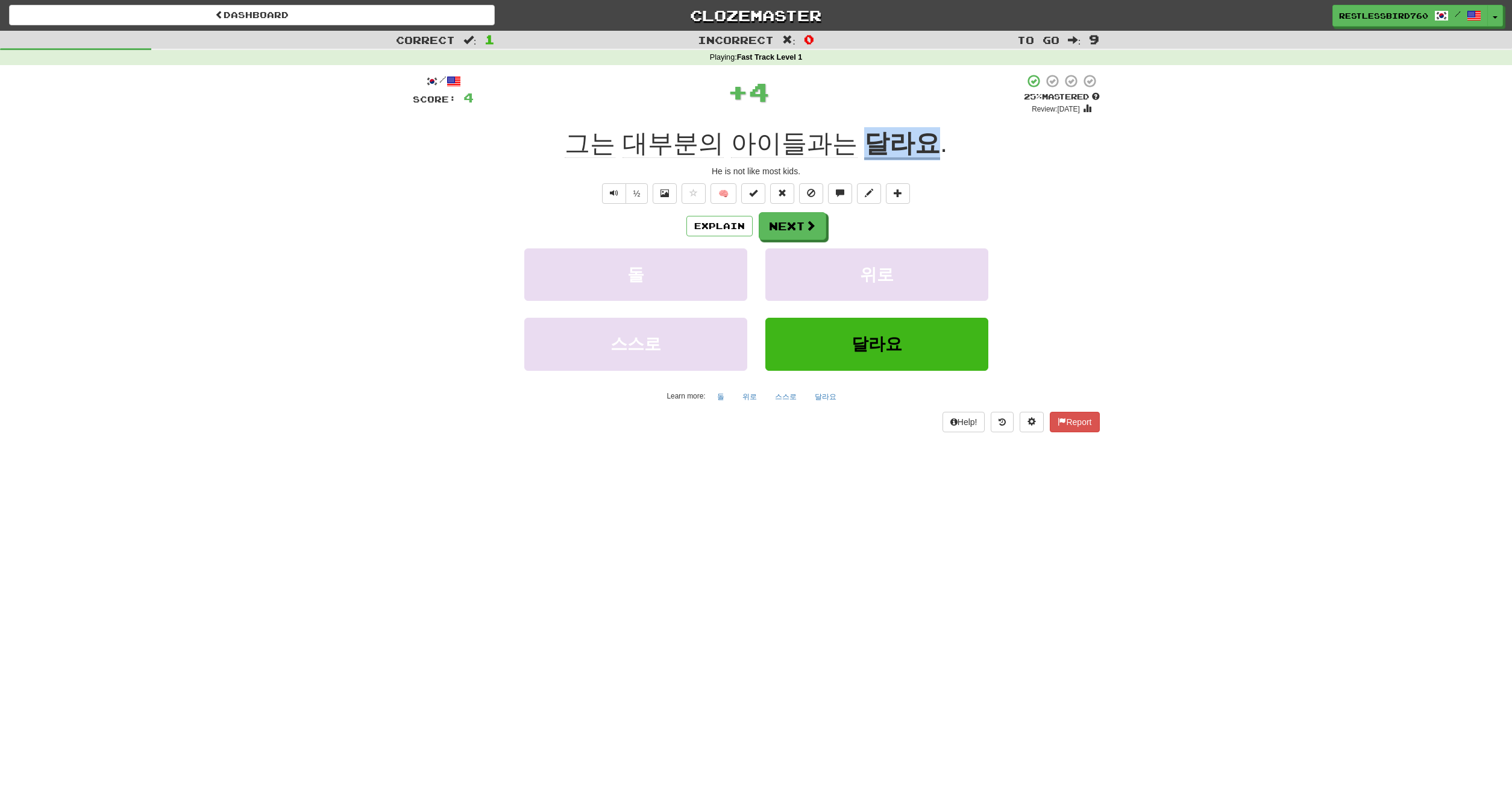
drag, startPoint x: 862, startPoint y: 145, endPoint x: 940, endPoint y: 146, distance: 78.0
click at [940, 146] on div "그는 대부분의 아이들과는 달라요 ." at bounding box center [756, 143] width 687 height 33
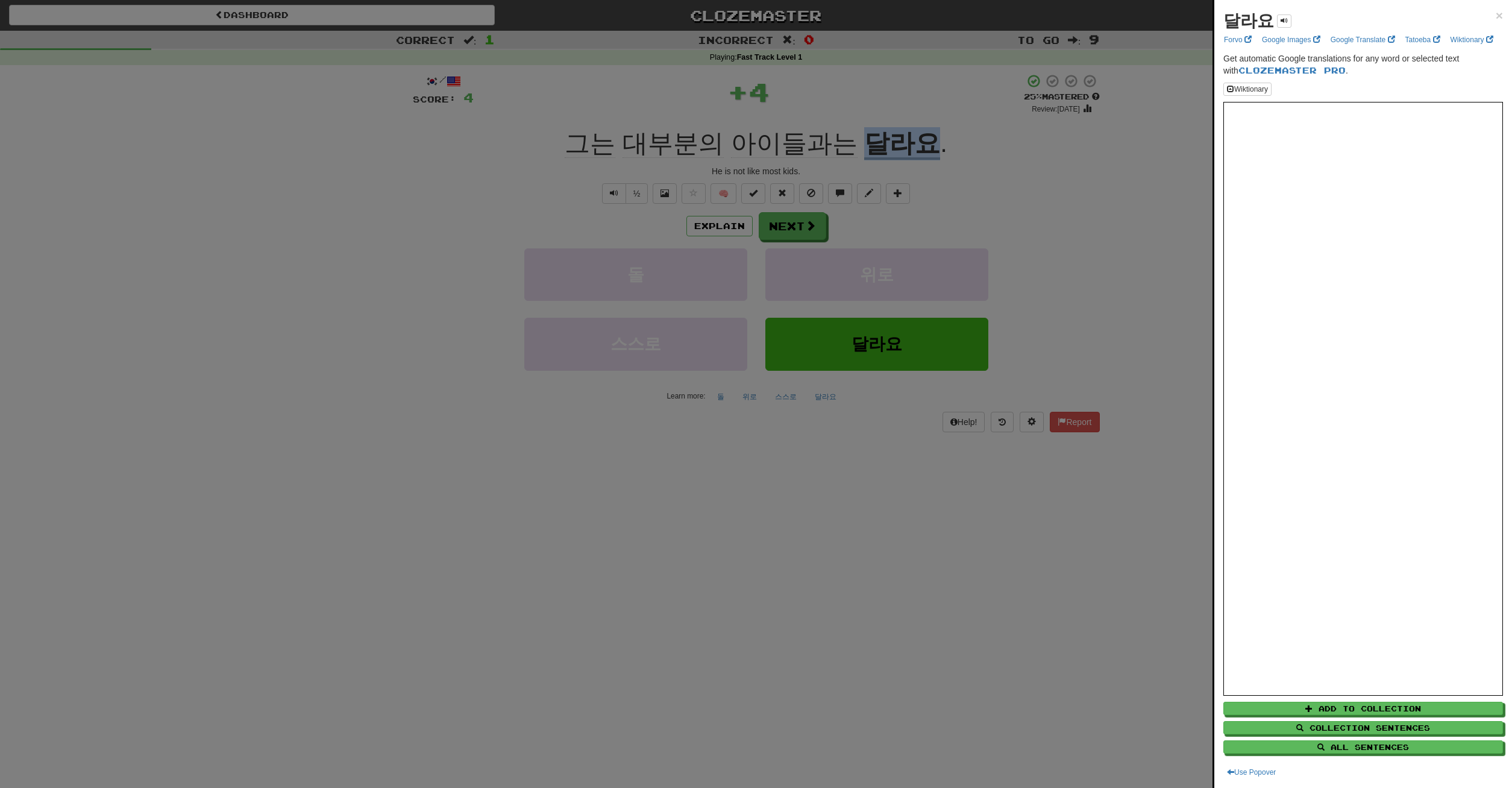
copy div "달라요"
click at [1073, 237] on div at bounding box center [756, 394] width 1512 height 788
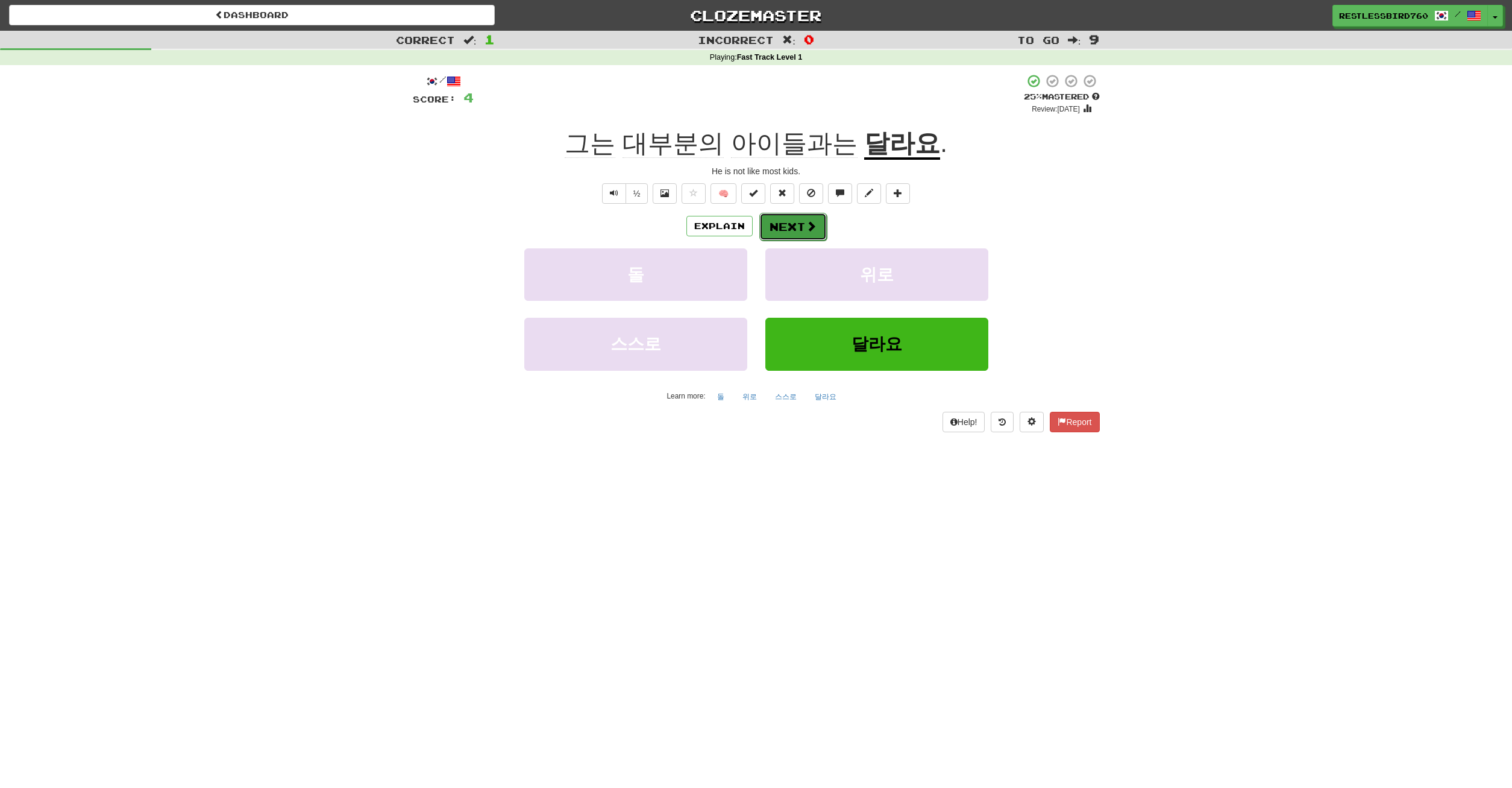
click at [786, 228] on button "Next" at bounding box center [793, 227] width 68 height 28
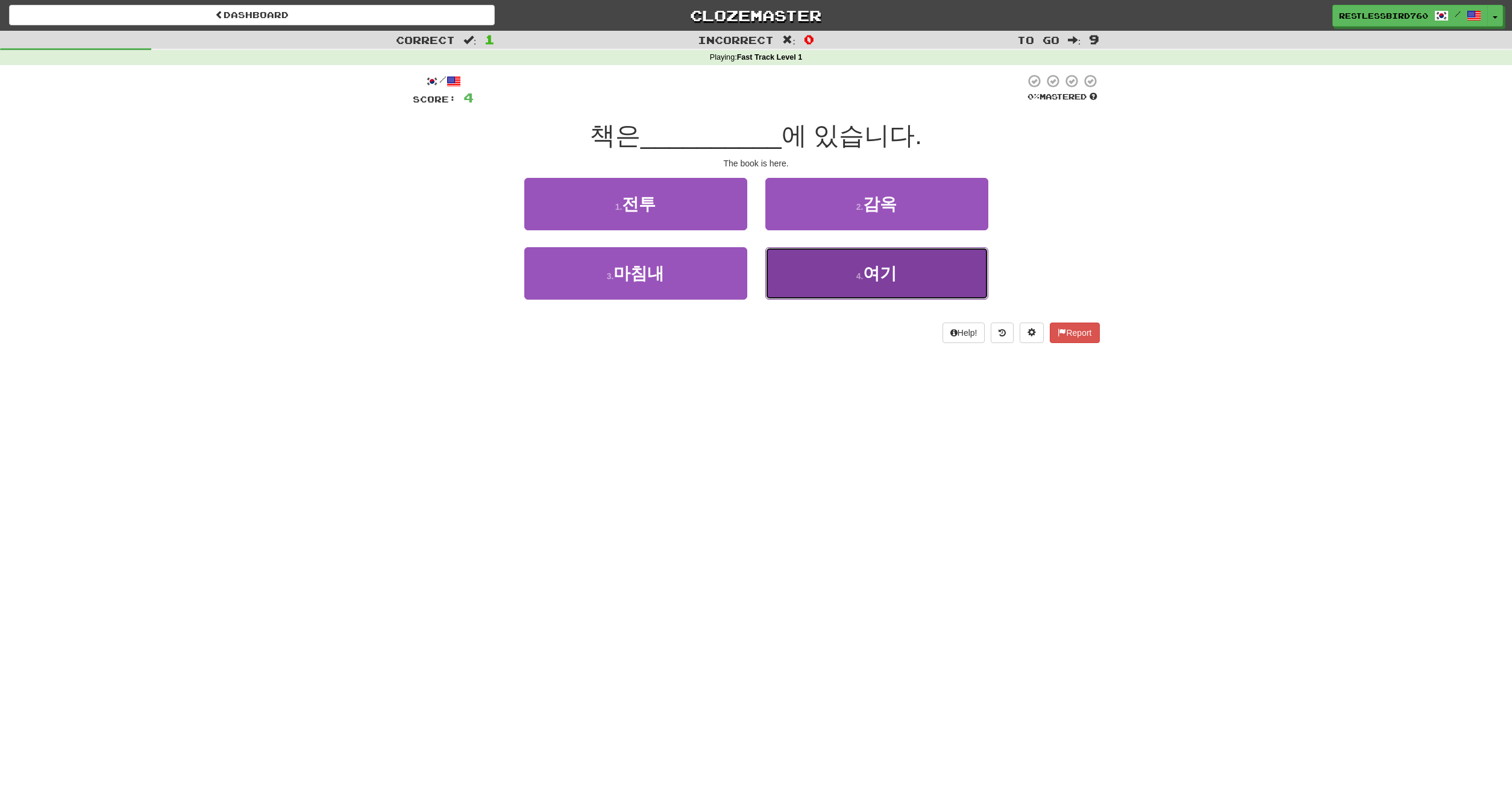
click at [804, 278] on button "4 . 여기" at bounding box center [876, 274] width 223 height 52
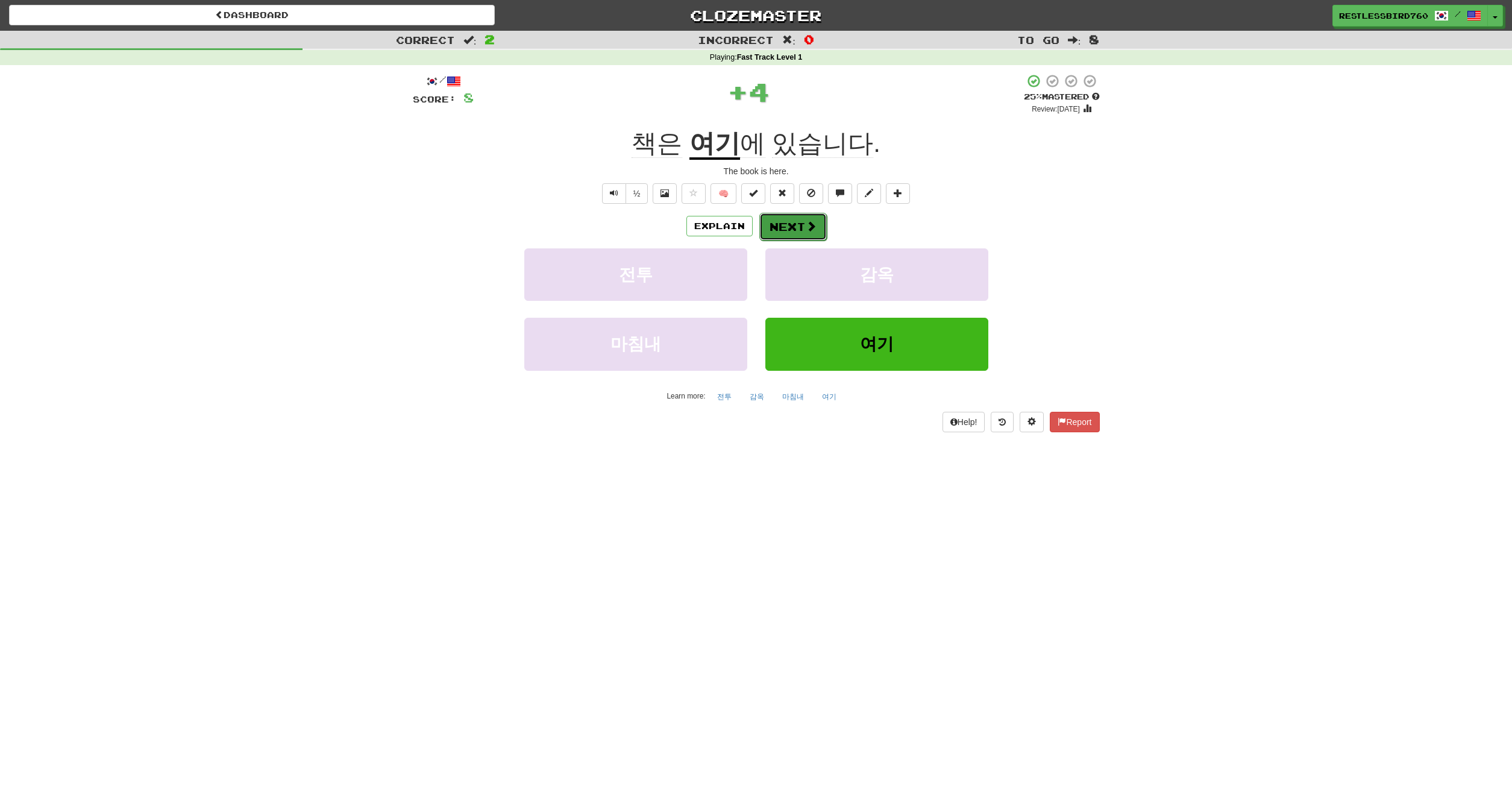
click at [790, 228] on button "Next" at bounding box center [793, 227] width 68 height 28
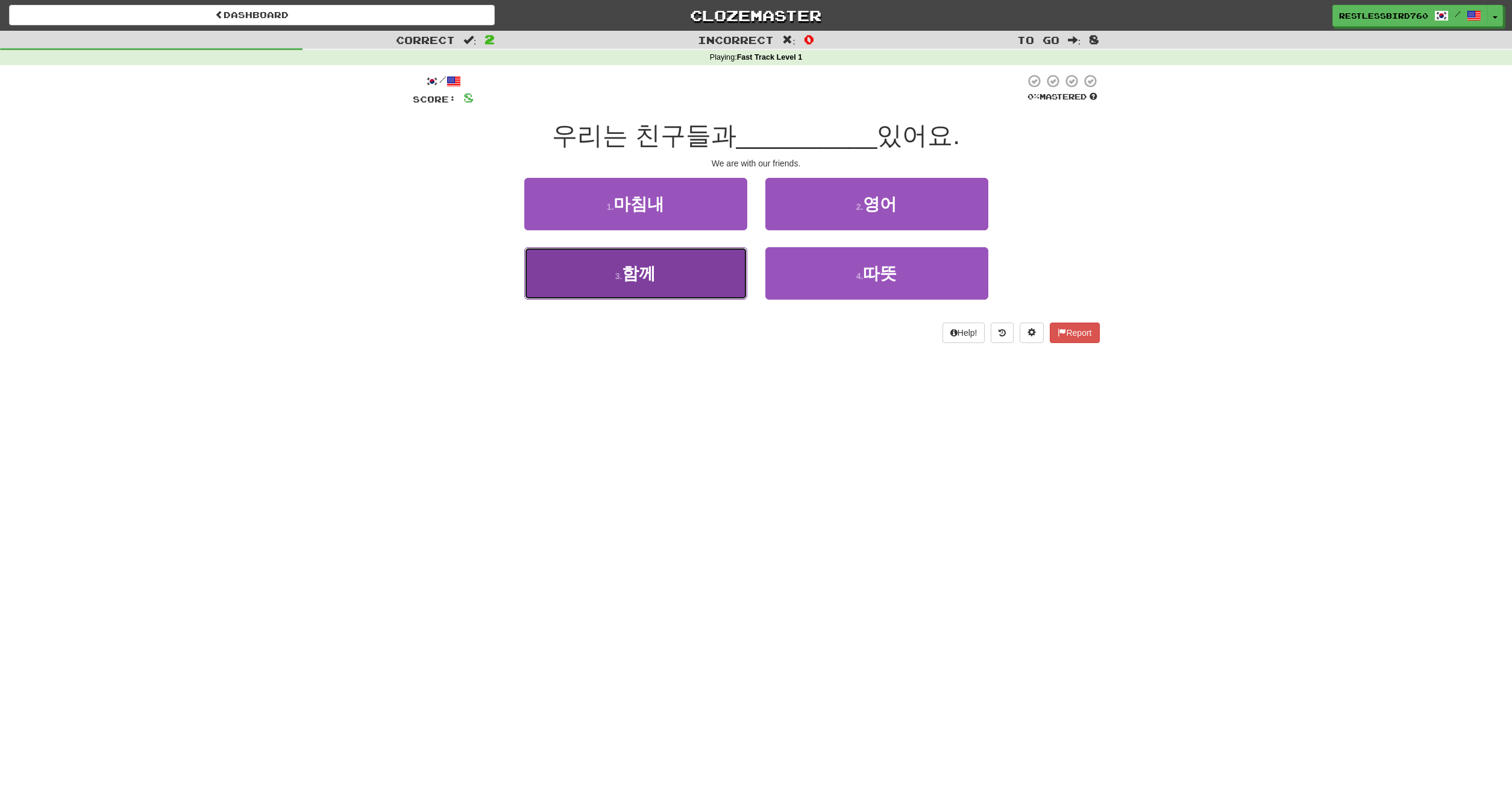
click at [665, 275] on button "3 . 함께" at bounding box center [636, 274] width 223 height 52
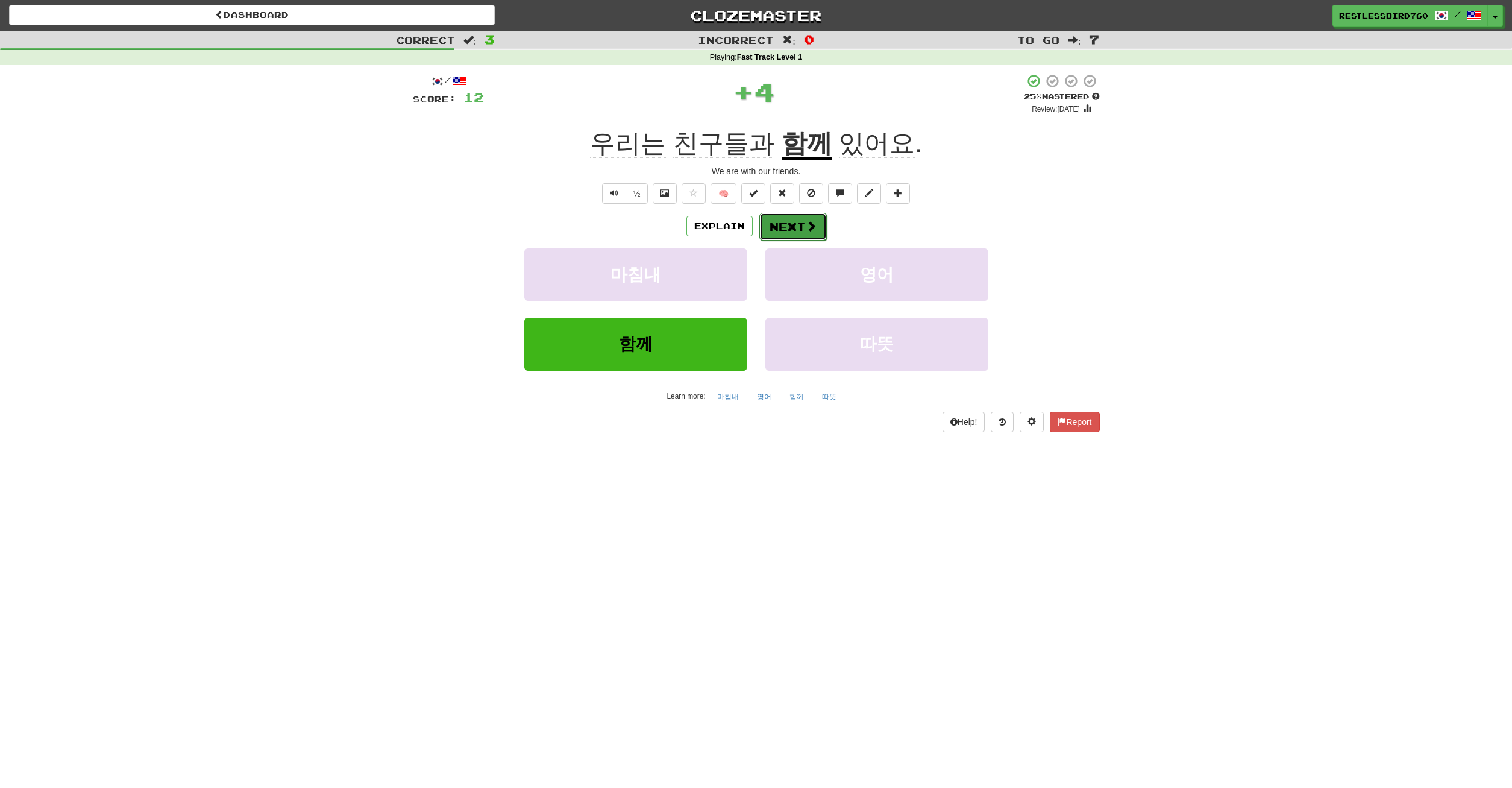
click at [781, 226] on button "Next" at bounding box center [793, 227] width 68 height 28
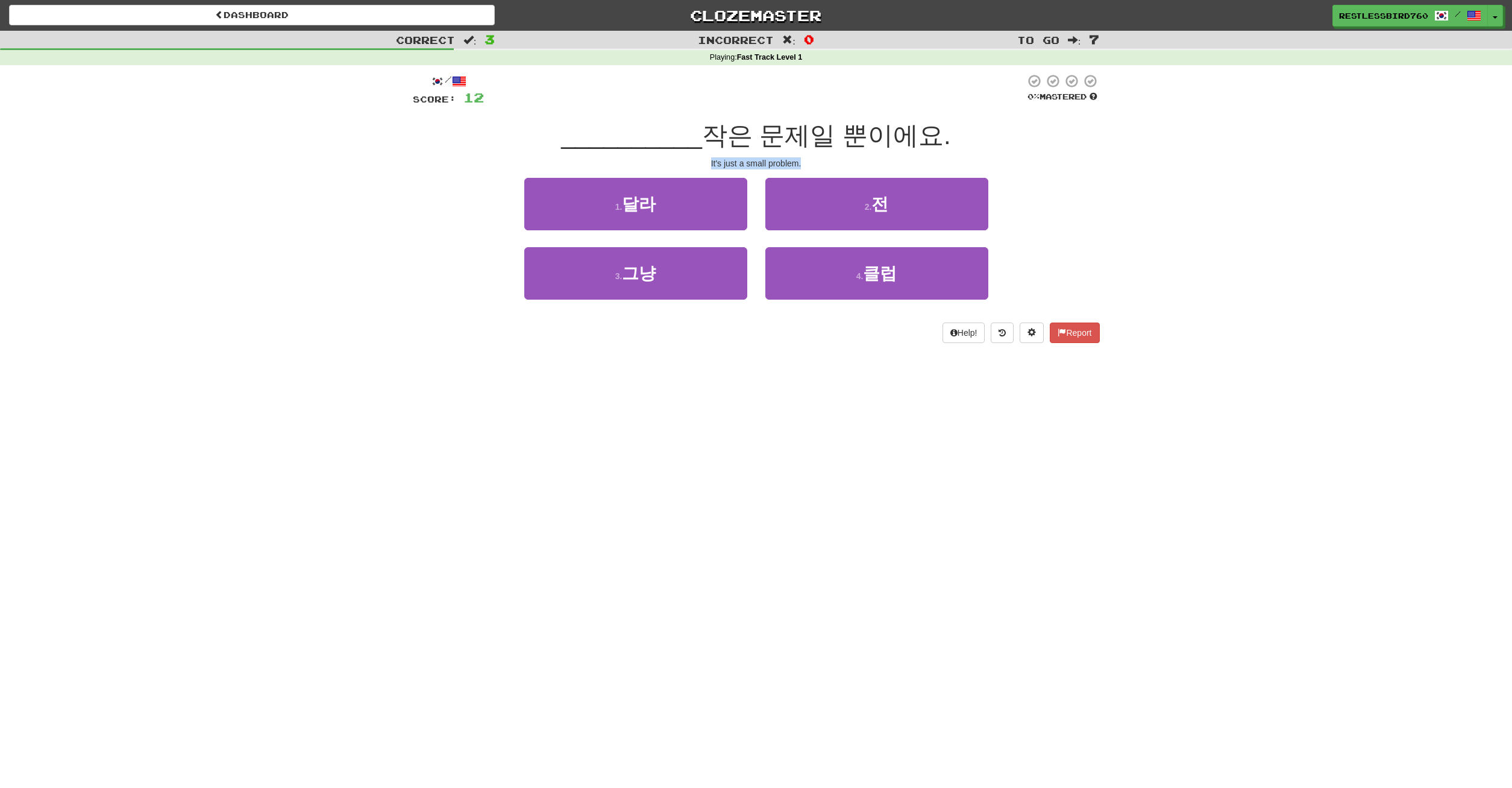
drag, startPoint x: 697, startPoint y: 161, endPoint x: 822, endPoint y: 172, distance: 125.5
click at [822, 172] on div "/ Score: 12 0 % Mastered __________ 작은 문제일 뿐이에요. It's just a small problem. 1 .…" at bounding box center [756, 209] width 687 height 269
click at [730, 275] on button "3 . 그냥" at bounding box center [636, 274] width 223 height 52
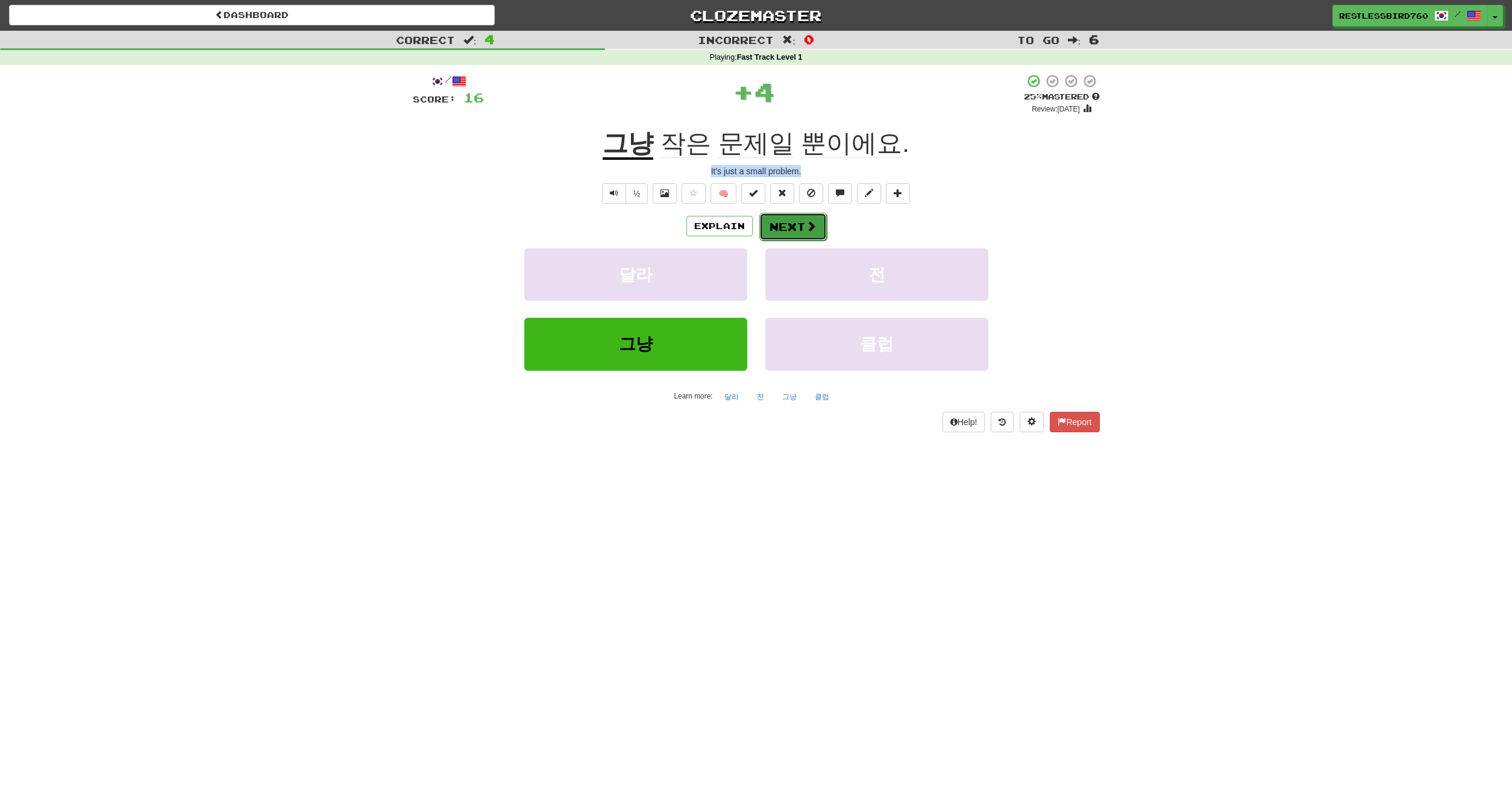
click at [785, 223] on button "Next" at bounding box center [793, 227] width 68 height 28
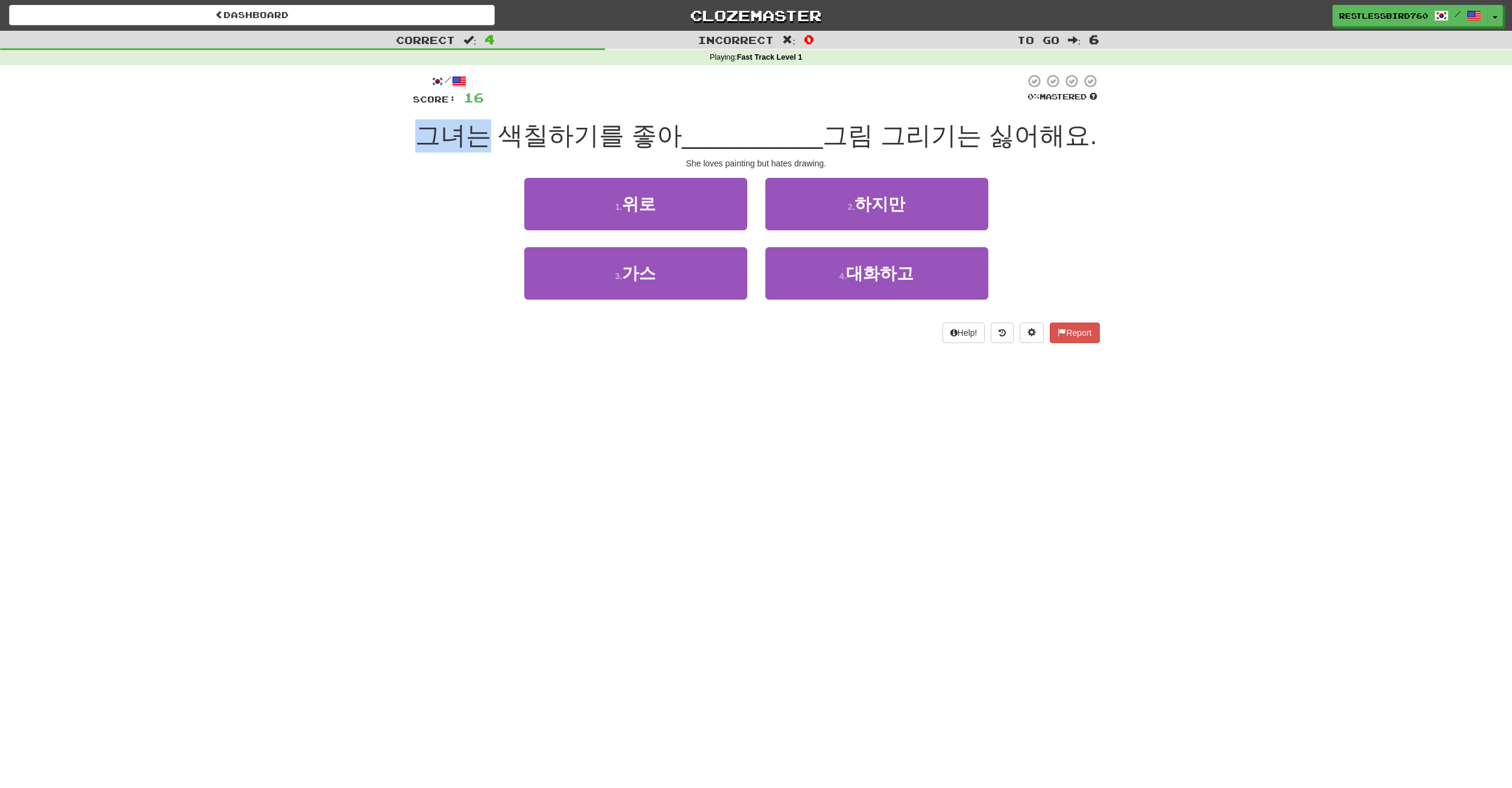
drag, startPoint x: 428, startPoint y: 139, endPoint x: 494, endPoint y: 142, distance: 66.1
click at [494, 142] on span "그녀는 색칠하기를 좋아" at bounding box center [548, 135] width 267 height 29
drag, startPoint x: 511, startPoint y: 139, endPoint x: 692, endPoint y: 140, distance: 181.0
click at [683, 140] on span "그녀는 색칠하기를 좋아" at bounding box center [548, 135] width 267 height 29
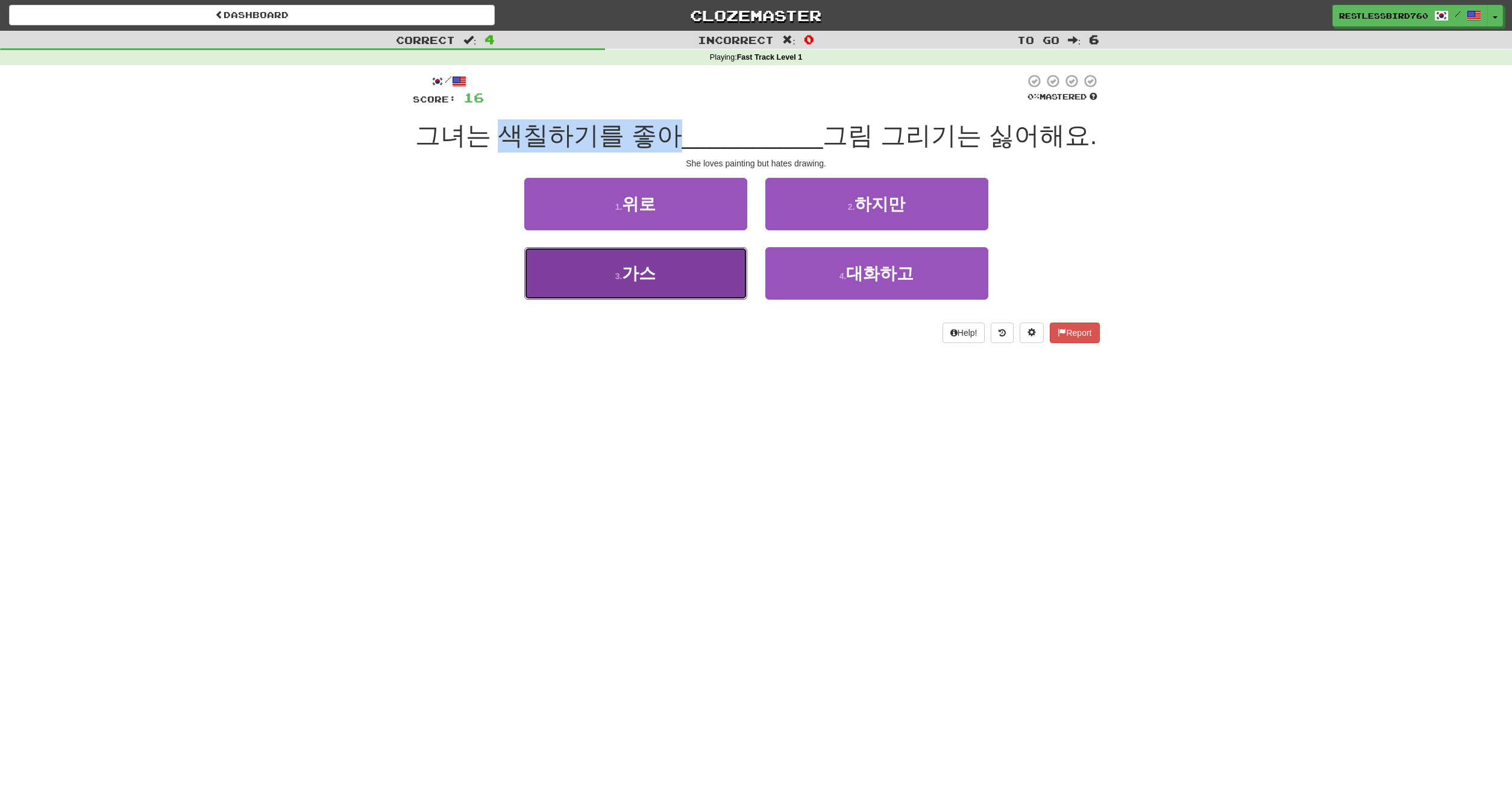
click at [718, 293] on button "3 . 가스" at bounding box center [636, 274] width 223 height 52
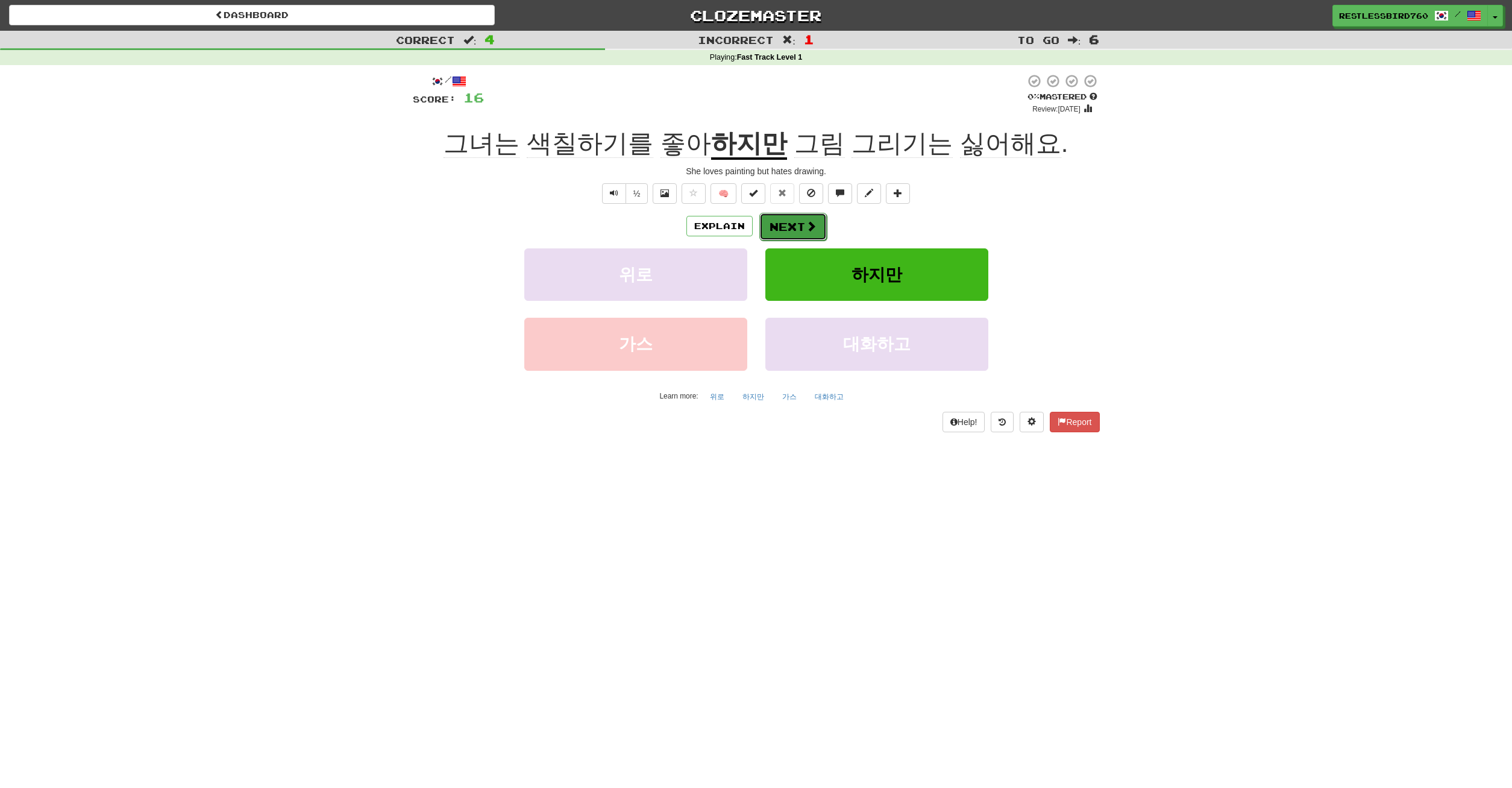
click at [769, 228] on button "Next" at bounding box center [793, 227] width 68 height 28
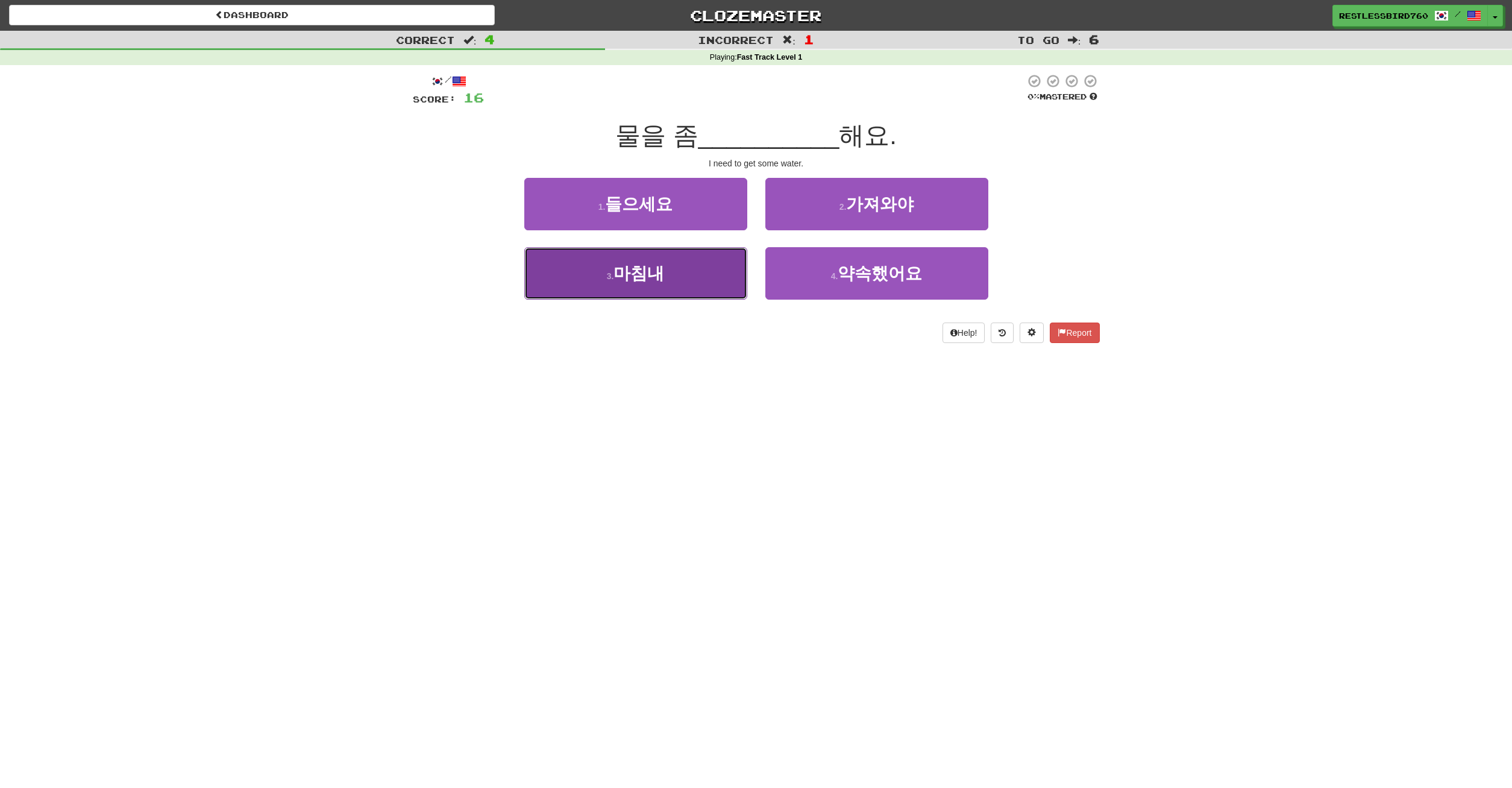
click at [697, 277] on button "3 . 마침내" at bounding box center [636, 274] width 223 height 52
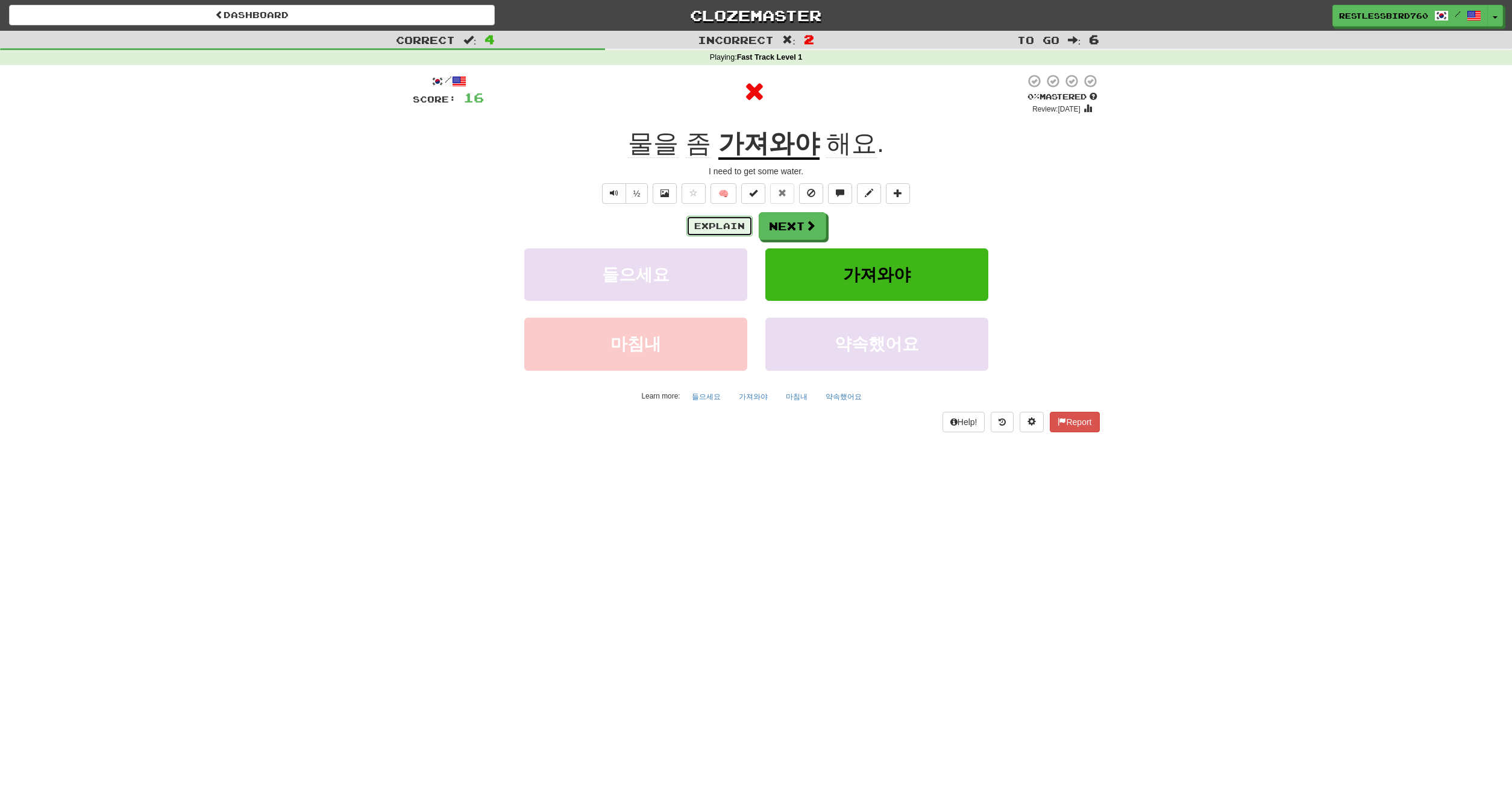
click at [718, 234] on button "Explain" at bounding box center [719, 226] width 66 height 21
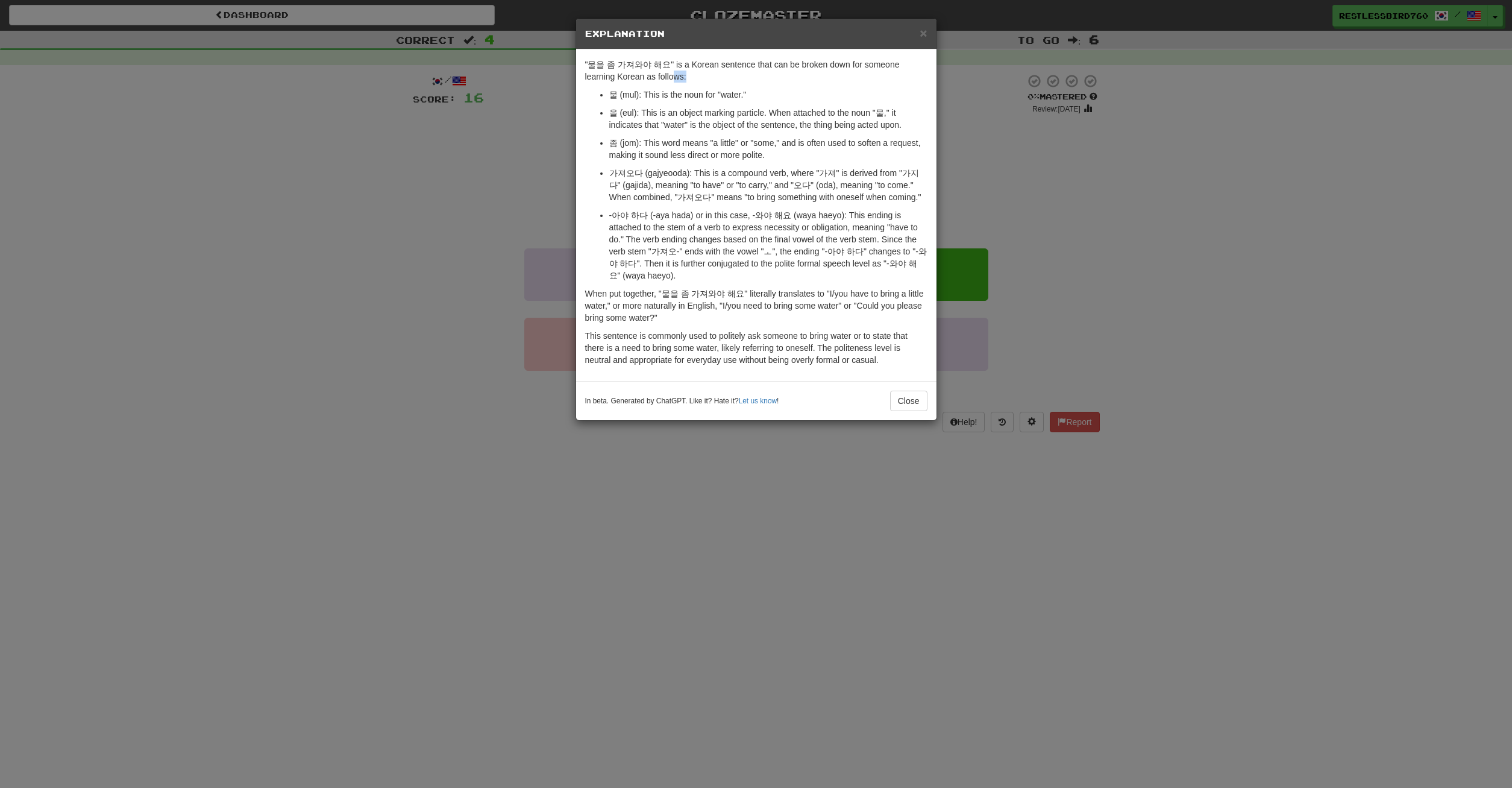
drag, startPoint x: 673, startPoint y: 72, endPoint x: 807, endPoint y: 78, distance: 134.1
click at [807, 78] on p ""물을 좀 가져와야 해요" is a Korean sentence that can be broken down for someone learnin…" at bounding box center [756, 70] width 342 height 24
click at [730, 76] on p ""물을 좀 가져와야 해요" is a Korean sentence that can be broken down for someone learnin…" at bounding box center [756, 70] width 342 height 24
drag, startPoint x: 608, startPoint y: 96, endPoint x: 716, endPoint y: 100, distance: 108.1
click at [738, 94] on li "물 (mul): This is the noun for "water."" at bounding box center [769, 95] width 318 height 12
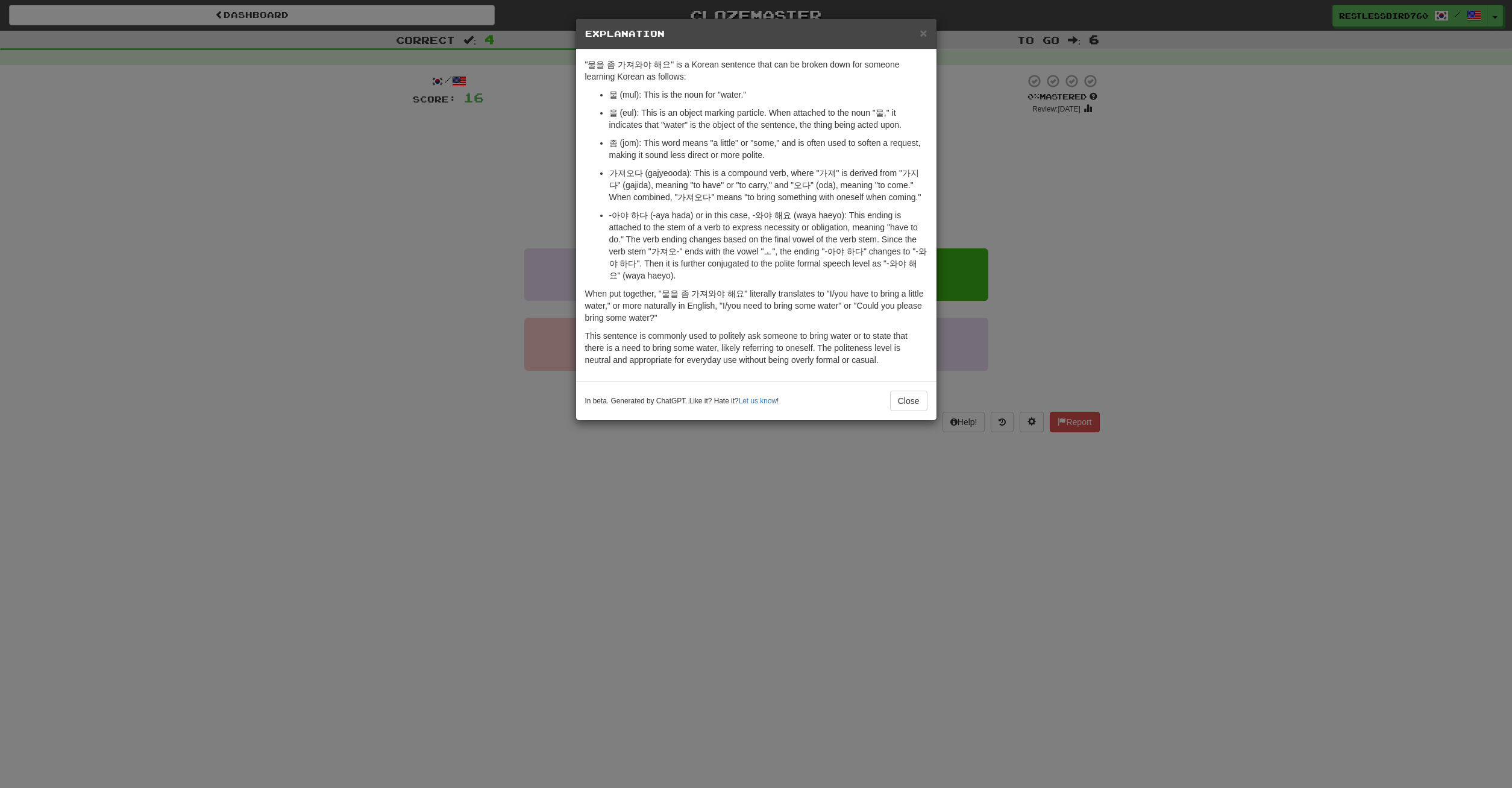
click at [610, 116] on li "을 (eul): This is an object marking particle. When attached to the noun "물," it …" at bounding box center [769, 119] width 318 height 24
drag, startPoint x: 689, startPoint y: 179, endPoint x: 752, endPoint y: 175, distance: 63.1
click at [752, 177] on p "가져오다 (gajyeooda): This is a compound verb, where "가져" is derived from "가지다" (ga…" at bounding box center [769, 185] width 318 height 36
click at [753, 175] on p "가져오다 (gajyeooda): This is a compound verb, where "가져" is derived from "가지다" (ga…" at bounding box center [769, 185] width 318 height 36
drag, startPoint x: 690, startPoint y: 174, endPoint x: 748, endPoint y: 184, distance: 58.9
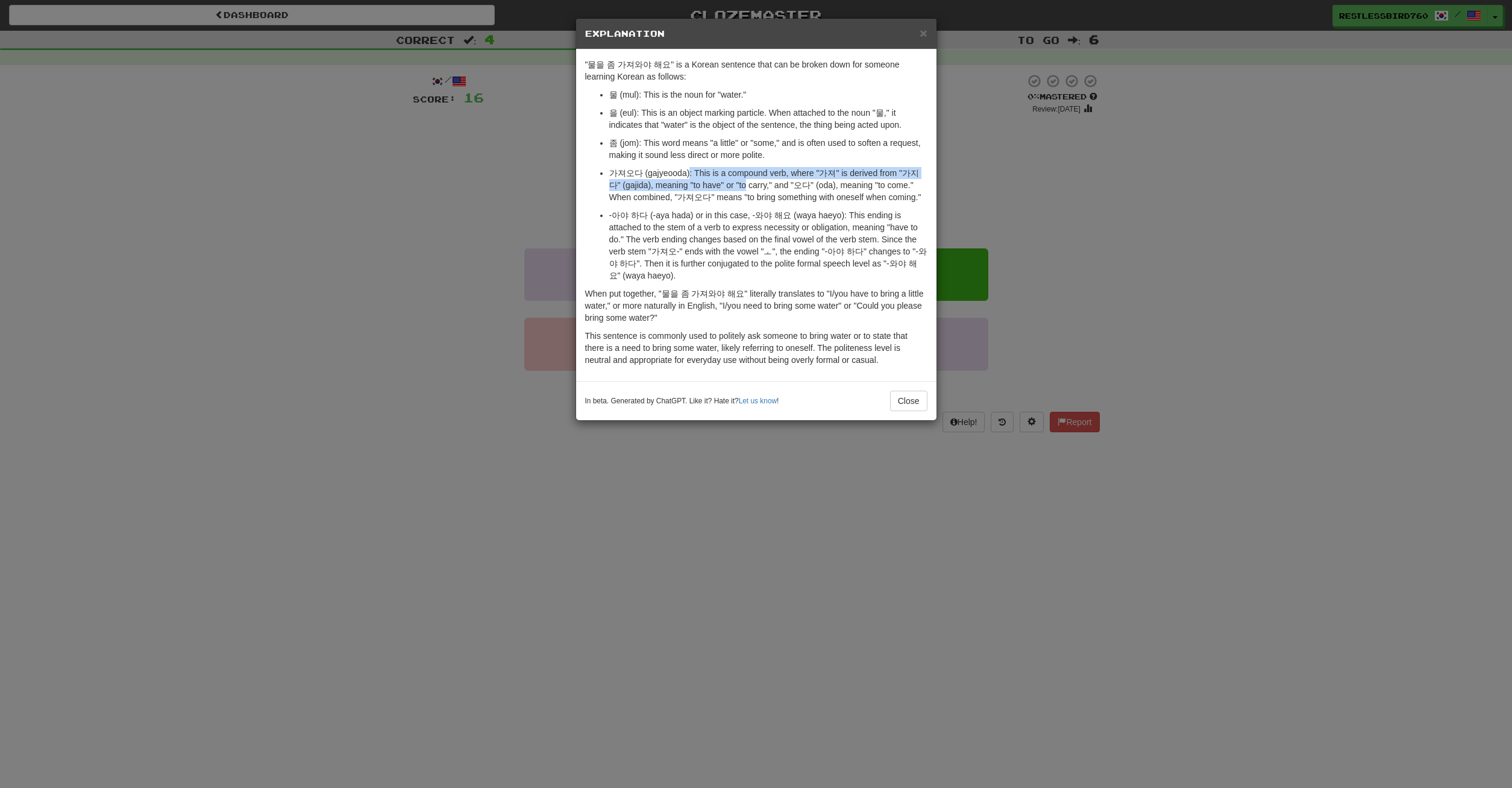
click at [748, 184] on p "가져오다 (gajyeooda): This is a compound verb, where "가져" is derived from "가지다" (ga…" at bounding box center [769, 185] width 318 height 36
click at [682, 186] on p "가져오다 (gajyeooda): This is a compound verb, where "가져" is derived from "가지다" (ga…" at bounding box center [769, 185] width 318 height 36
click at [907, 399] on button "Close" at bounding box center [908, 401] width 37 height 21
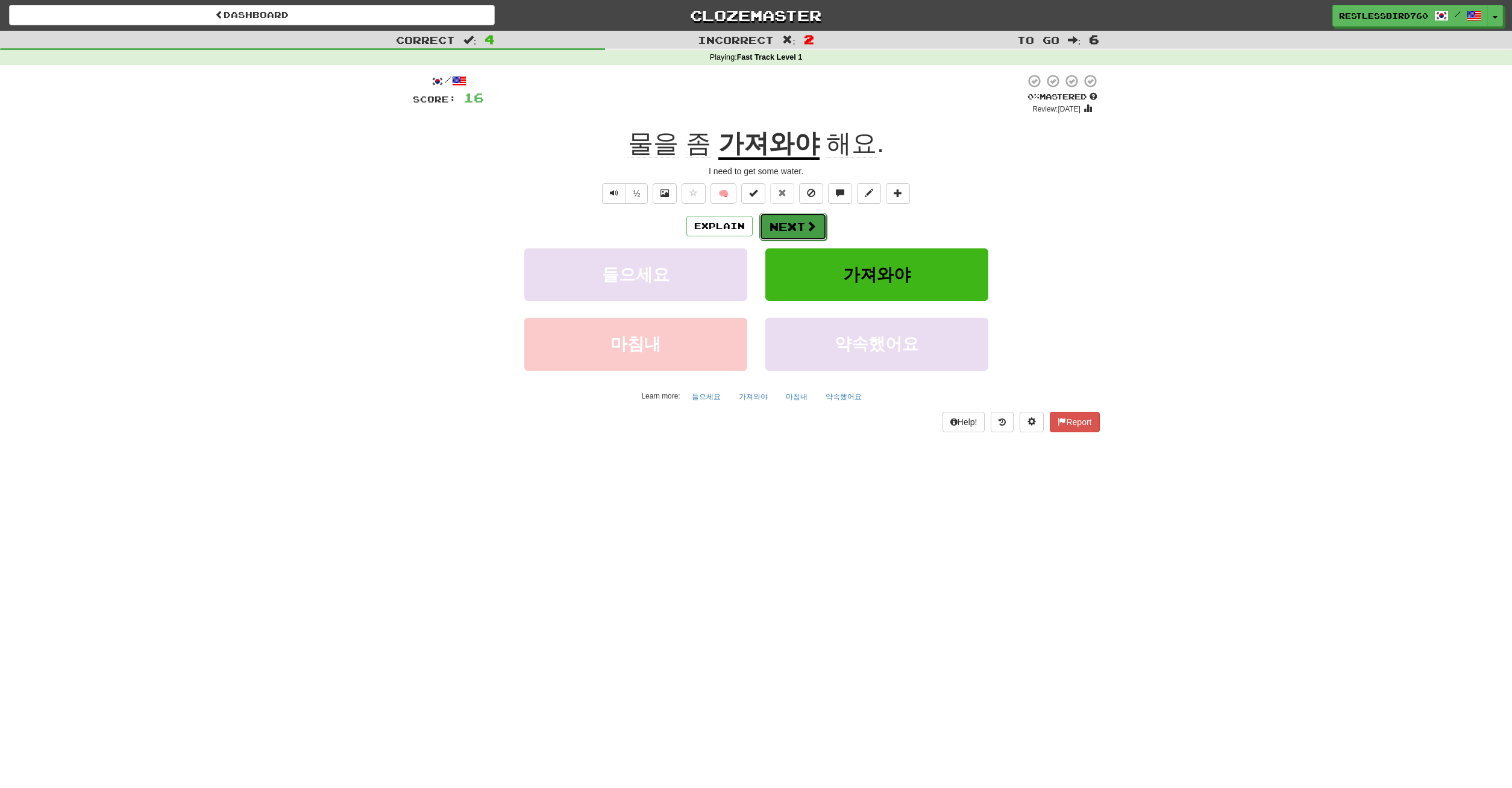
click at [800, 224] on button "Next" at bounding box center [793, 227] width 68 height 28
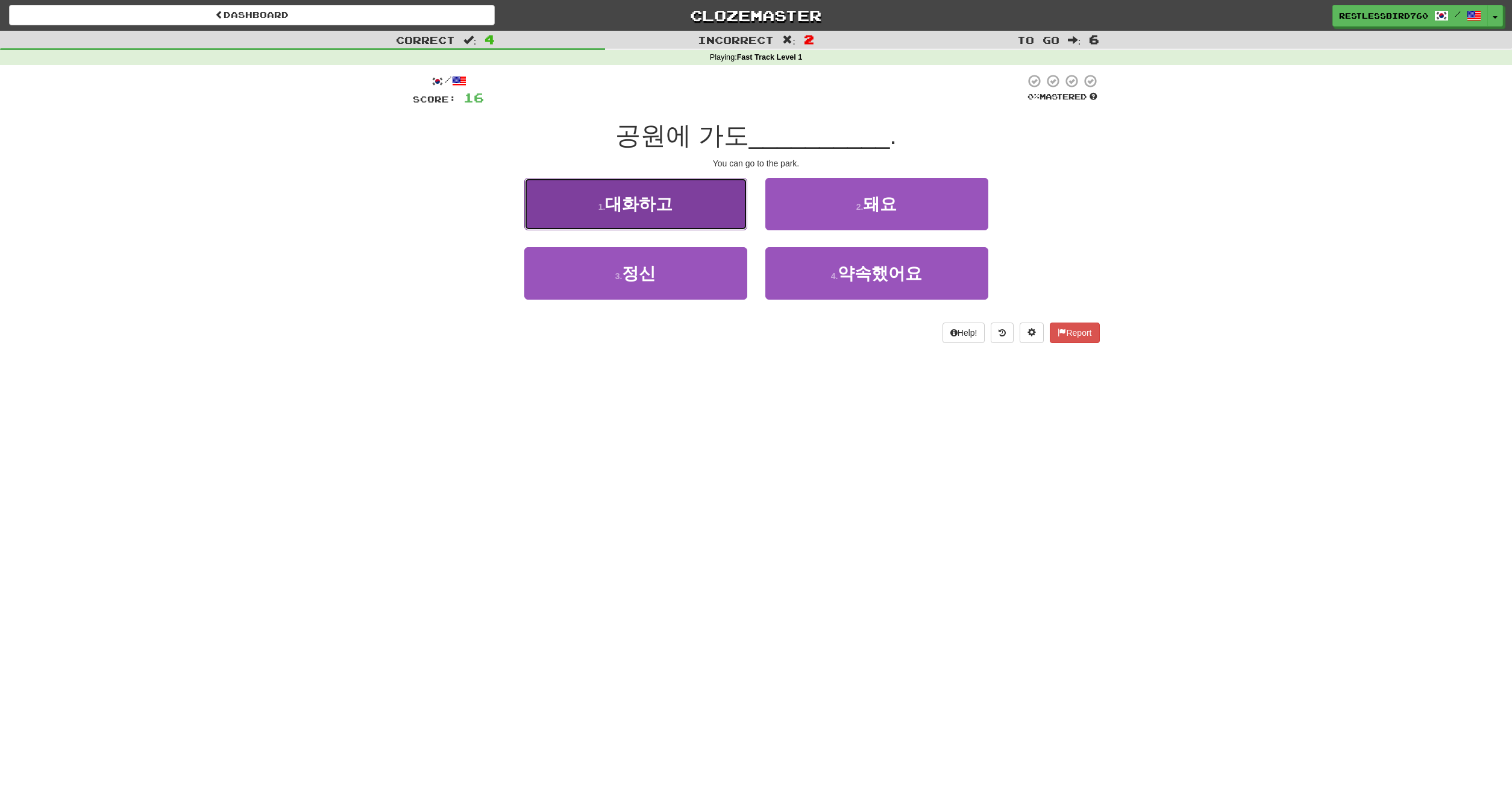
click at [698, 215] on button "1 . 대화하고" at bounding box center [636, 204] width 223 height 52
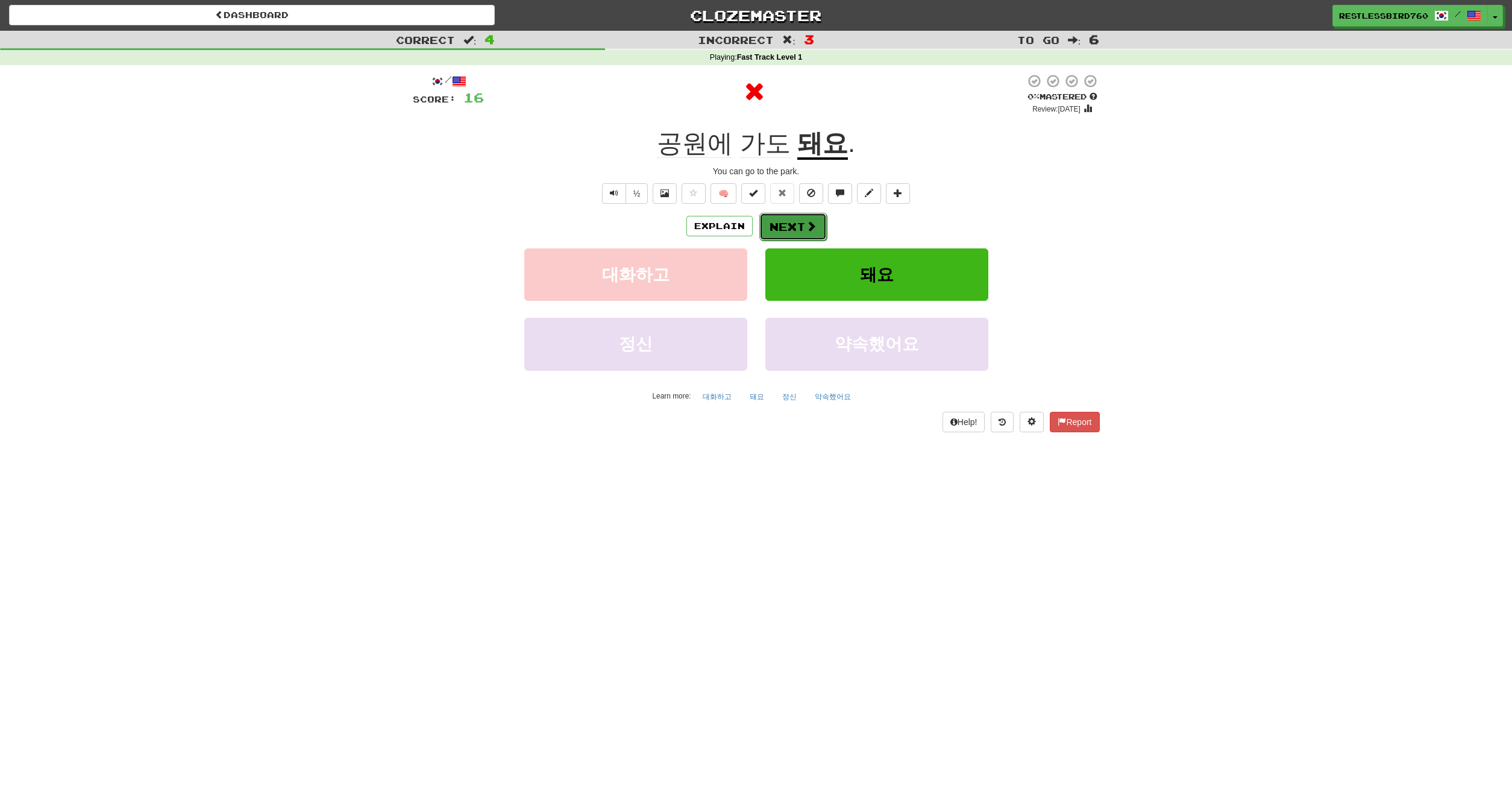
click at [800, 224] on button "Next" at bounding box center [793, 227] width 68 height 28
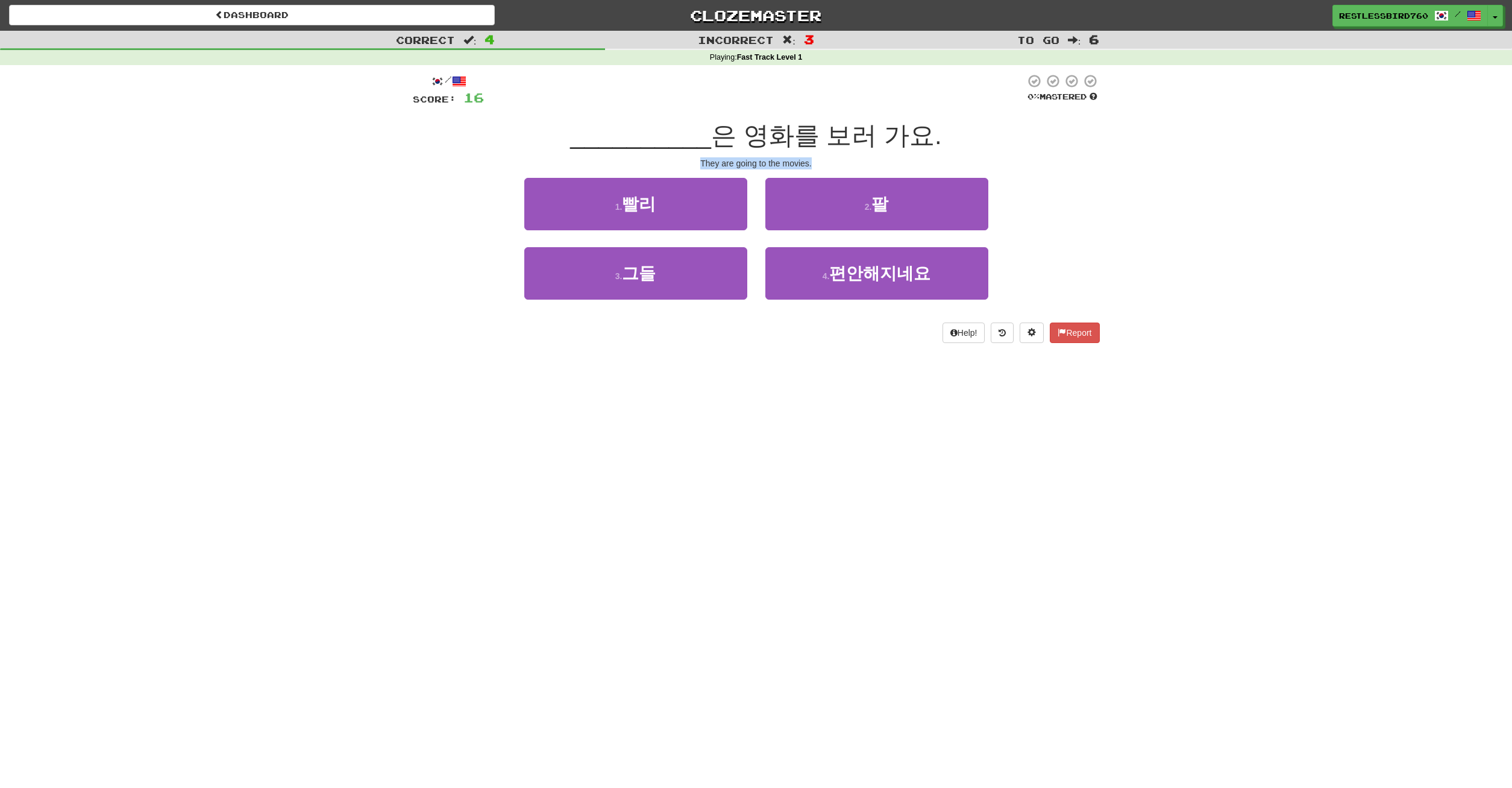
drag, startPoint x: 749, startPoint y: 159, endPoint x: 854, endPoint y: 157, distance: 105.0
click at [854, 157] on div "/ Score: 16 0 % Mastered __________ 은 영화를 보러 가요. They are going to the movies. …" at bounding box center [756, 209] width 687 height 269
click at [715, 284] on button "3 . 그들" at bounding box center [636, 274] width 223 height 52
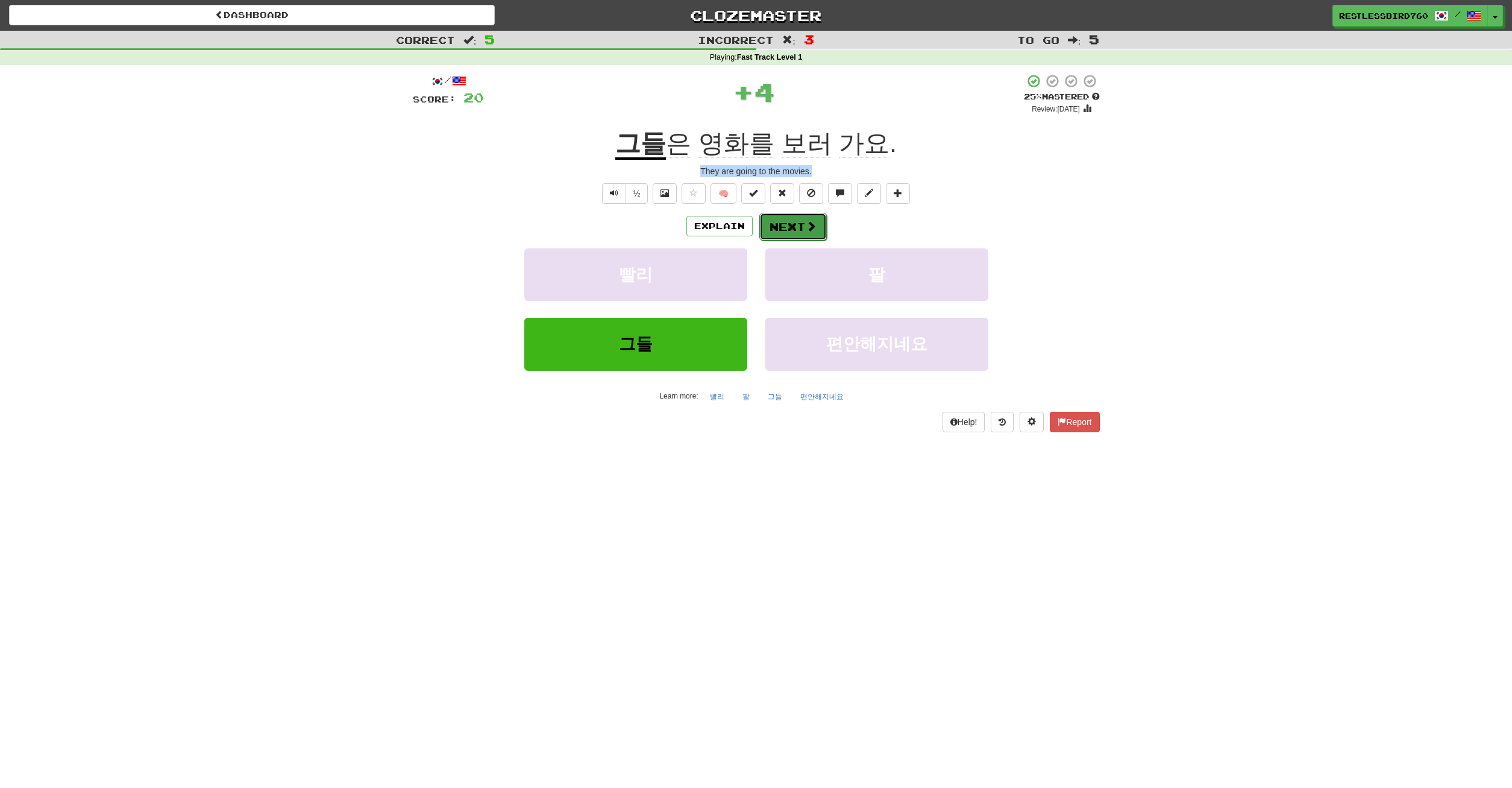
click at [775, 228] on button "Next" at bounding box center [793, 227] width 68 height 28
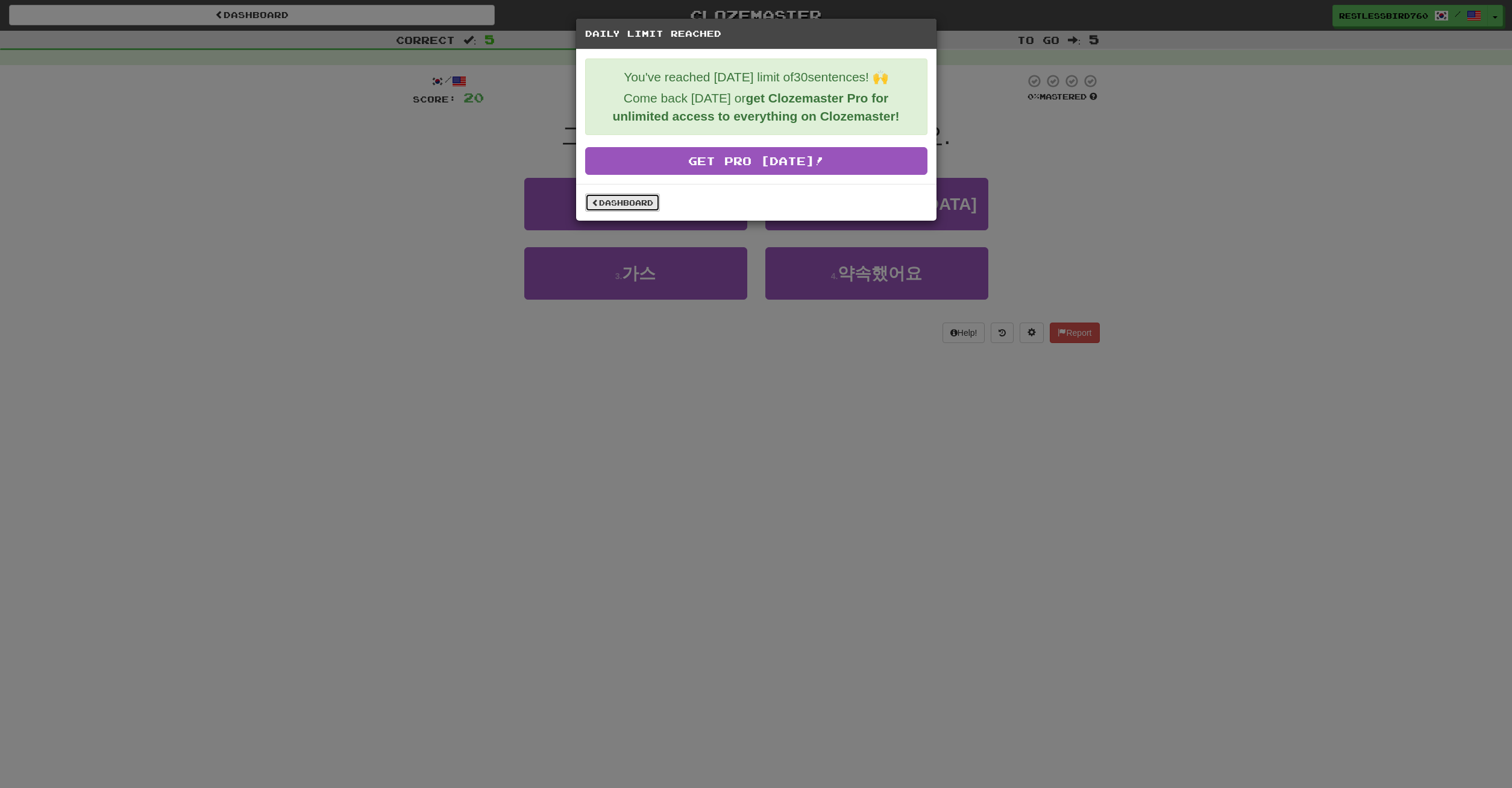
click at [649, 203] on link "Dashboard" at bounding box center [623, 202] width 75 height 18
click at [611, 203] on link "Dashboard" at bounding box center [623, 202] width 75 height 18
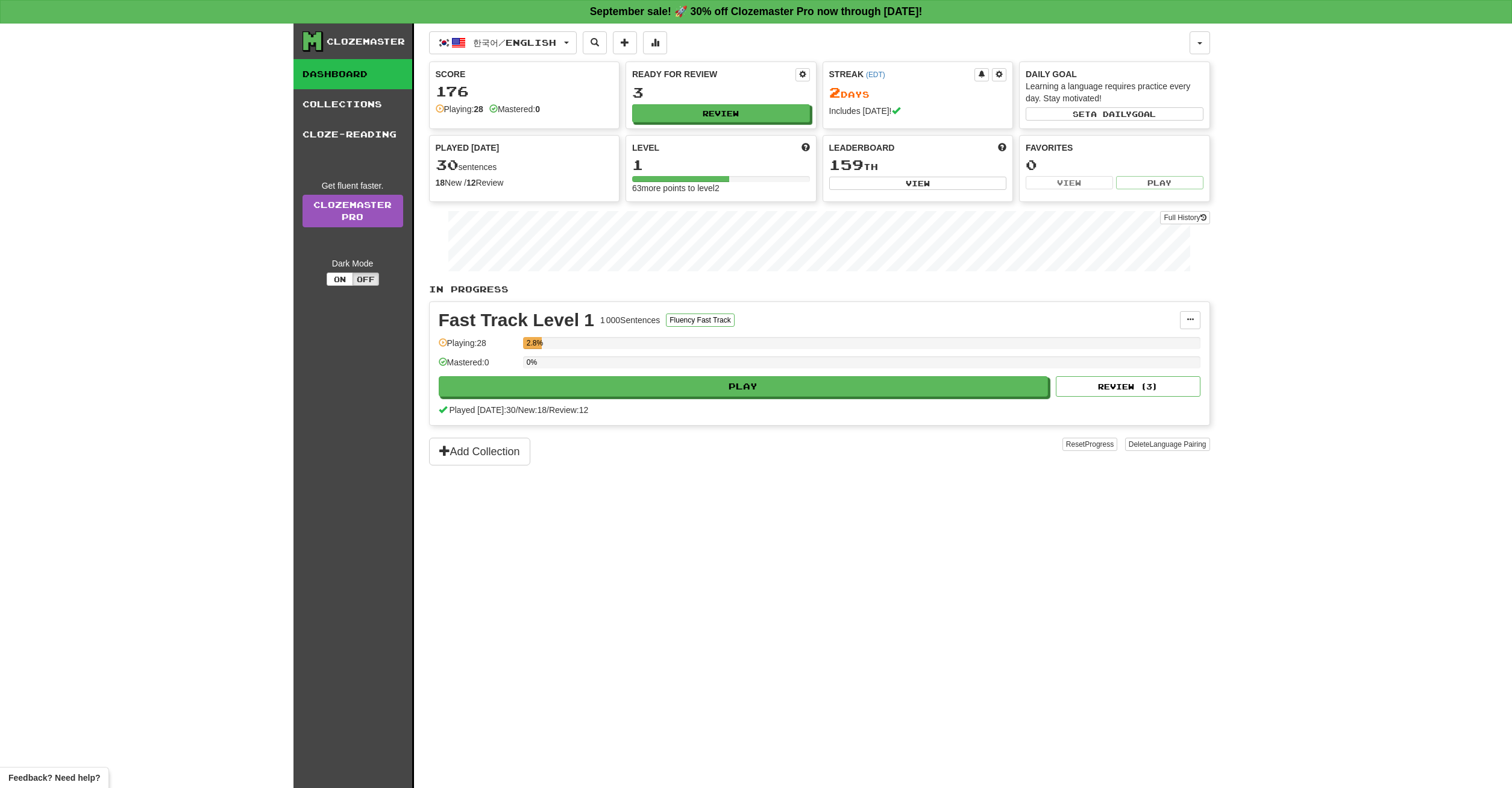
click at [861, 160] on span "159" at bounding box center [847, 164] width 35 height 17
click at [479, 458] on button "Add Collection" at bounding box center [479, 452] width 102 height 28
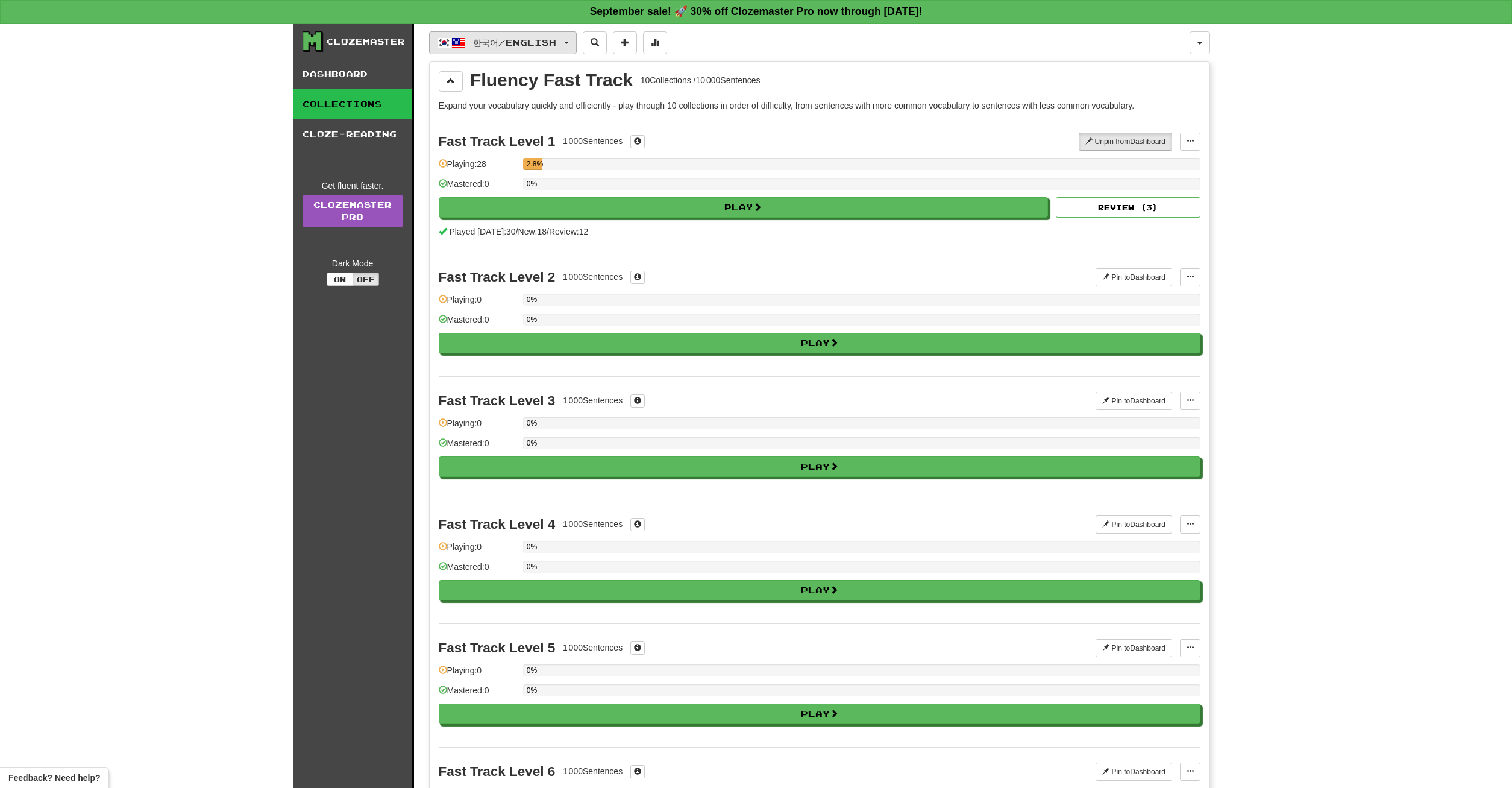
click at [520, 46] on span "한국어 / English" at bounding box center [515, 43] width 83 height 10
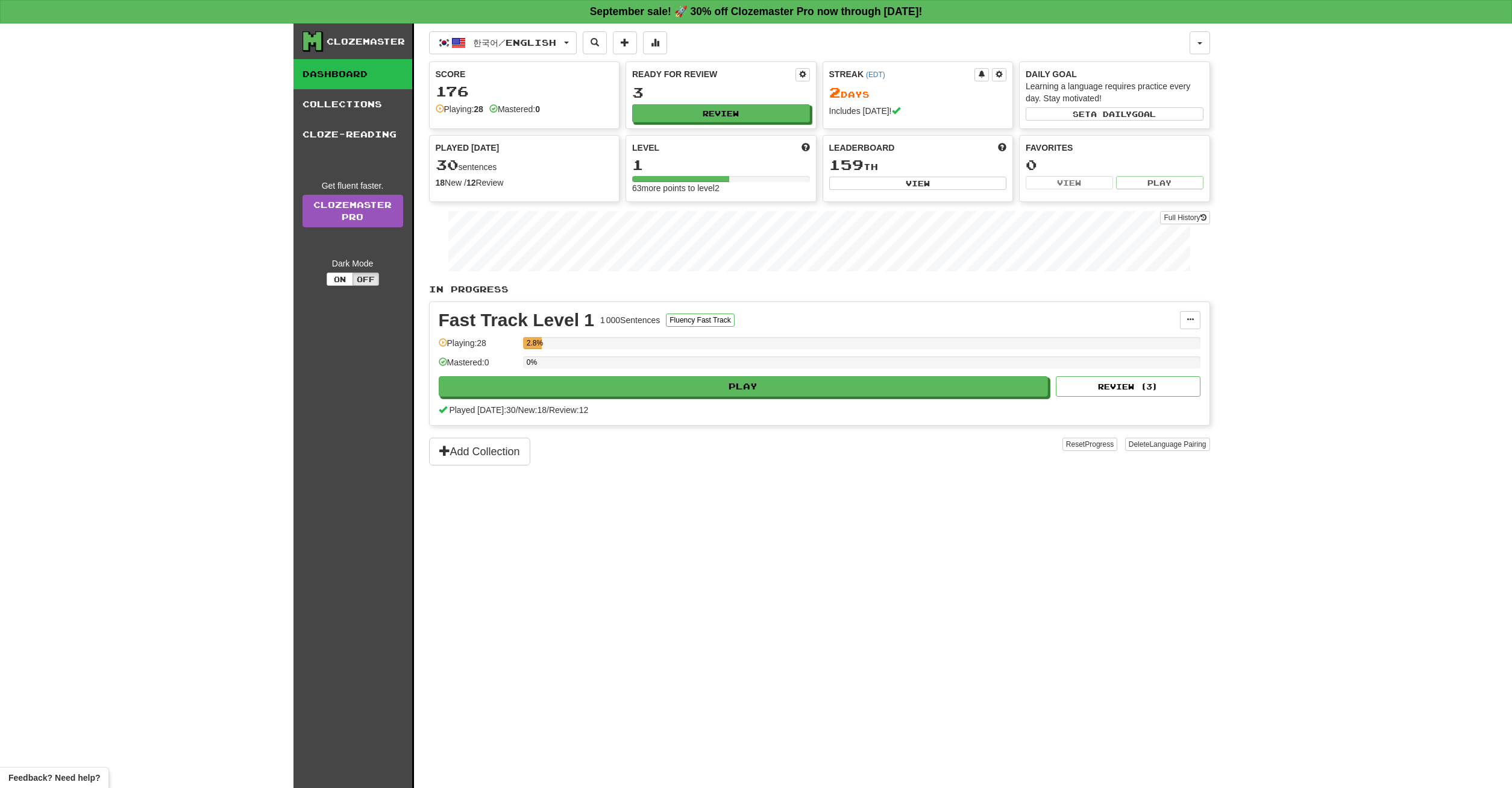
click at [712, 586] on div "한국어 / English 한국어 / Français Streak: 0 Review: 8 Points [DATE]: 0 한국어 / English…" at bounding box center [819, 420] width 781 height 795
